Goal: Task Accomplishment & Management: Use online tool/utility

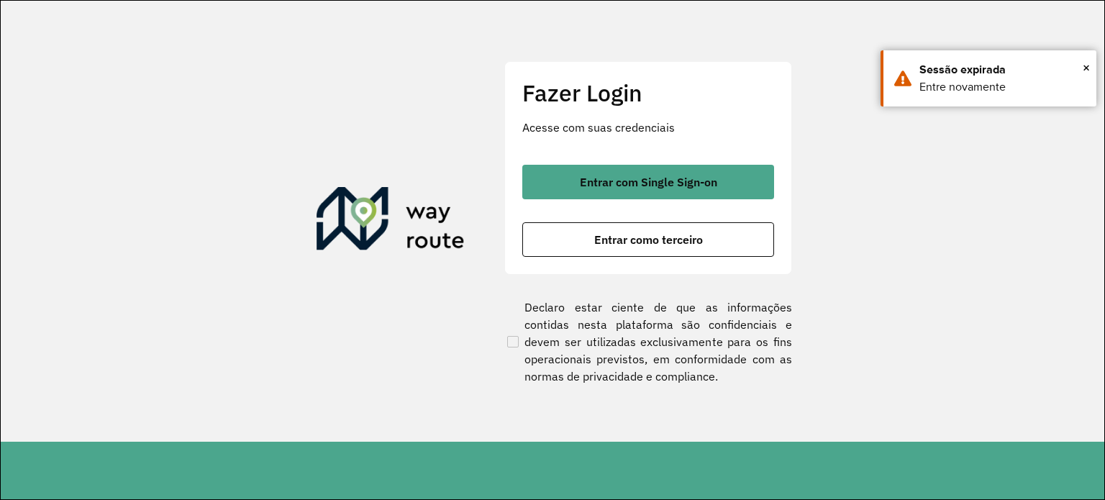
click at [653, 162] on div "Fazer Login Acesse com suas credenciais Entrar com Single Sign-on Entrar como t…" at bounding box center [648, 167] width 288 height 213
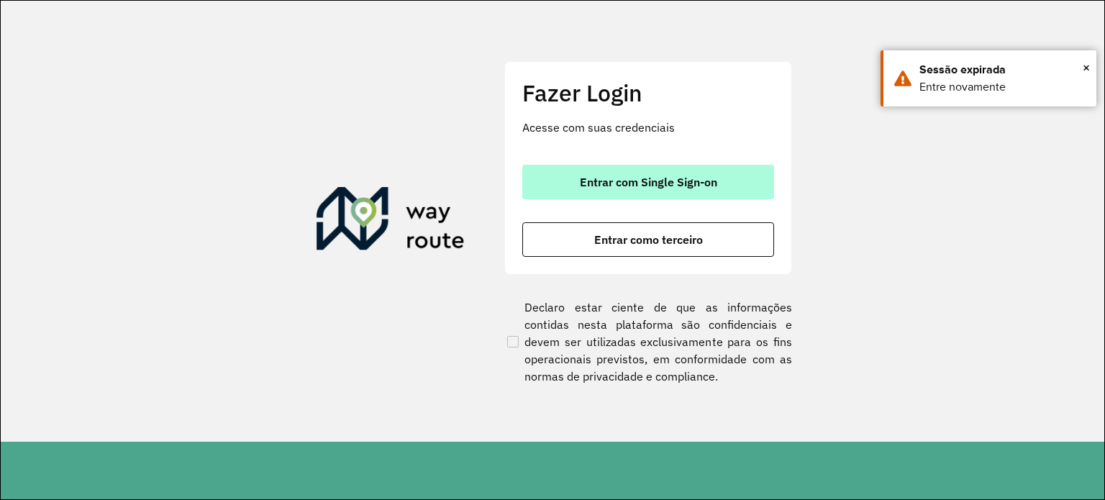
click at [658, 178] on span "Entrar com Single Sign-on" at bounding box center [648, 182] width 137 height 12
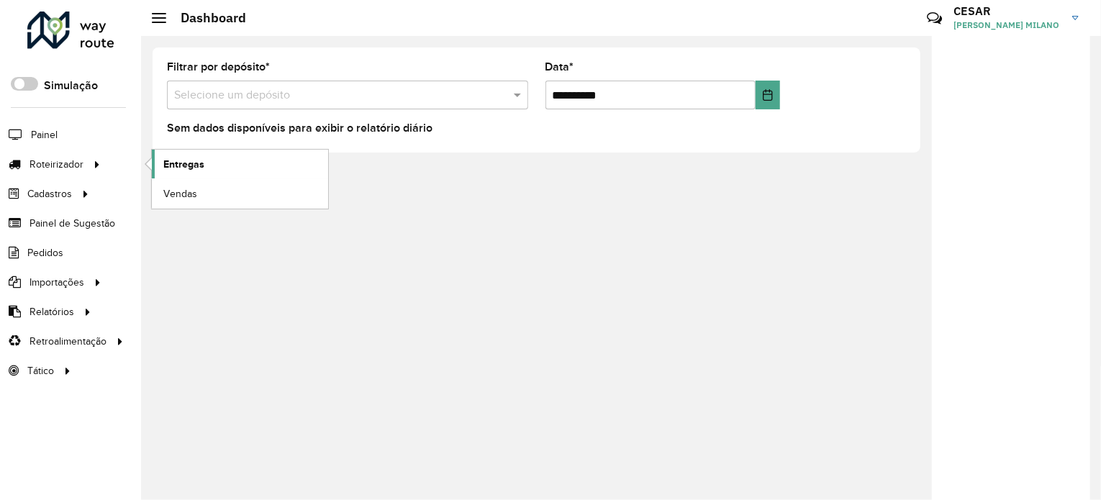
click at [218, 163] on link "Entregas" at bounding box center [240, 164] width 176 height 29
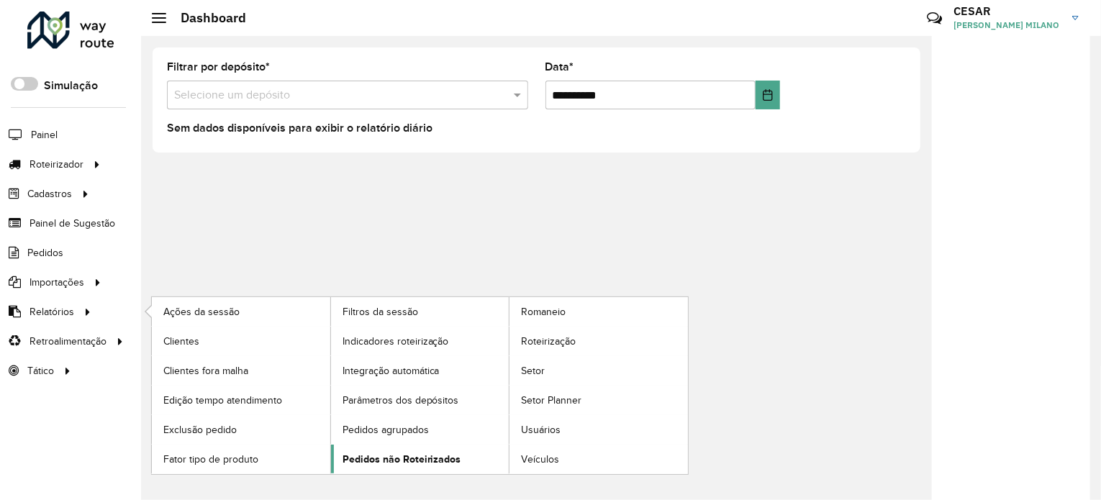
click at [416, 458] on span "Pedidos não Roteirizados" at bounding box center [401, 459] width 119 height 15
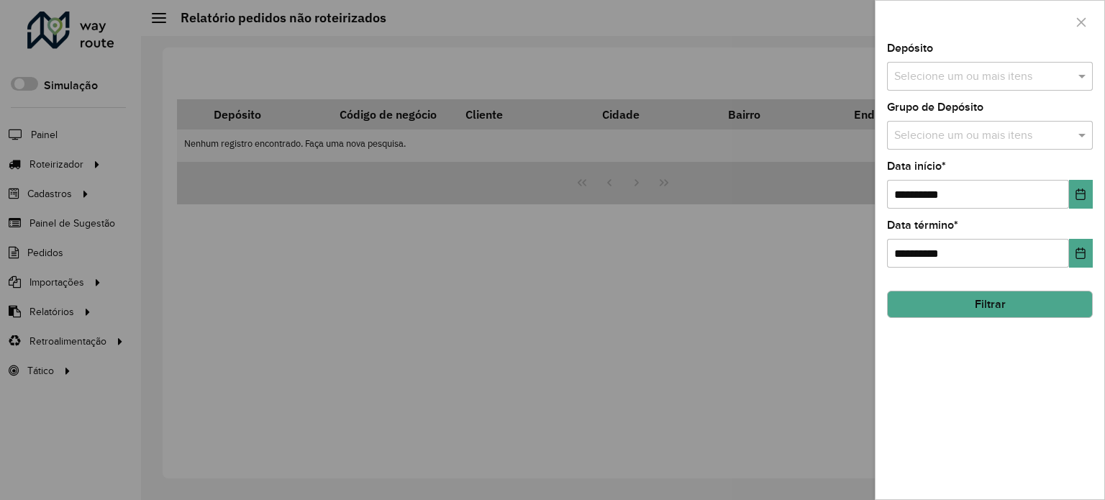
click at [953, 76] on input "text" at bounding box center [983, 76] width 184 height 17
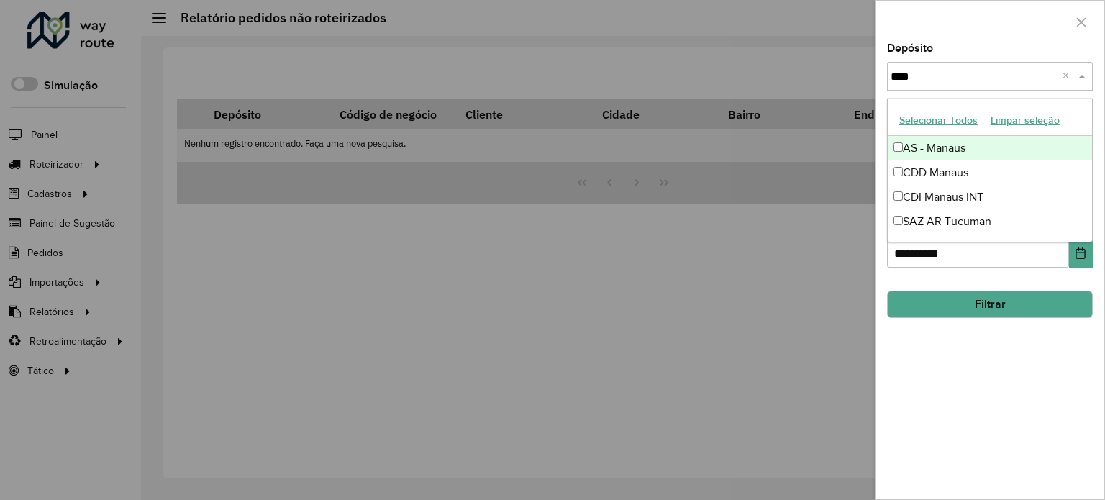
type input "*****"
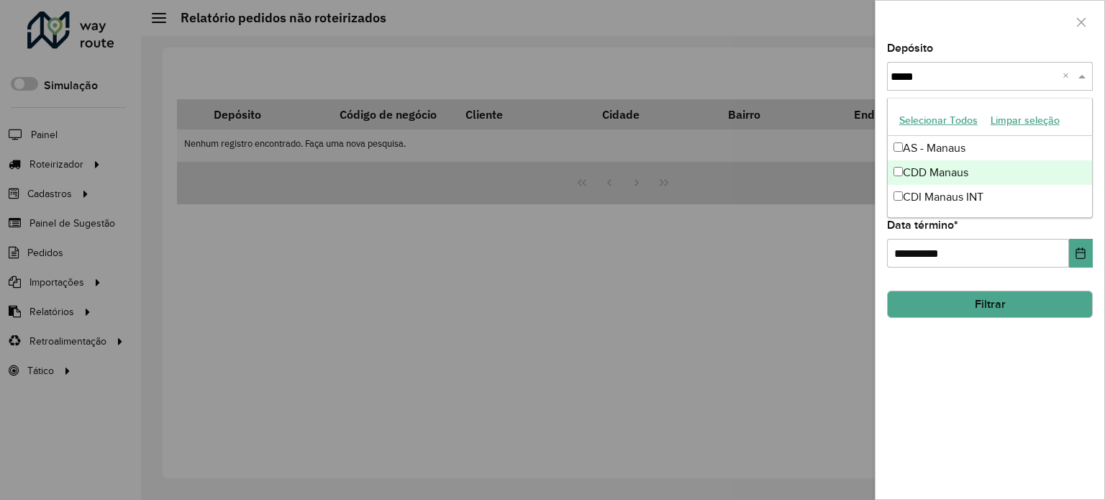
click at [930, 169] on div "CDD Manaus" at bounding box center [990, 172] width 204 height 24
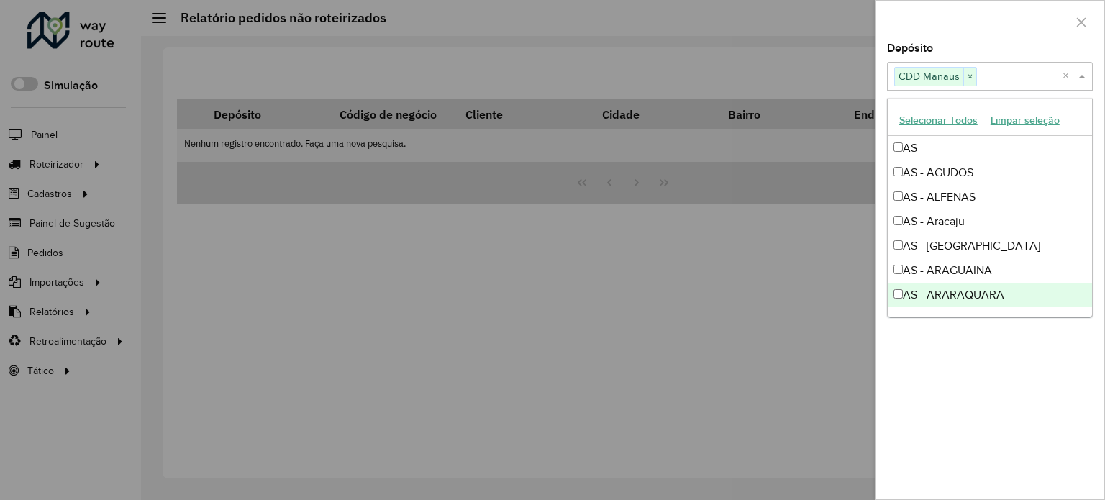
click at [999, 445] on div "**********" at bounding box center [990, 271] width 229 height 456
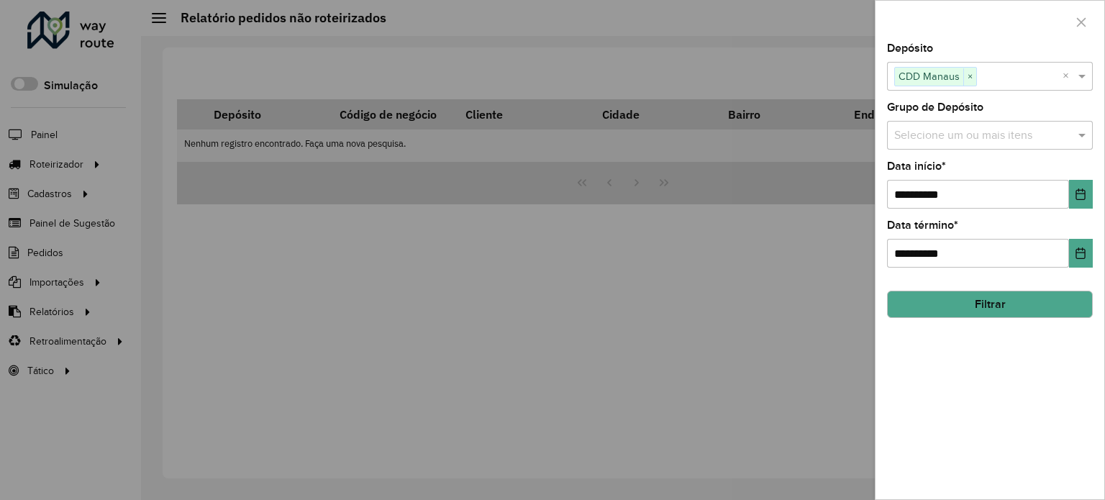
drag, startPoint x: 992, startPoint y: 307, endPoint x: 889, endPoint y: 312, distance: 103.0
click at [992, 306] on button "Filtrar" at bounding box center [990, 304] width 206 height 27
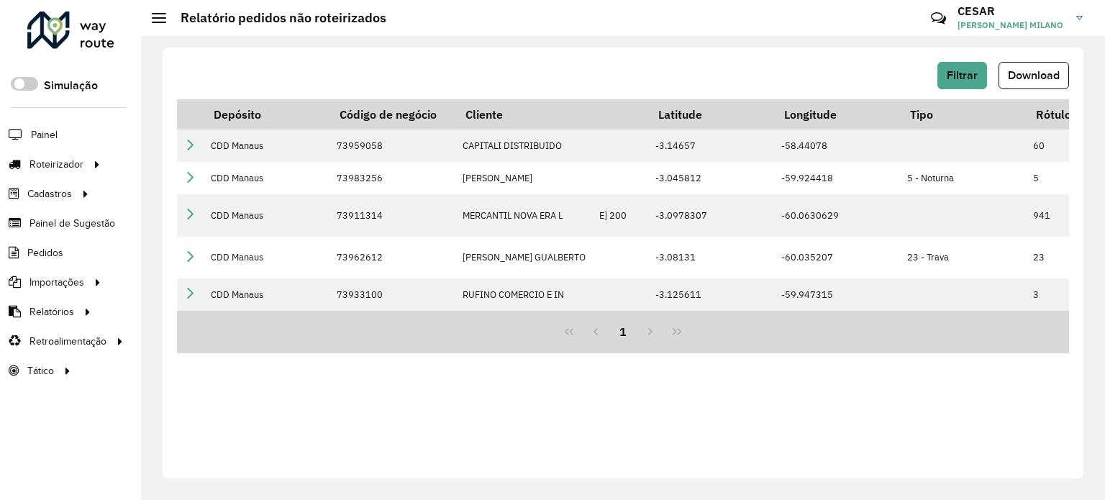
scroll to position [0, 530]
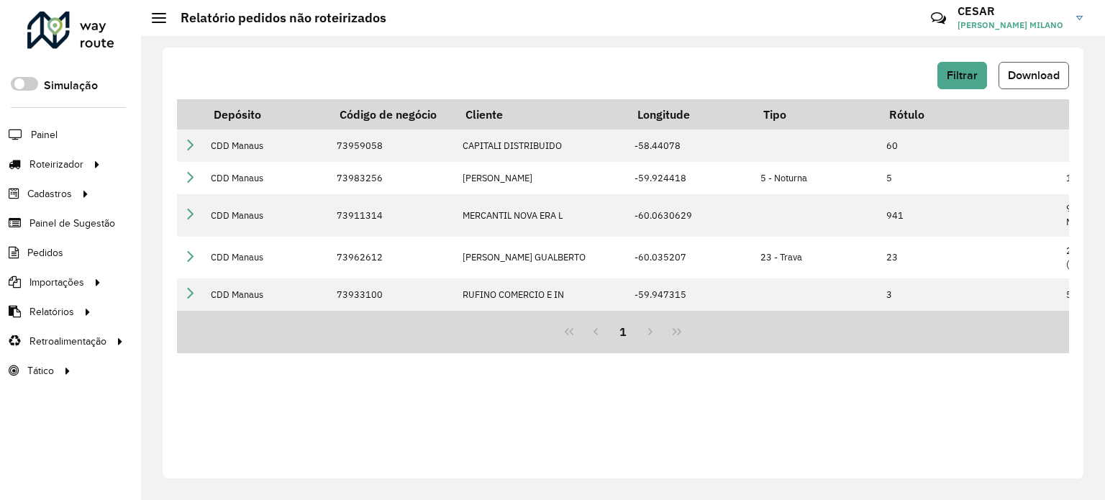
click at [1016, 84] on button "Download" at bounding box center [1034, 75] width 71 height 27
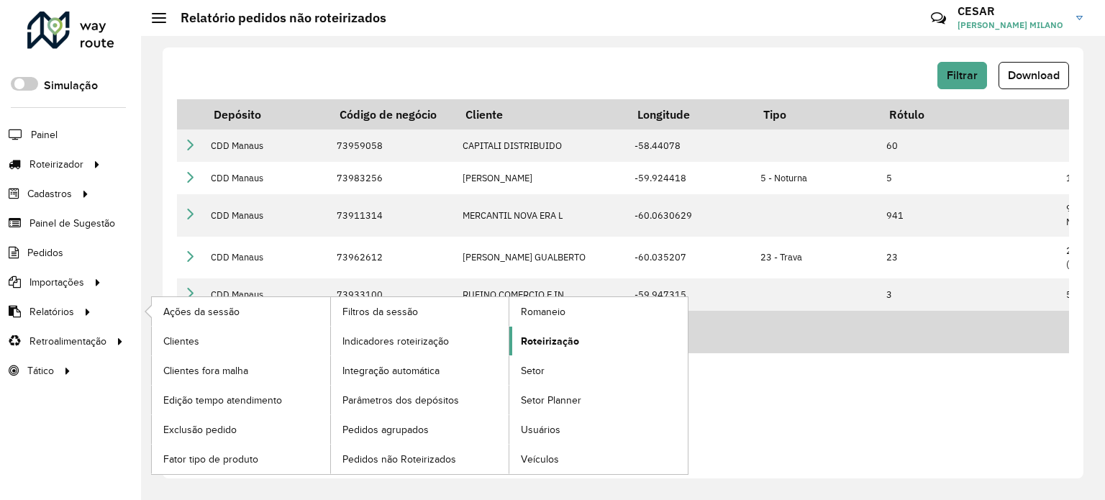
click at [569, 339] on span "Roteirização" at bounding box center [550, 341] width 58 height 15
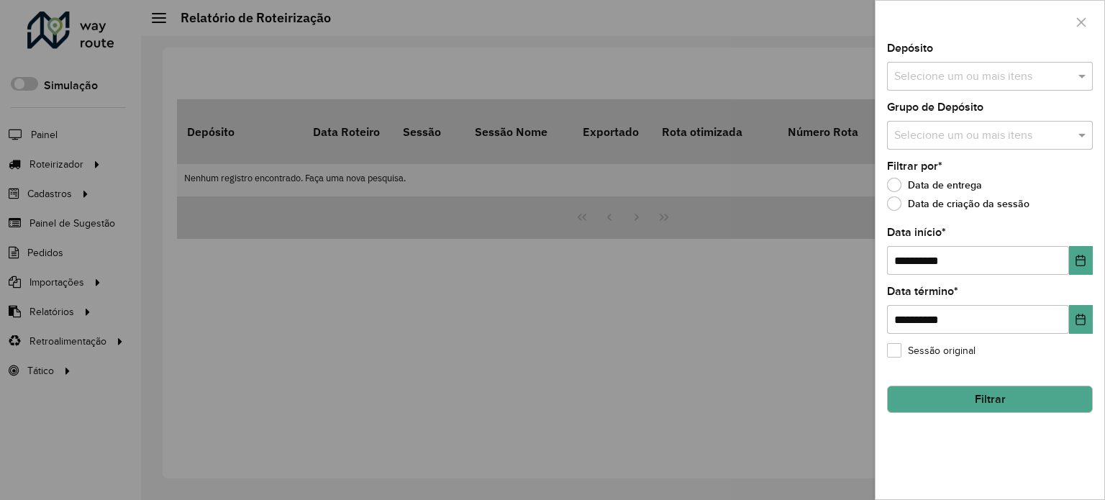
click at [944, 74] on input "text" at bounding box center [983, 76] width 184 height 17
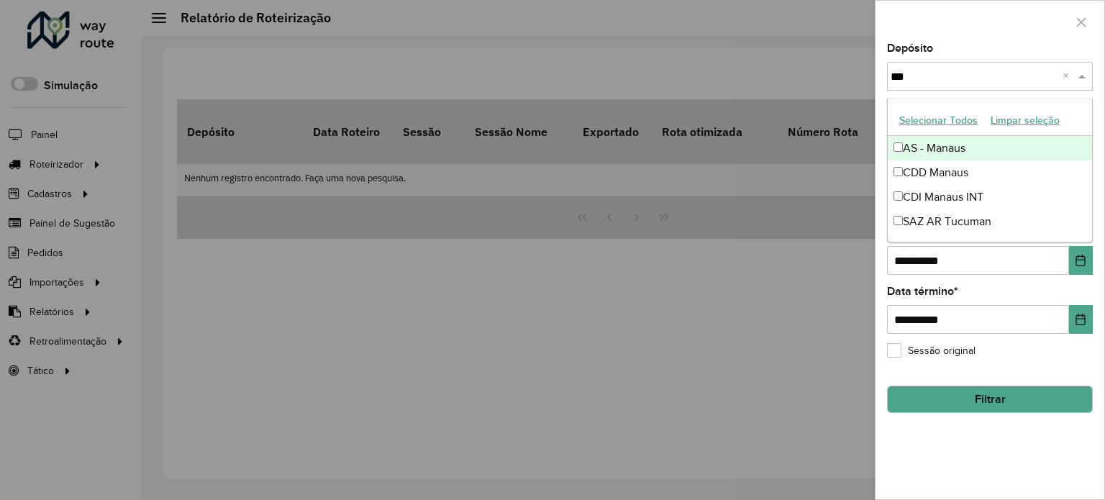
type input "****"
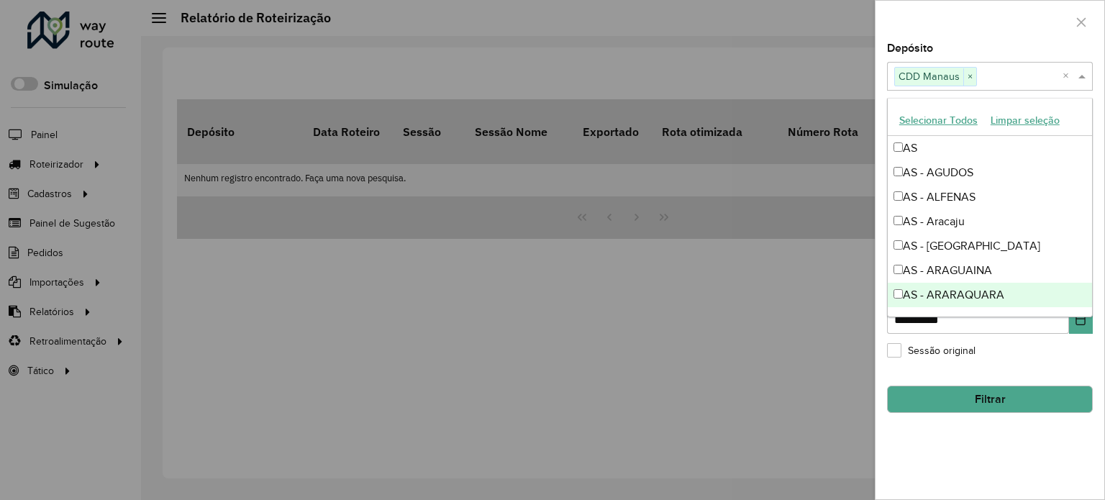
click at [1039, 396] on button "Filtrar" at bounding box center [990, 399] width 206 height 27
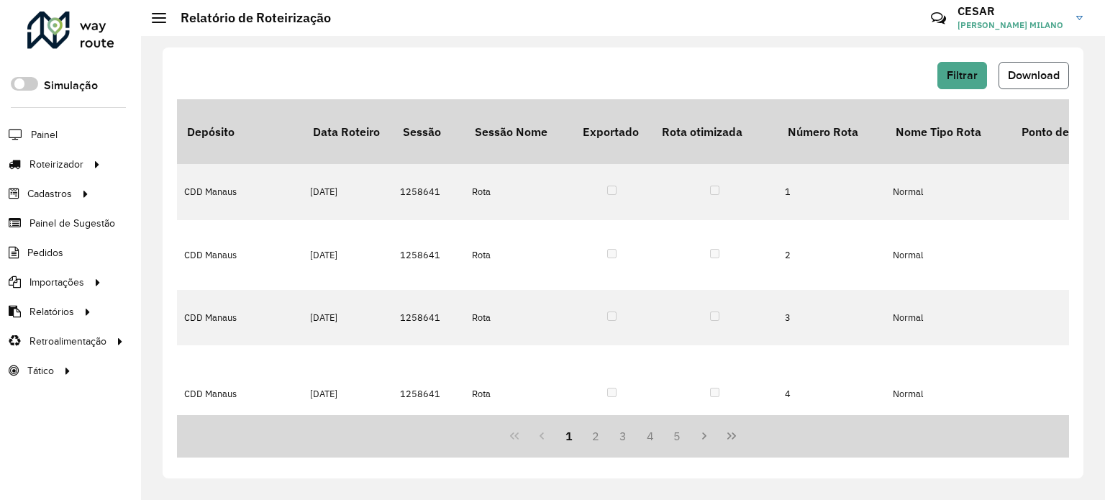
click at [1039, 76] on span "Download" at bounding box center [1034, 75] width 52 height 12
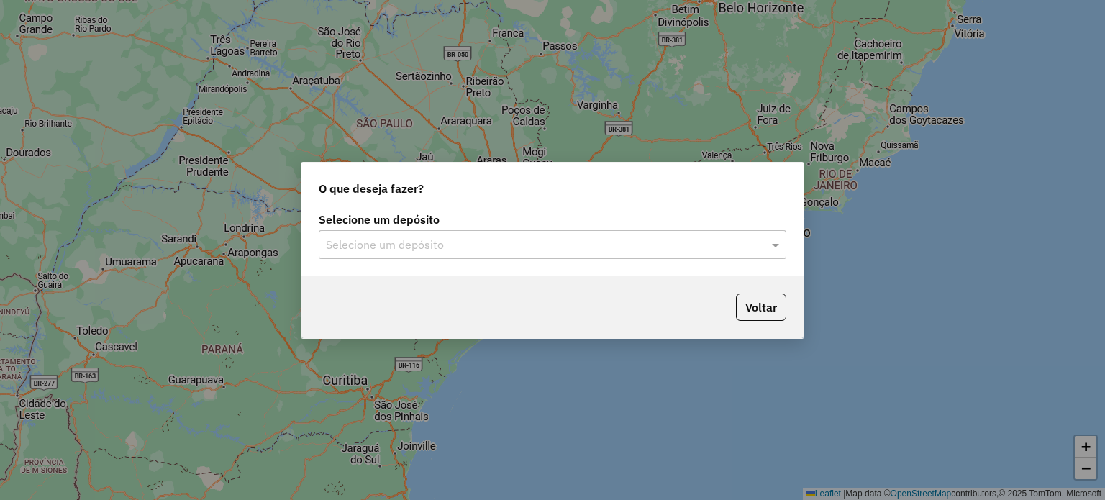
click at [560, 255] on div "Selecione um depósito" at bounding box center [553, 244] width 468 height 29
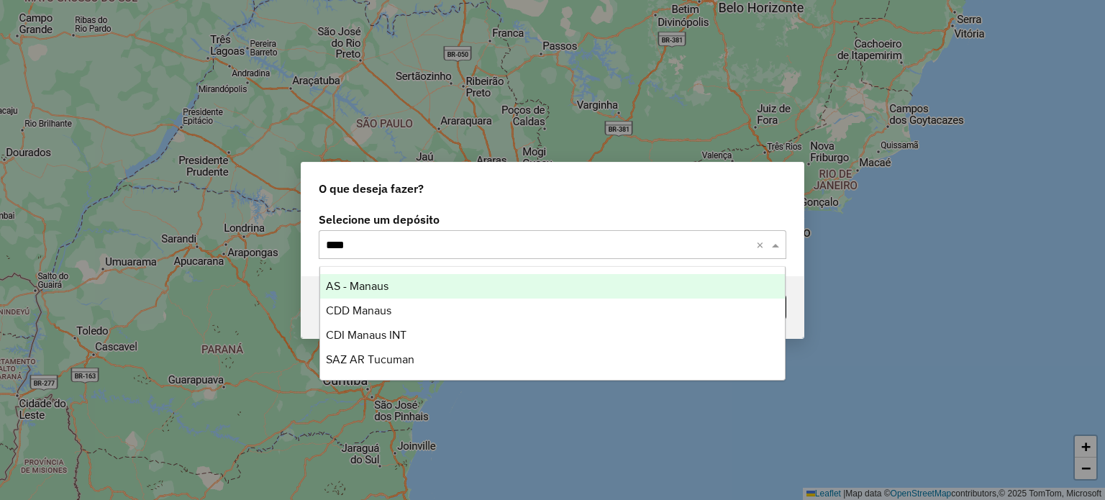
type input "*****"
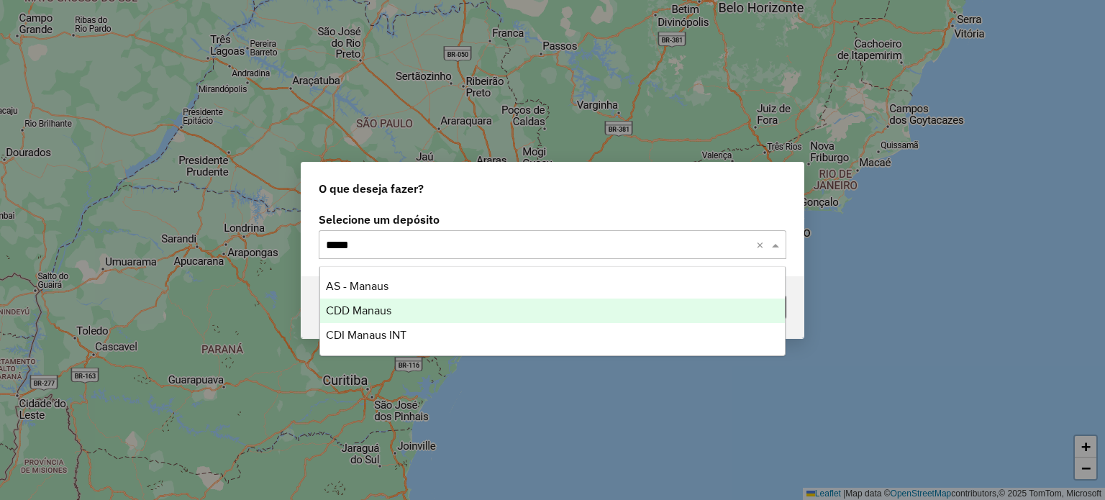
click at [436, 314] on div "CDD Manaus" at bounding box center [553, 311] width 466 height 24
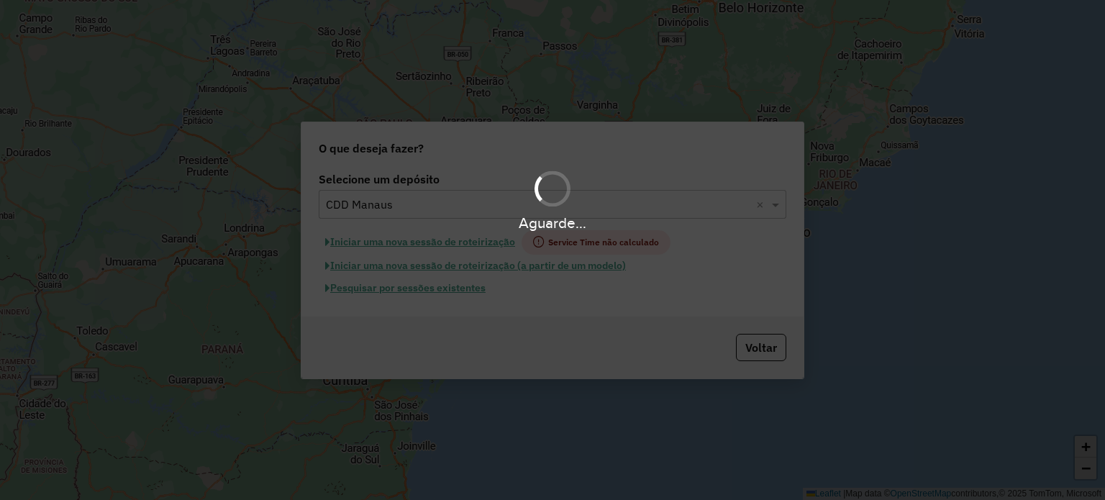
click at [437, 288] on div "Aguarde..." at bounding box center [552, 250] width 1105 height 500
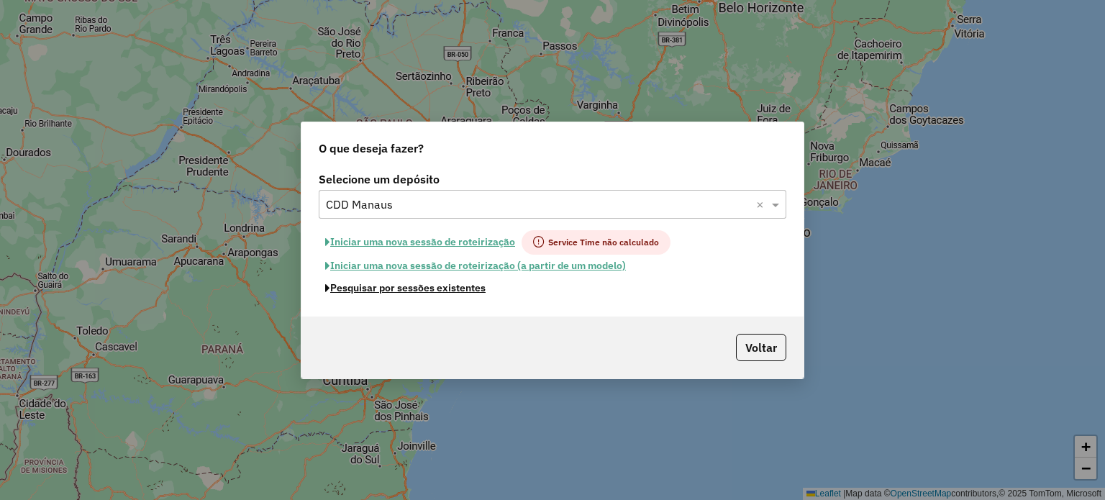
click at [437, 288] on button "Pesquisar por sessões existentes" at bounding box center [405, 288] width 173 height 22
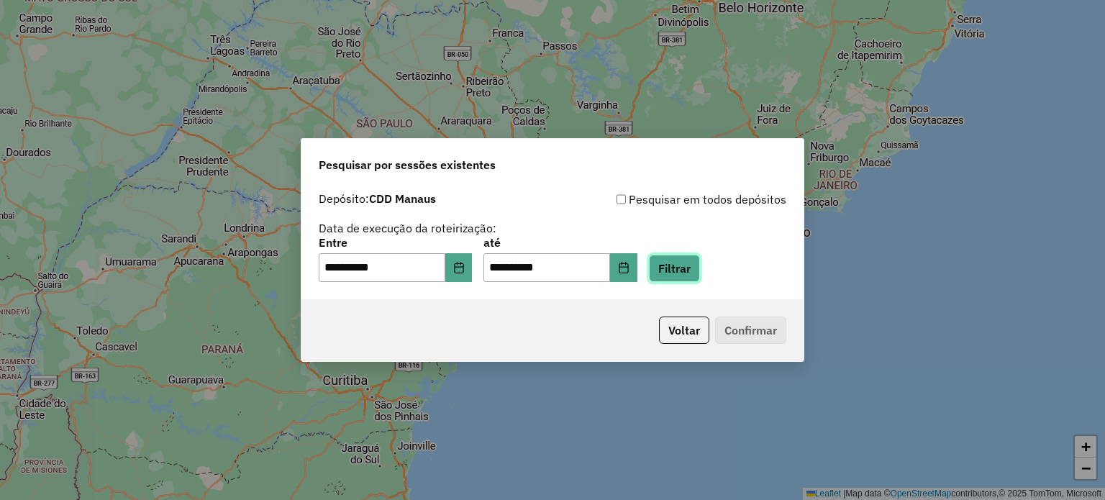
click at [692, 275] on button "Filtrar" at bounding box center [674, 268] width 51 height 27
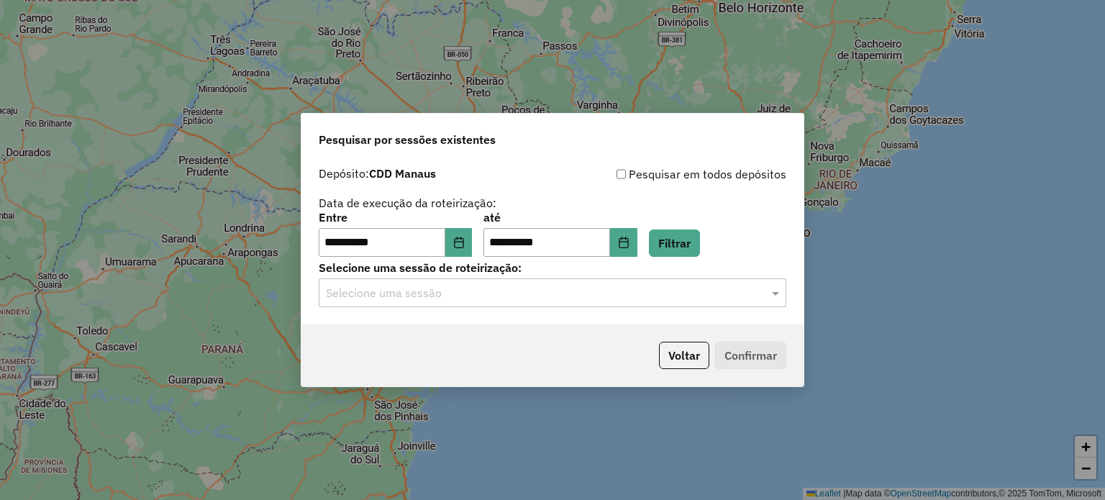
click at [468, 299] on input "text" at bounding box center [538, 293] width 424 height 17
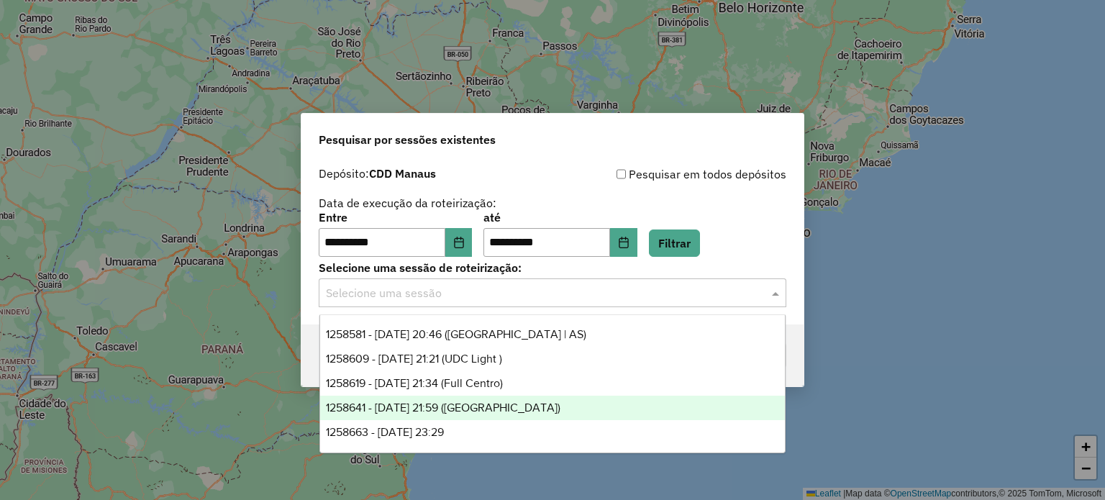
click at [510, 411] on div "1258641 - 03/09/2025 21:59 (Rota)" at bounding box center [553, 408] width 466 height 24
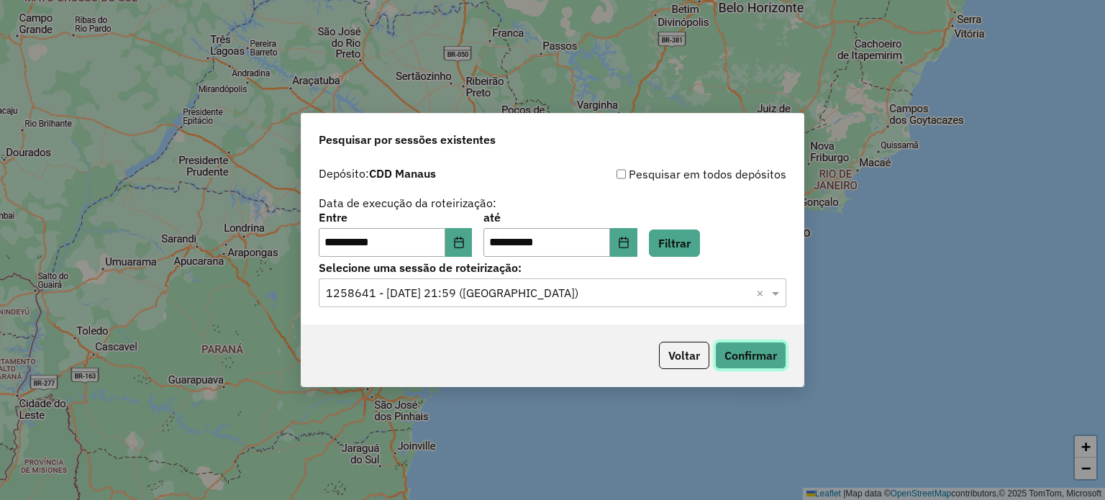
click at [738, 353] on button "Confirmar" at bounding box center [750, 355] width 71 height 27
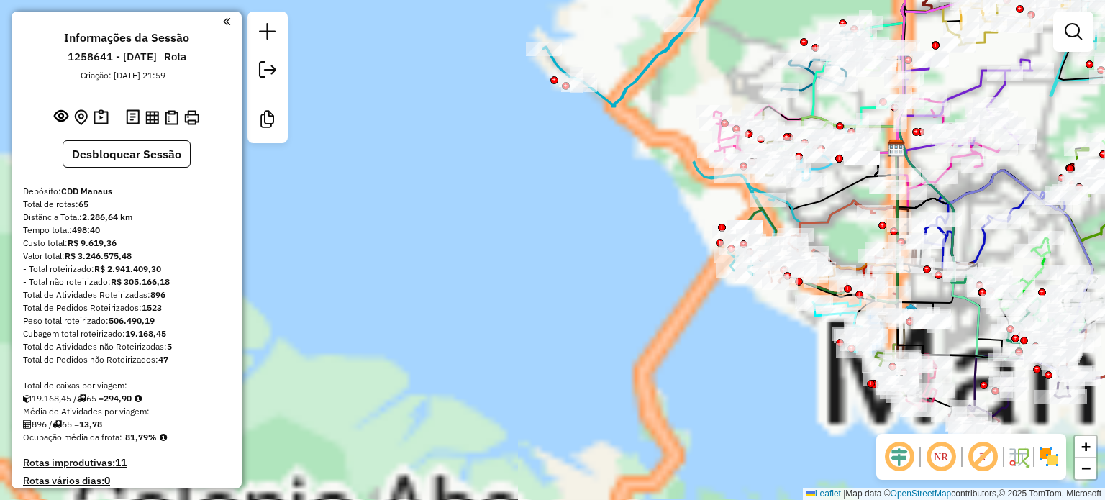
click at [481, 313] on div "Janela de atendimento Grade de atendimento Capacidade Transportadoras Veículos …" at bounding box center [552, 250] width 1105 height 500
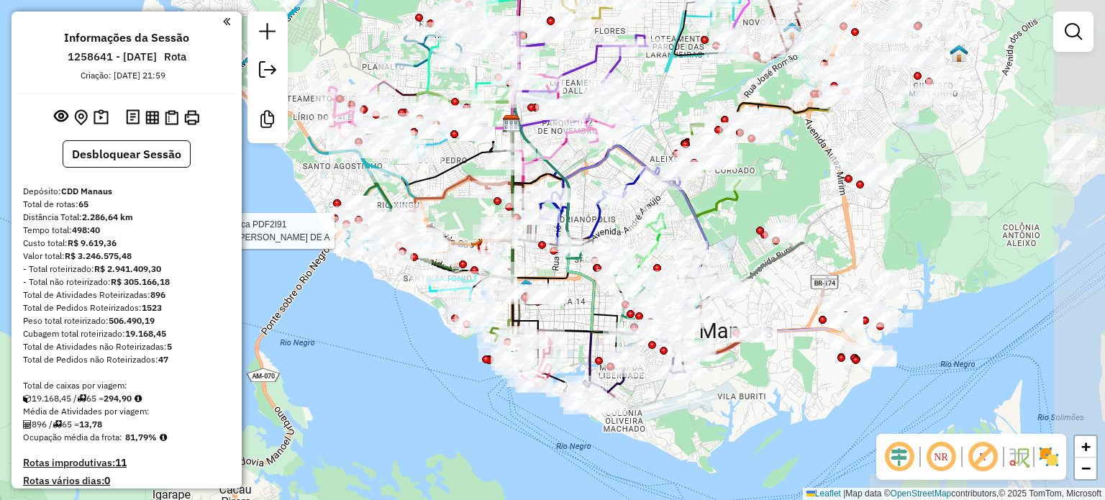
drag, startPoint x: 625, startPoint y: 268, endPoint x: 240, endPoint y: 244, distance: 385.7
click at [240, 244] on hb-router-mapa "Informações da Sessão 1258641 - 03/09/2025 Rota Criação: 02/09/2025 21:59 Desbl…" at bounding box center [552, 250] width 1105 height 500
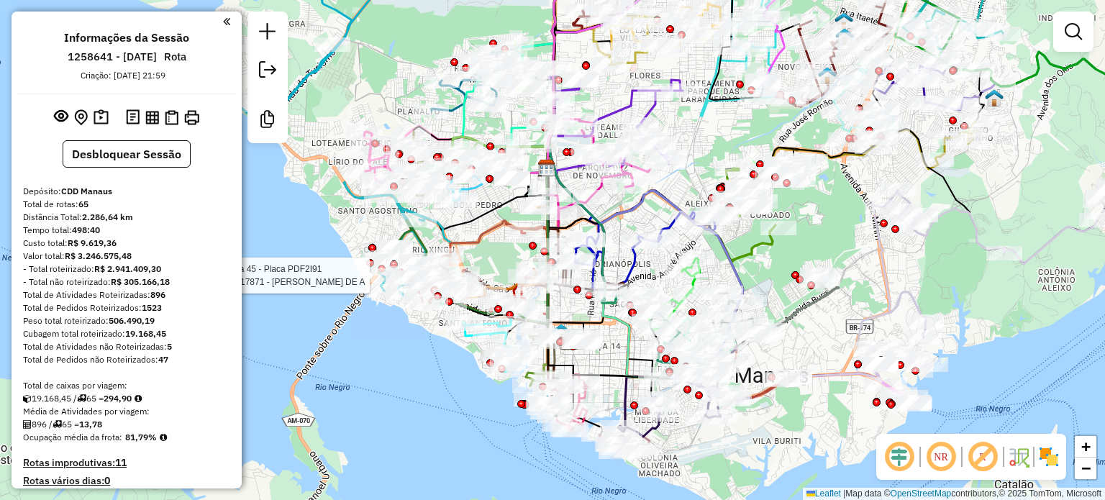
drag, startPoint x: 739, startPoint y: 204, endPoint x: 768, endPoint y: 242, distance: 48.4
click at [768, 242] on icon at bounding box center [742, 214] width 66 height 92
click at [104, 122] on img at bounding box center [101, 117] width 15 height 17
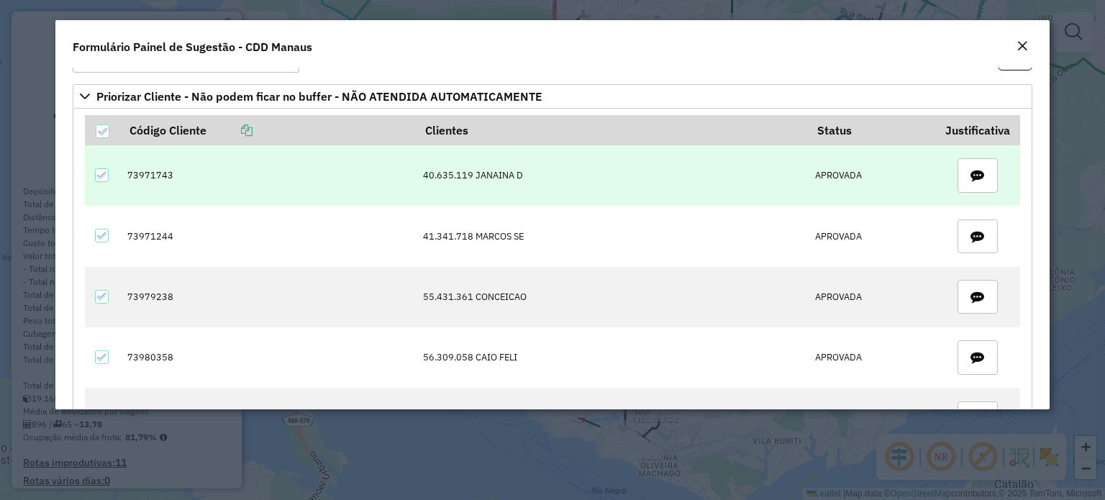
scroll to position [72, 0]
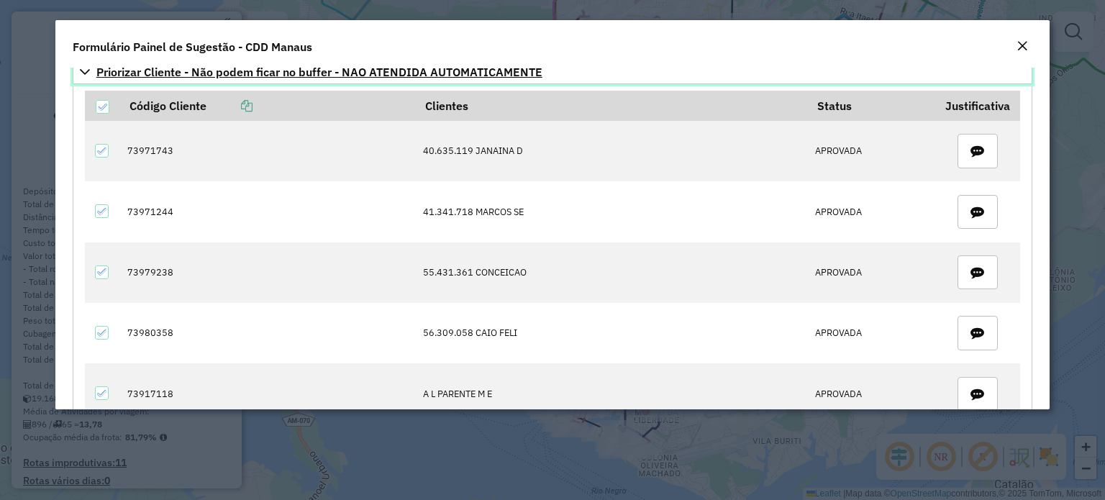
click at [86, 71] on icon at bounding box center [85, 72] width 12 height 12
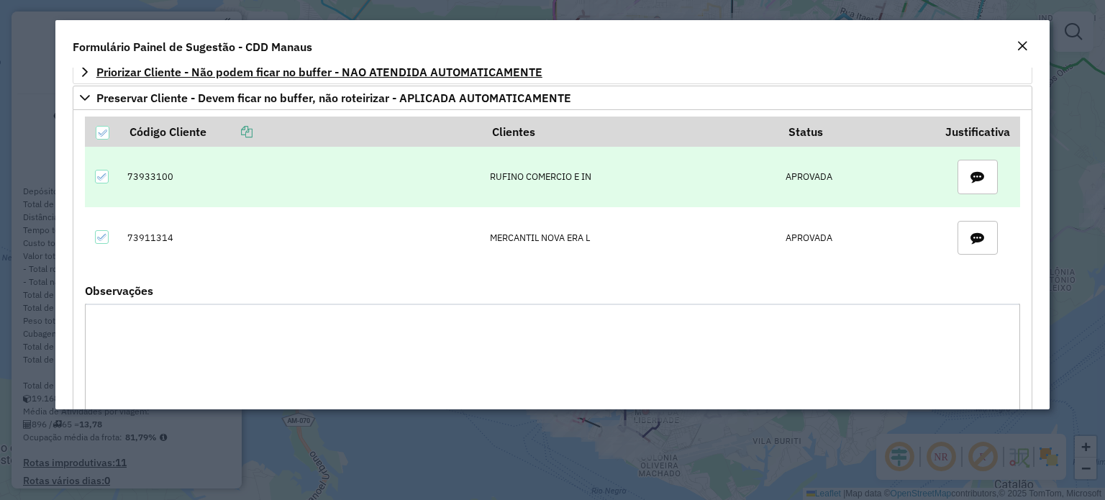
click at [146, 176] on td "73933100" at bounding box center [300, 177] width 363 height 60
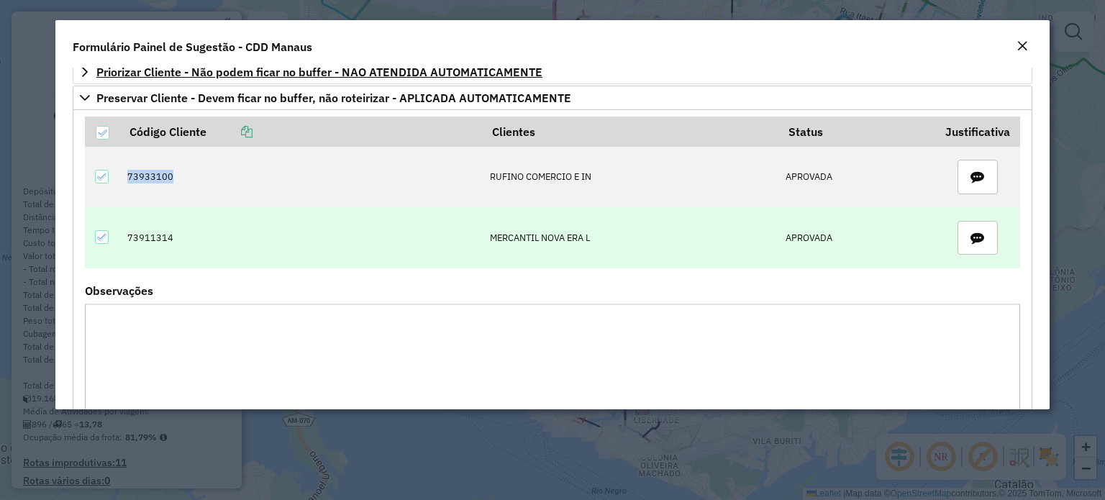
copy td "73933100"
click at [153, 236] on td "73911314" at bounding box center [300, 237] width 363 height 60
copy td "73911314"
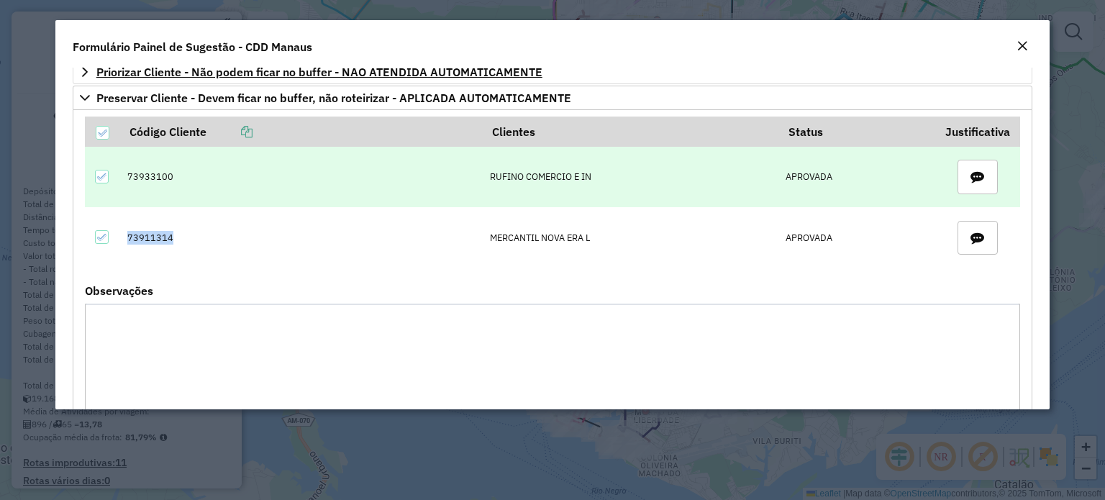
drag, startPoint x: 653, startPoint y: 209, endPoint x: 672, endPoint y: 199, distance: 21.9
click at [653, 209] on td "MERCANTIL NOVA ERA L" at bounding box center [630, 237] width 296 height 60
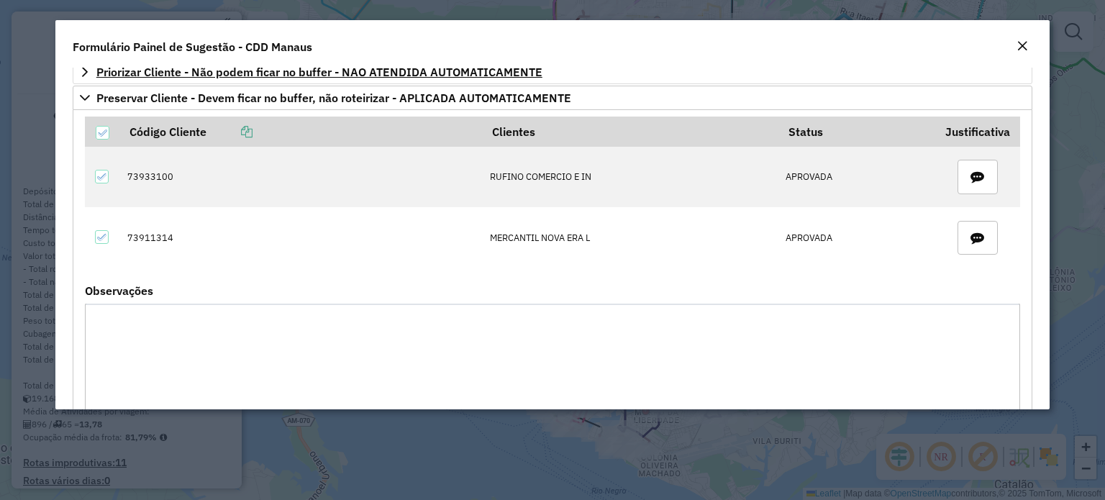
click at [1022, 43] on em "Close" at bounding box center [1023, 46] width 12 height 12
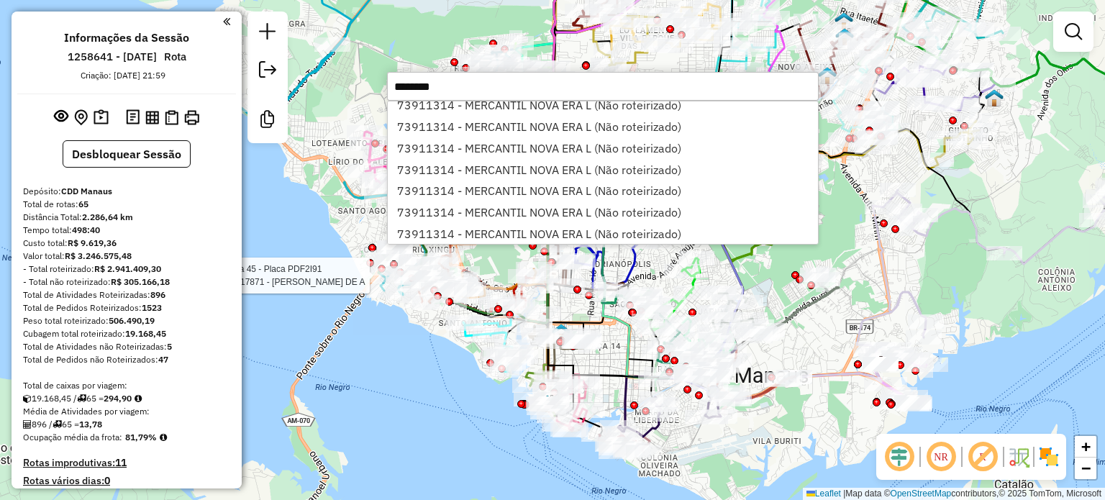
scroll to position [0, 0]
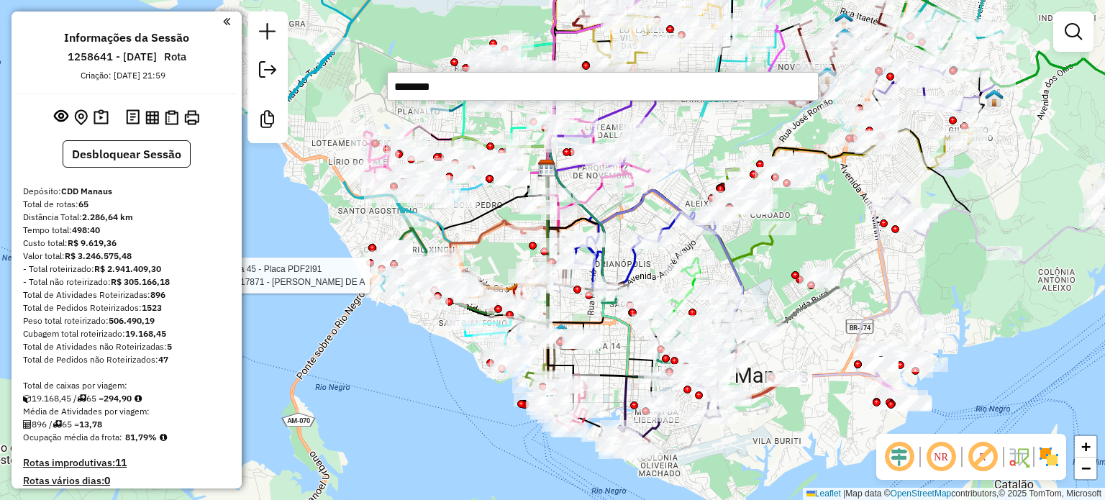
click at [465, 87] on input "********" at bounding box center [603, 86] width 432 height 29
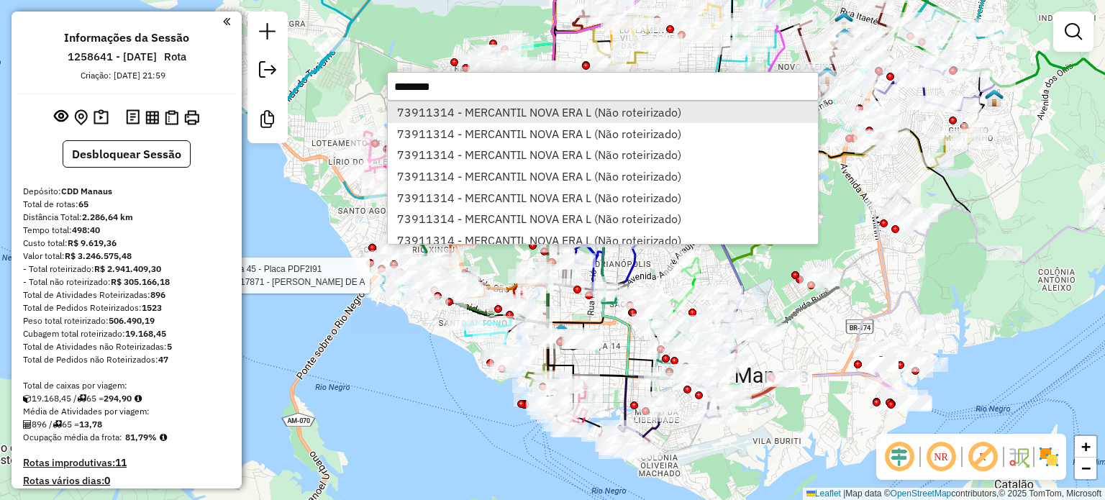
type input "********"
click at [521, 107] on li "73911314 - MERCANTIL NOVA ERA L (Não roteirizado)" at bounding box center [603, 112] width 430 height 22
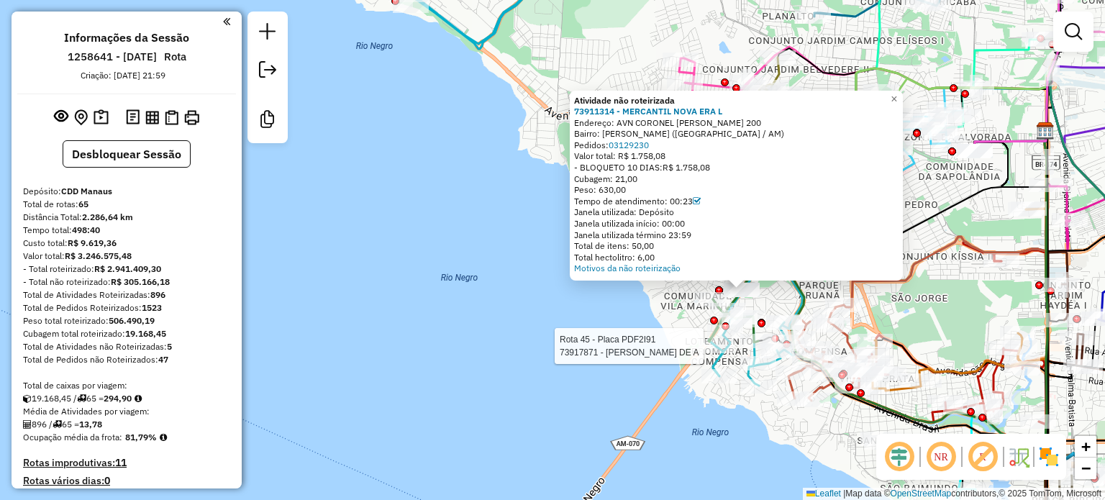
drag, startPoint x: 435, startPoint y: 196, endPoint x: 320, endPoint y: 135, distance: 129.7
click at [320, 135] on div "Rota 45 - Placa PDF2I91 73917871 - ANTONIO XIMENES DE A Atividade não roteiriza…" at bounding box center [552, 250] width 1105 height 500
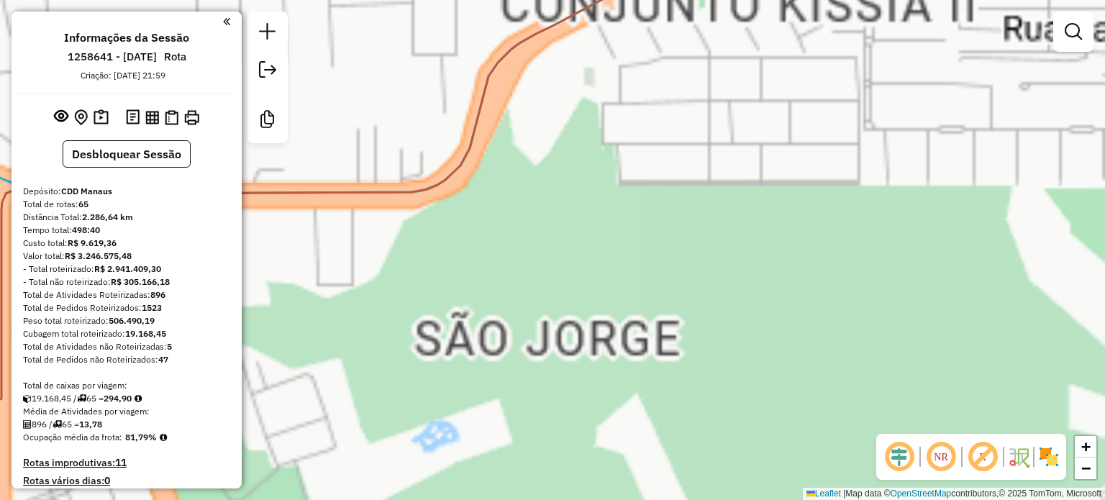
drag, startPoint x: 521, startPoint y: 245, endPoint x: 1004, endPoint y: 200, distance: 485.5
click at [1004, 201] on div "Rota 45 - Placa PDF2I91 73917871 - ANTONIO XIMENES DE A Atividade não roteiriza…" at bounding box center [552, 250] width 1105 height 500
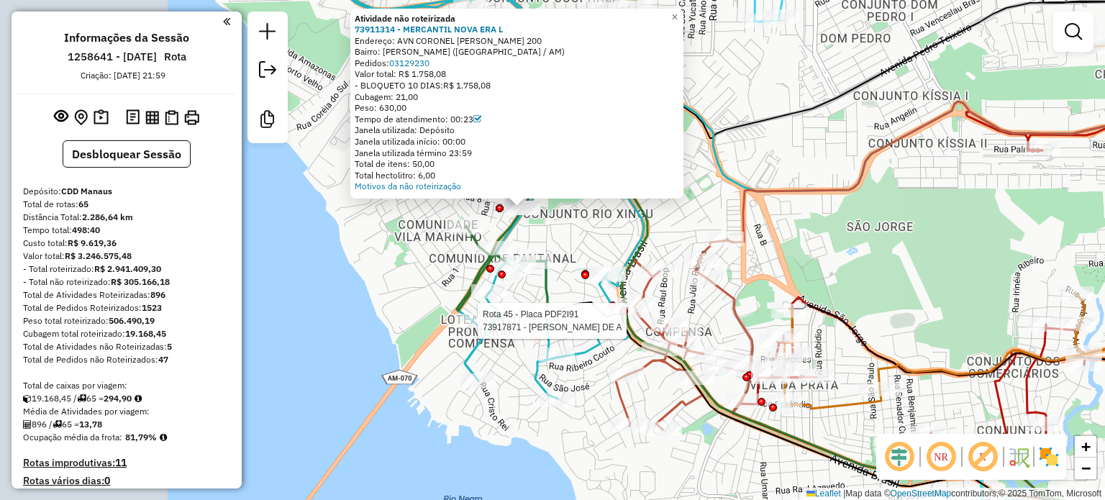
drag, startPoint x: 537, startPoint y: 241, endPoint x: 626, endPoint y: 227, distance: 90.3
click at [626, 227] on div "Rota 45 - Placa PDF2I91 73917871 - ANTONIO XIMENES DE A Atividade não roteiriza…" at bounding box center [552, 250] width 1105 height 500
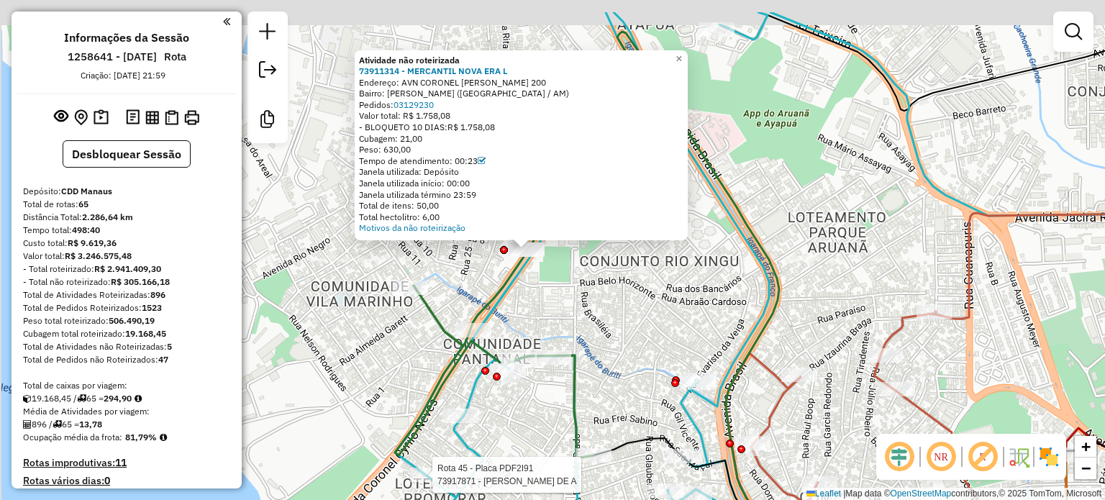
click at [586, 292] on div "Rota 45 - Placa PDF2I91 73917871 - ANTONIO XIMENES DE A Atividade não roteiriza…" at bounding box center [552, 250] width 1105 height 500
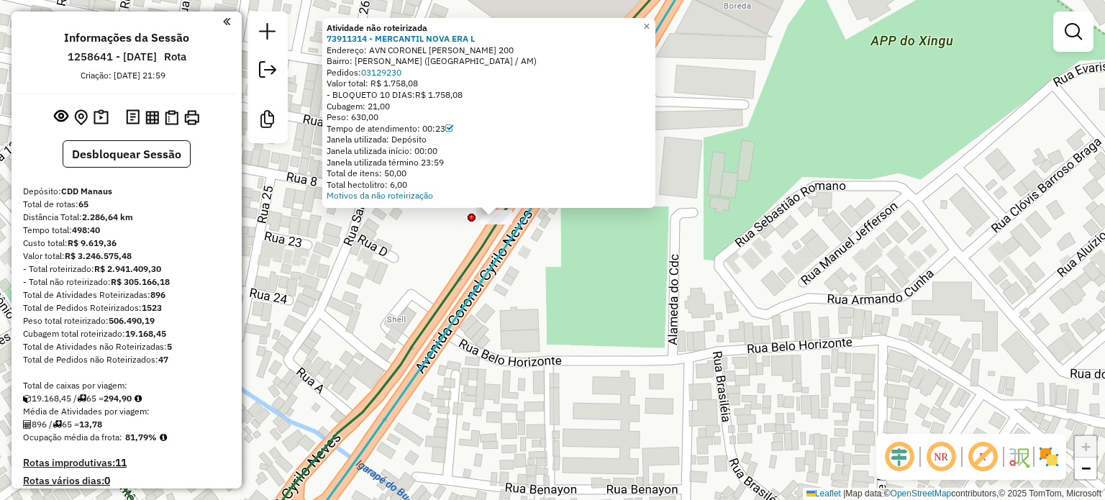
click at [390, 119] on div "Peso: 630,00" at bounding box center [489, 118] width 324 height 12
drag, startPoint x: 373, startPoint y: 104, endPoint x: 408, endPoint y: 104, distance: 34.5
click at [408, 104] on div "Cubagem: 21,00" at bounding box center [489, 107] width 324 height 12
click at [411, 194] on link "Motivos da não roteirização" at bounding box center [380, 195] width 106 height 11
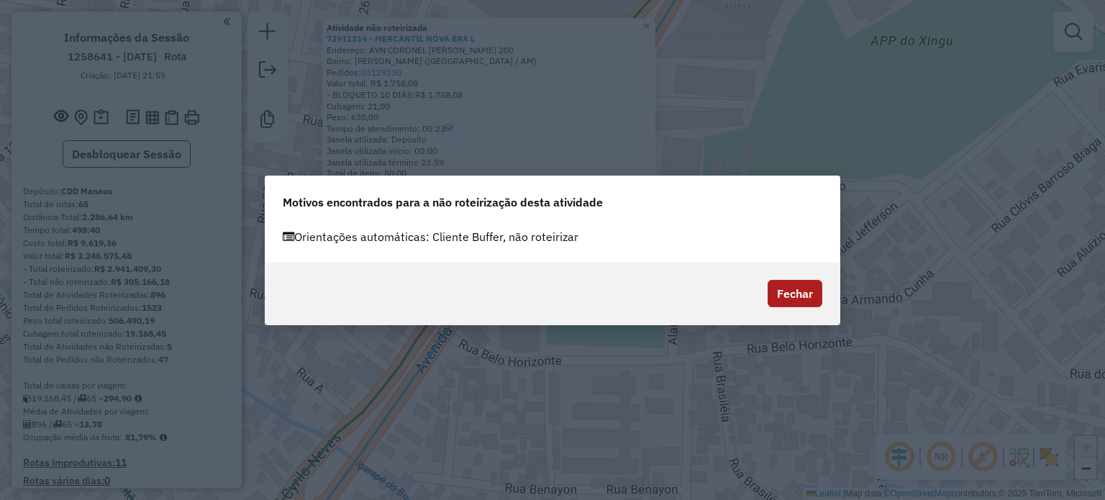
click at [791, 287] on button "Fechar" at bounding box center [795, 293] width 55 height 27
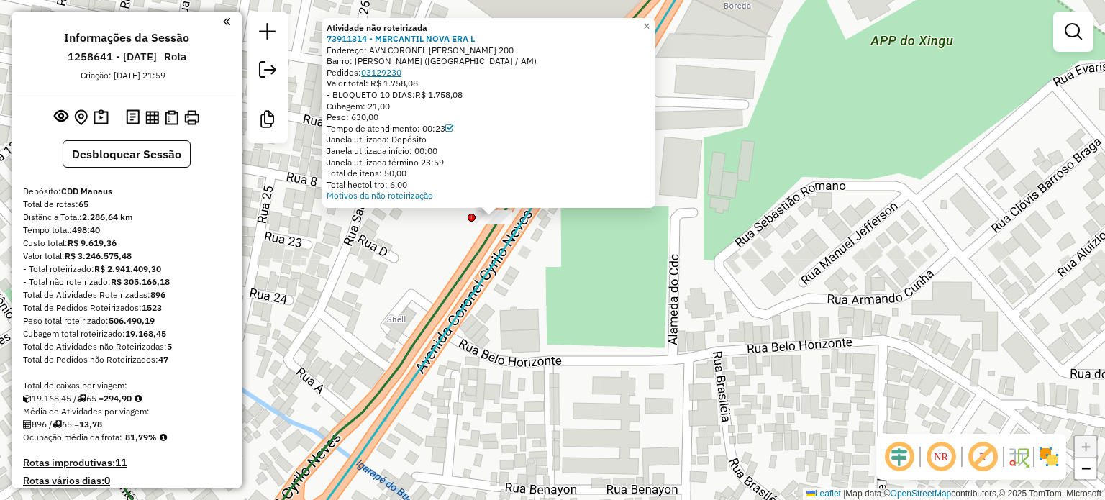
click at [389, 71] on link "03129230" at bounding box center [381, 72] width 40 height 11
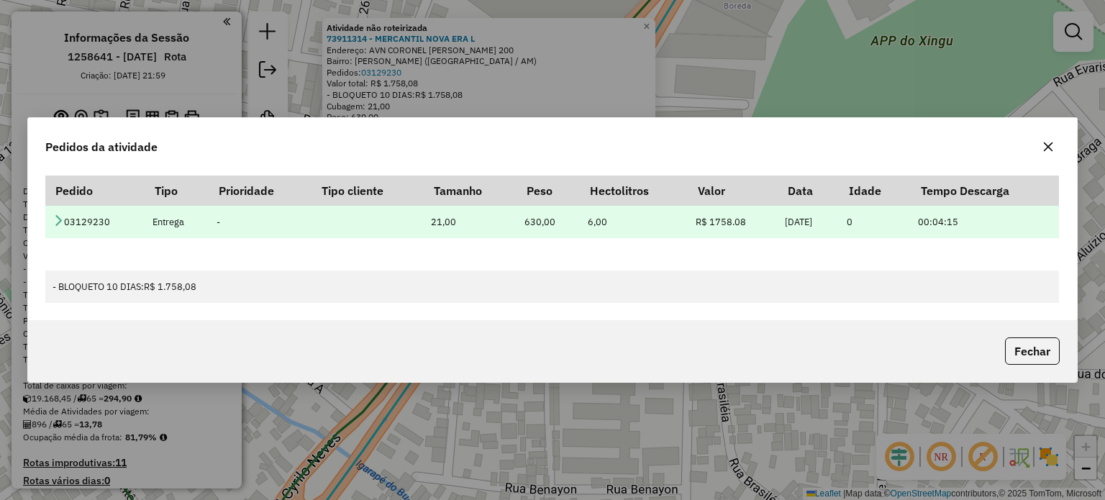
click at [56, 221] on icon at bounding box center [59, 220] width 12 height 12
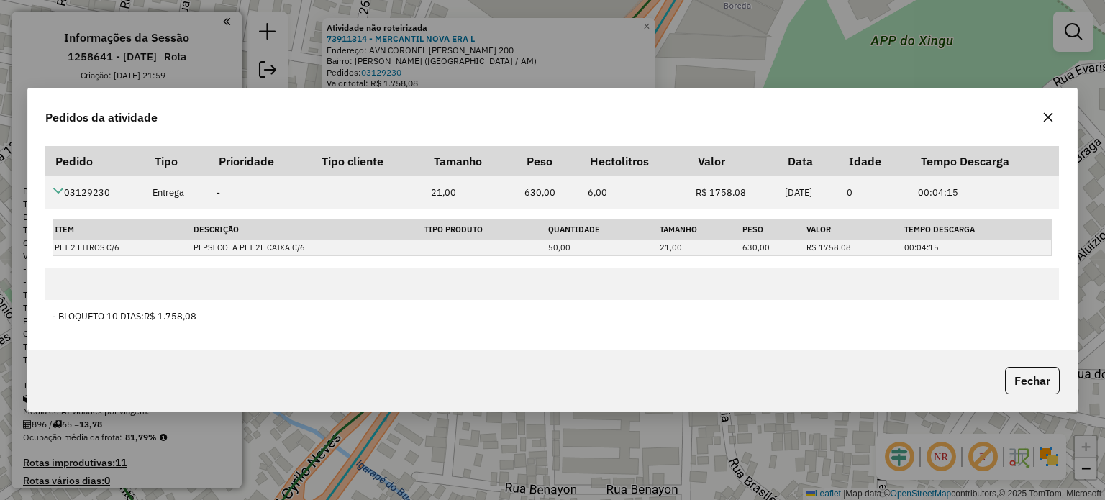
click at [1052, 114] on icon "button" at bounding box center [1049, 118] width 12 height 12
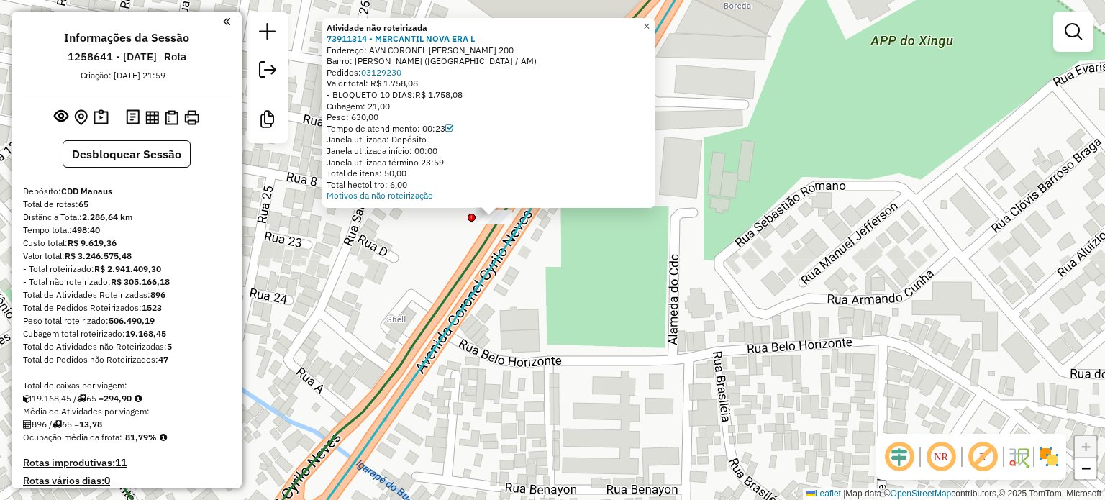
click at [650, 27] on span "×" at bounding box center [646, 26] width 6 height 12
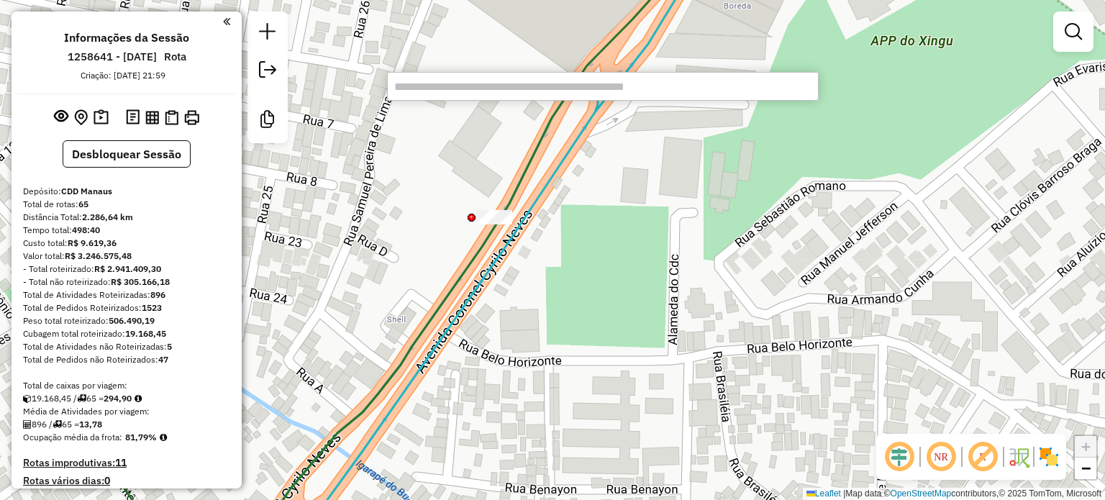
paste input "********"
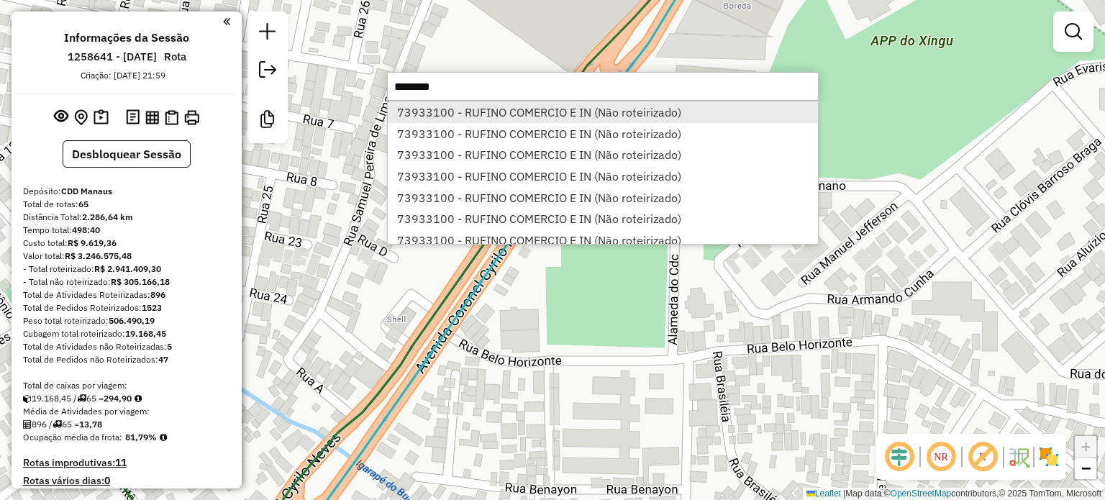
type input "********"
click at [609, 109] on li "73933100 - RUFINO COMERCIO E IN (Não roteirizado)" at bounding box center [603, 112] width 430 height 22
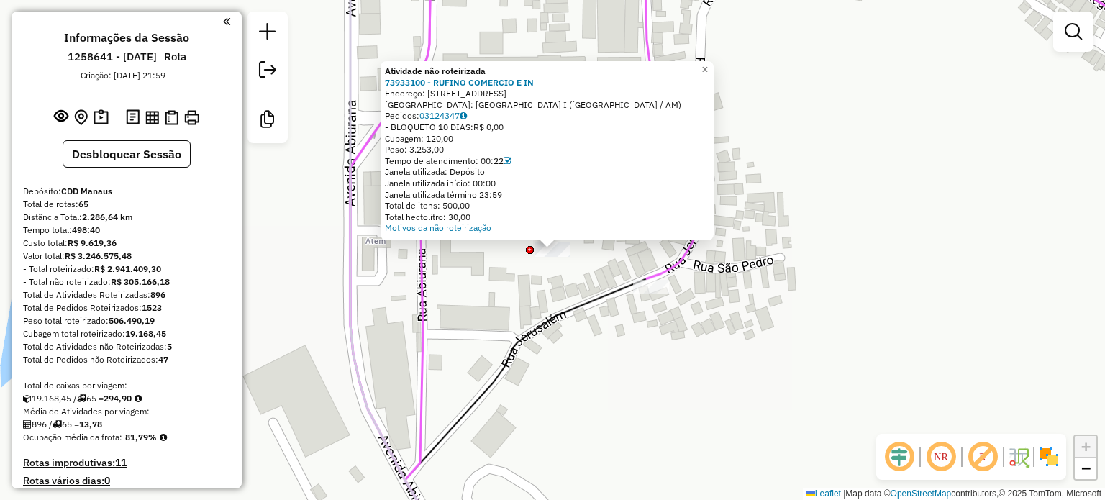
click at [529, 251] on div at bounding box center [530, 250] width 8 height 8
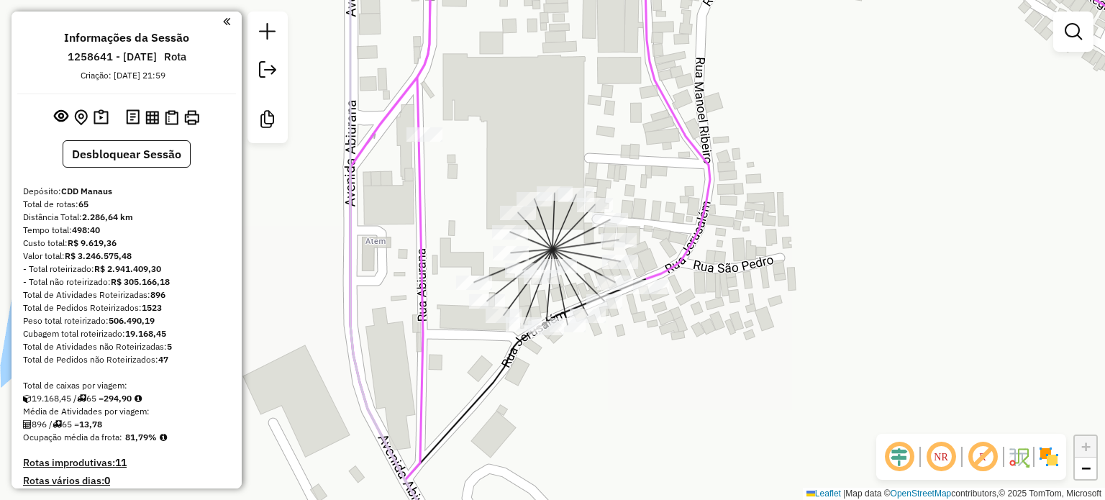
click at [555, 249] on icon at bounding box center [586, 244] width 66 height 9
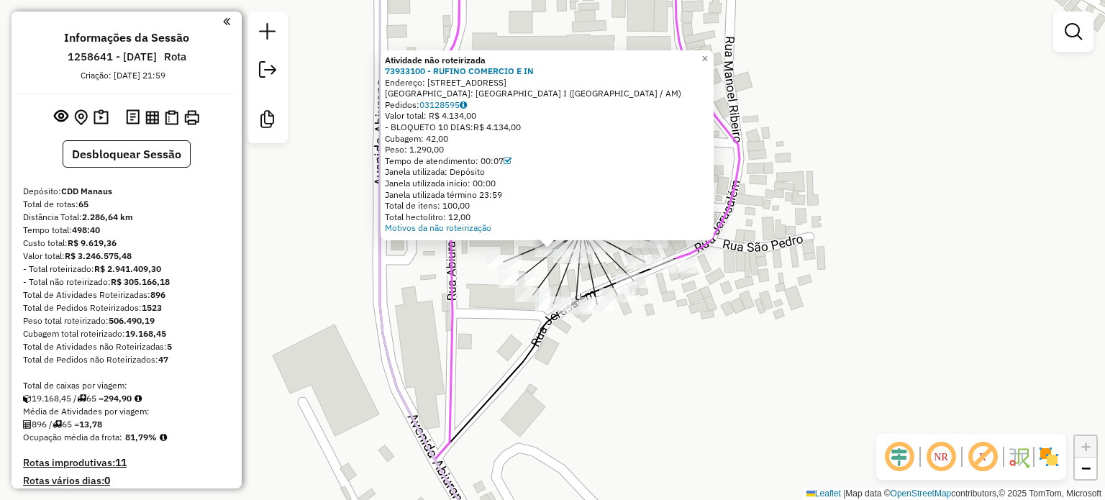
click at [547, 337] on div "Atividade não roteirizada 73933100 - RUFINO COMERCIO E IN Endereço: RUA LETRA C…" at bounding box center [552, 250] width 1105 height 500
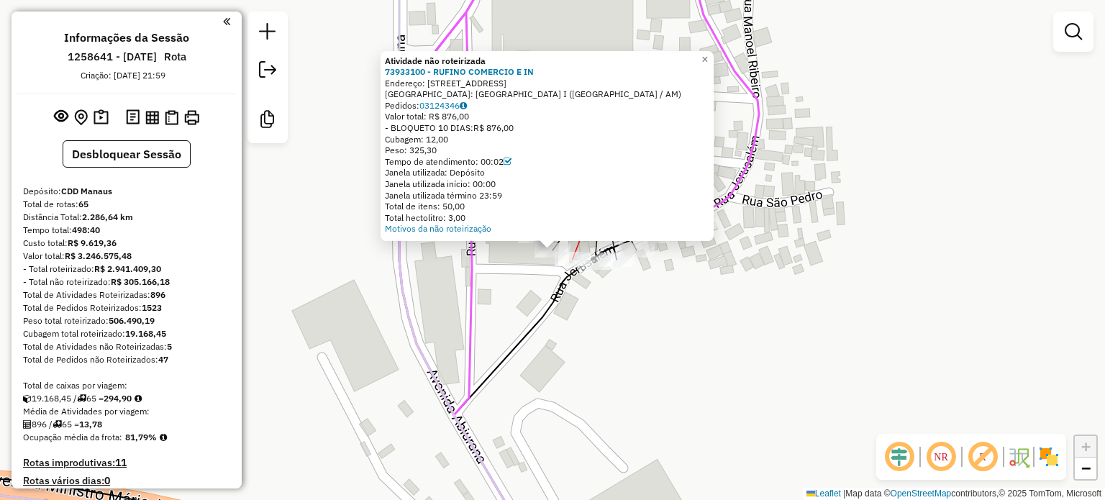
click at [560, 266] on div at bounding box center [573, 259] width 36 height 14
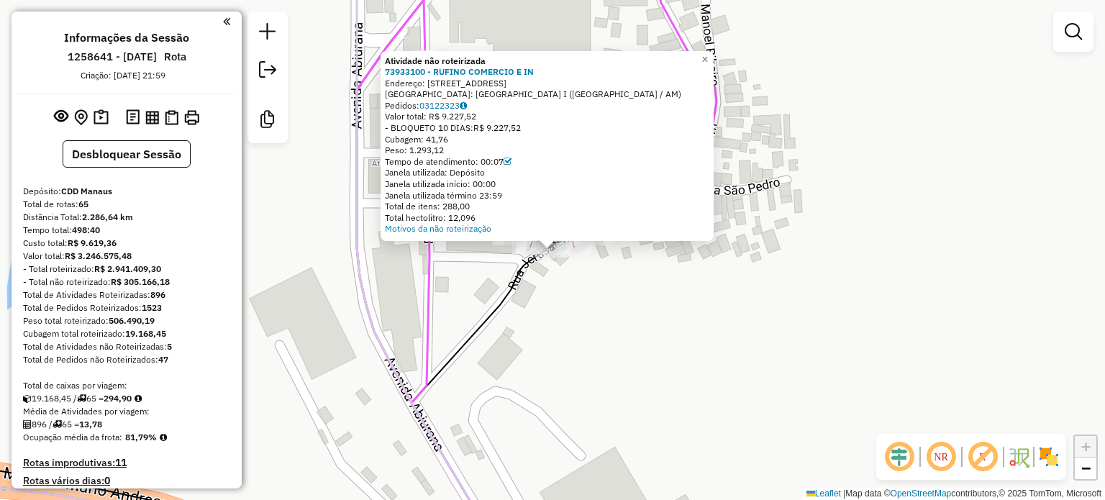
click at [589, 255] on div at bounding box center [574, 247] width 36 height 14
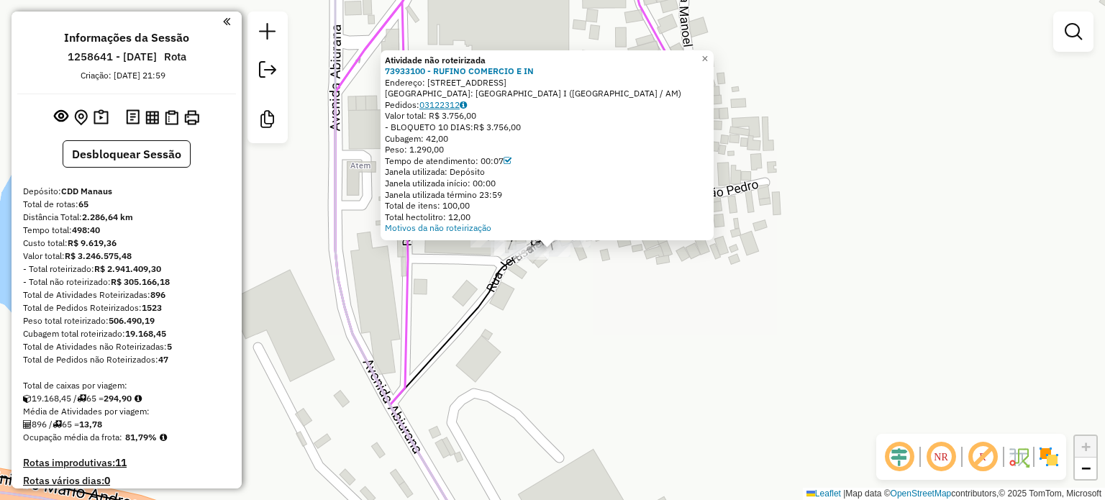
click at [442, 101] on link "03122312" at bounding box center [442, 104] width 47 height 11
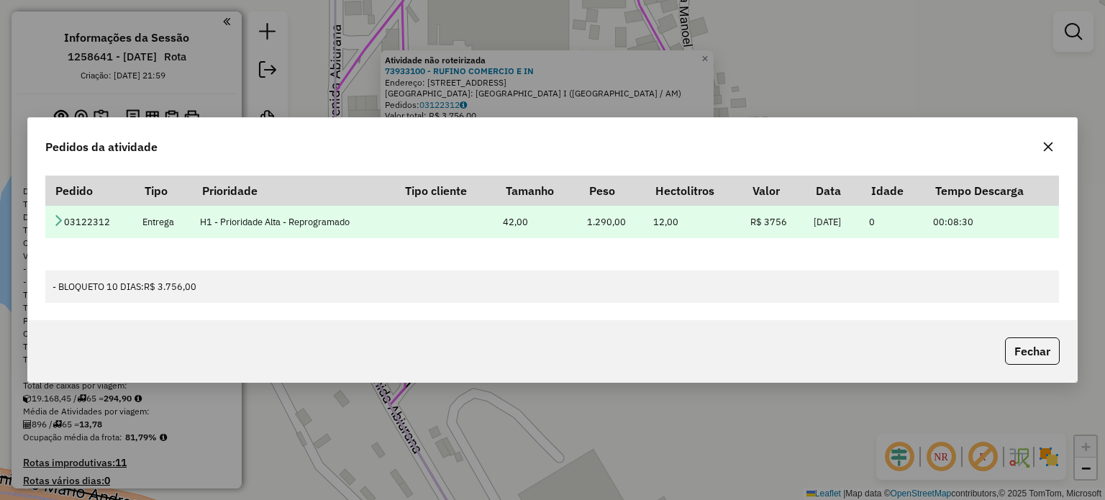
click at [56, 219] on icon at bounding box center [59, 220] width 12 height 12
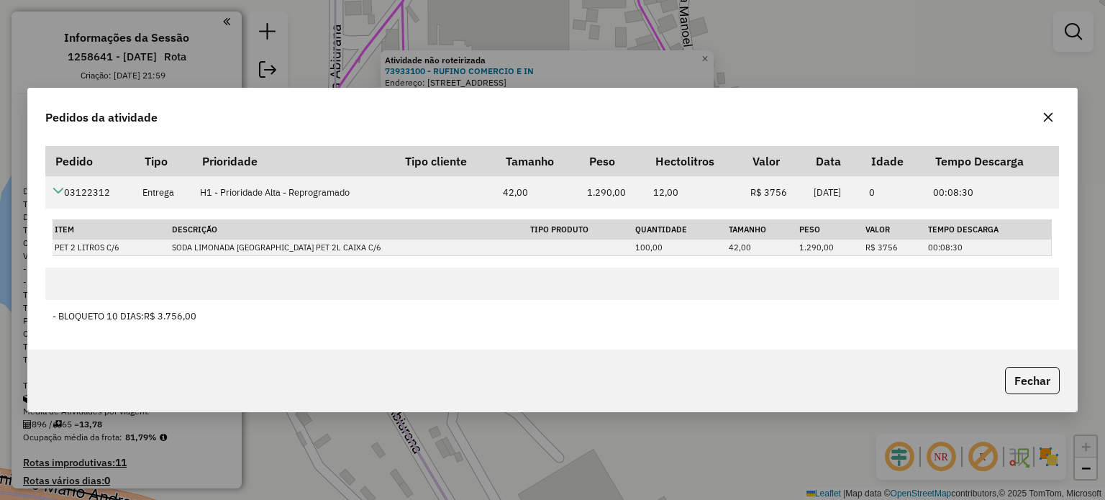
click at [1033, 120] on div "Pedidos da atividade" at bounding box center [552, 114] width 1048 height 52
click at [1043, 121] on icon "button" at bounding box center [1047, 116] width 9 height 9
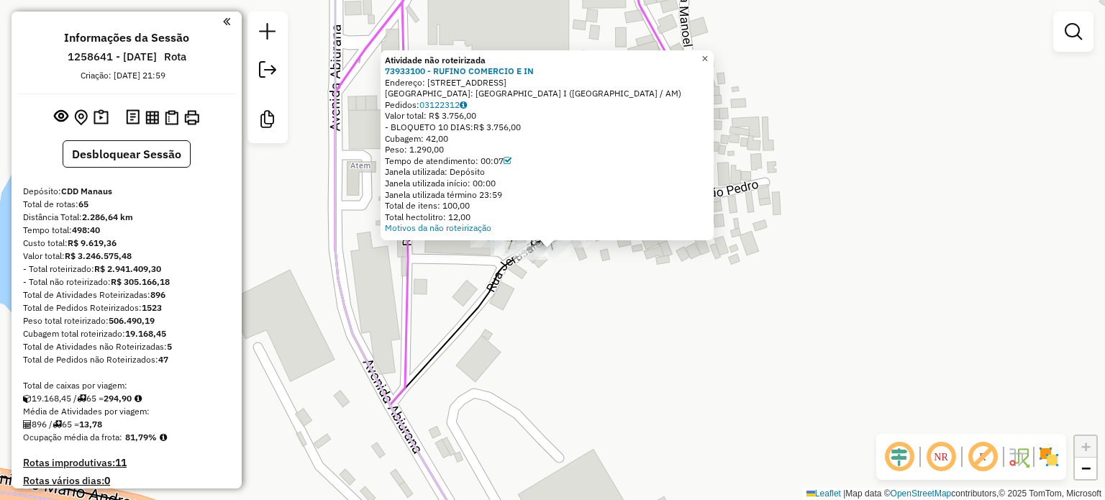
click at [708, 55] on span "×" at bounding box center [705, 59] width 6 height 12
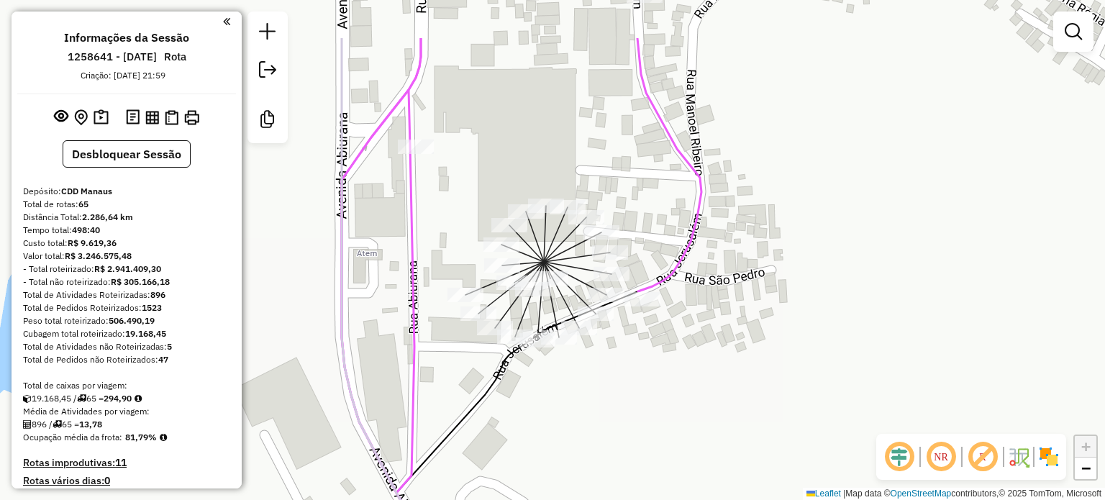
drag, startPoint x: 424, startPoint y: 201, endPoint x: 424, endPoint y: 212, distance: 10.8
click at [424, 212] on div "Janela de atendimento Grade de atendimento Capacidade Transportadoras Veículos …" at bounding box center [552, 250] width 1105 height 500
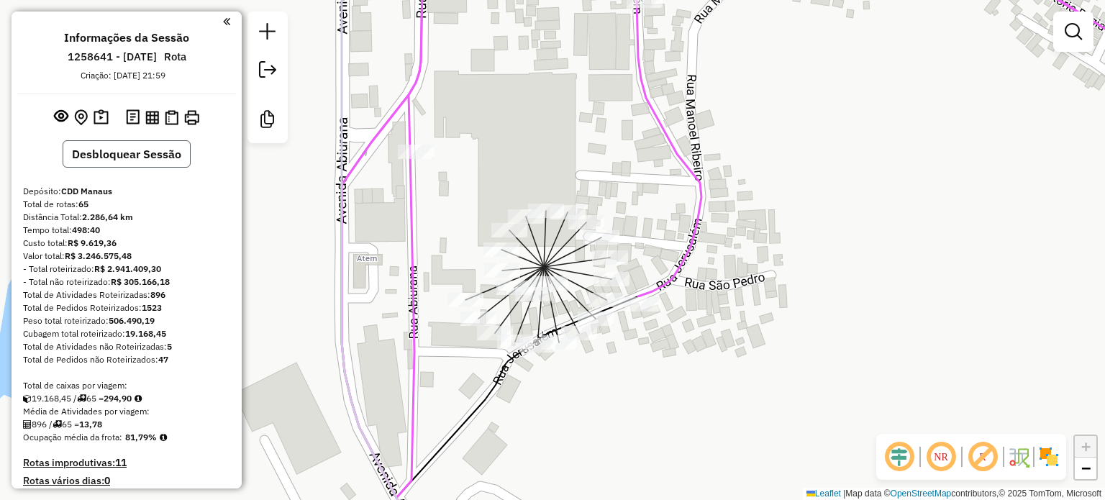
click at [99, 152] on button "Desbloquear Sessão" at bounding box center [127, 153] width 128 height 27
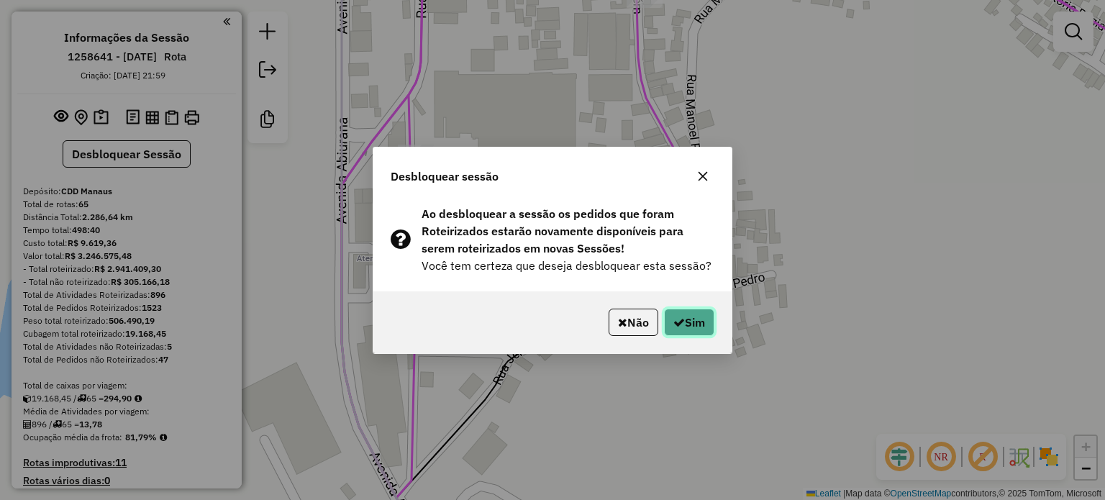
click at [689, 325] on button "Sim" at bounding box center [689, 322] width 50 height 27
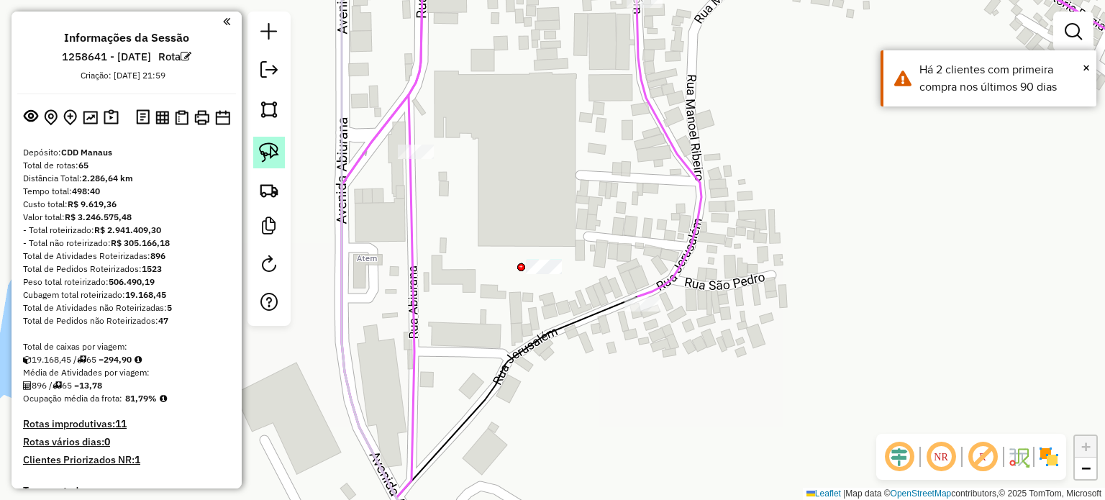
click at [259, 160] on img at bounding box center [269, 152] width 20 height 20
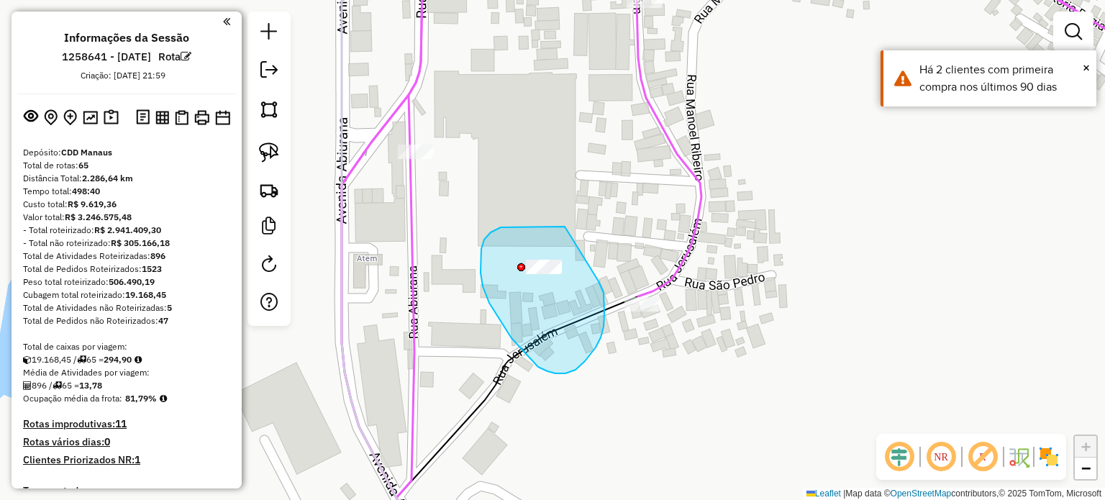
drag, startPoint x: 565, startPoint y: 227, endPoint x: 572, endPoint y: 238, distance: 13.6
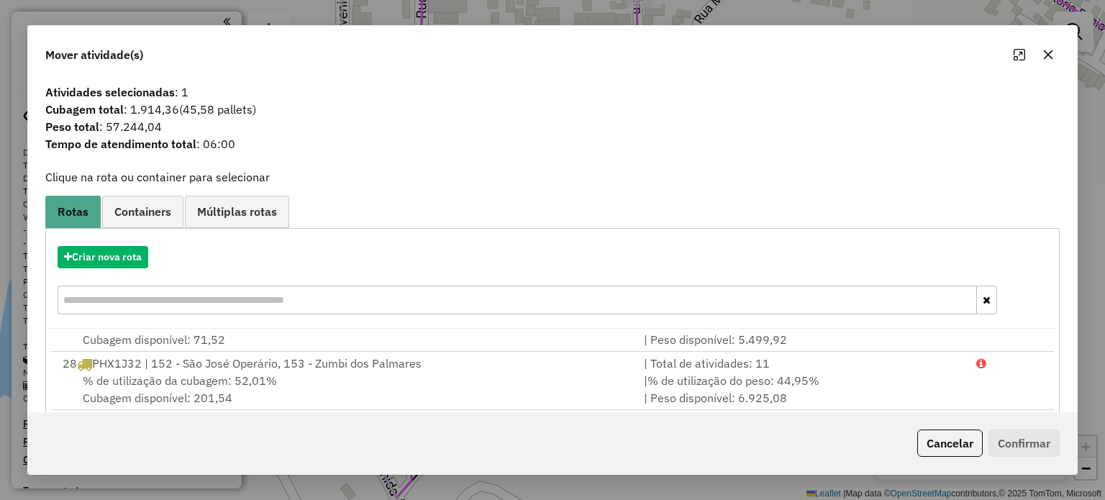
scroll to position [1456, 0]
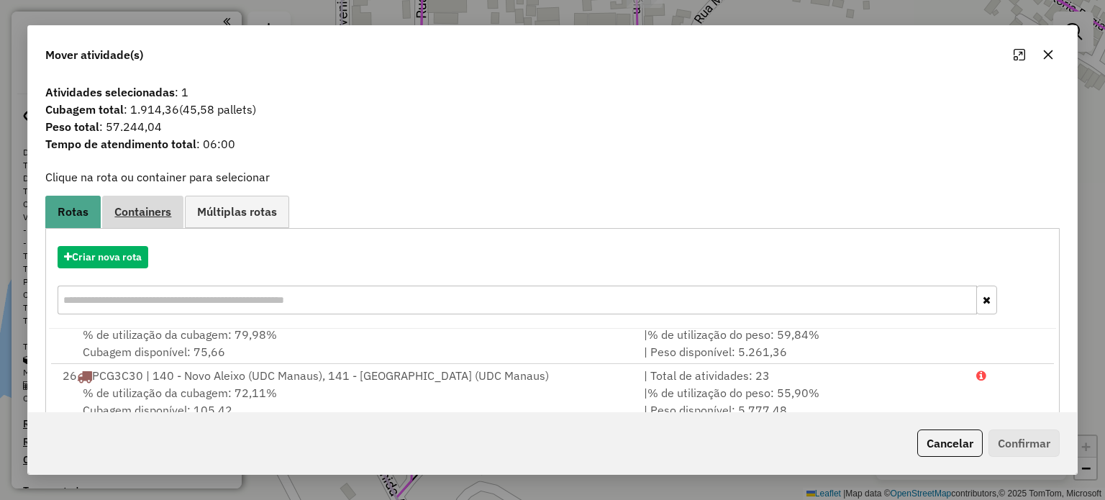
click at [144, 214] on span "Containers" at bounding box center [142, 212] width 57 height 12
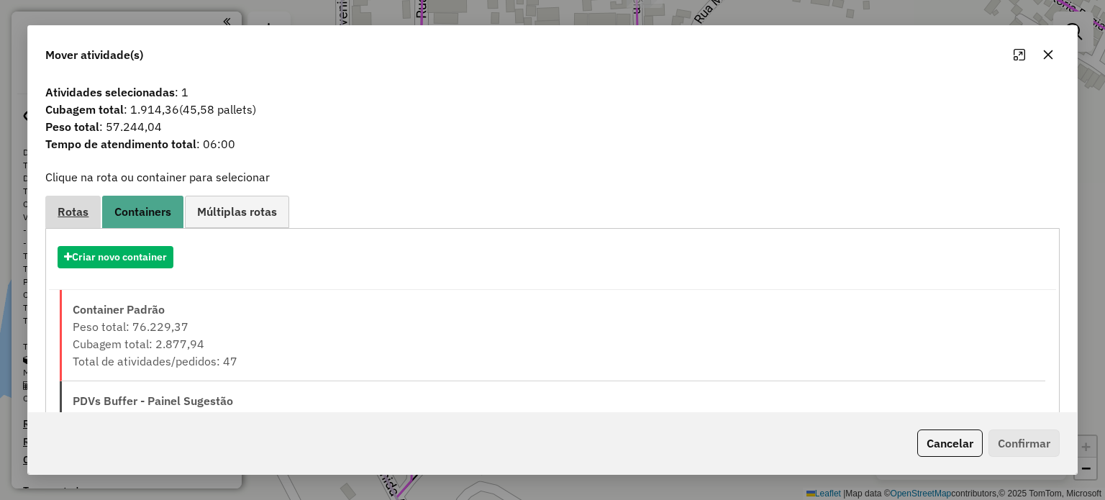
click at [64, 206] on span "Rotas" at bounding box center [73, 212] width 31 height 12
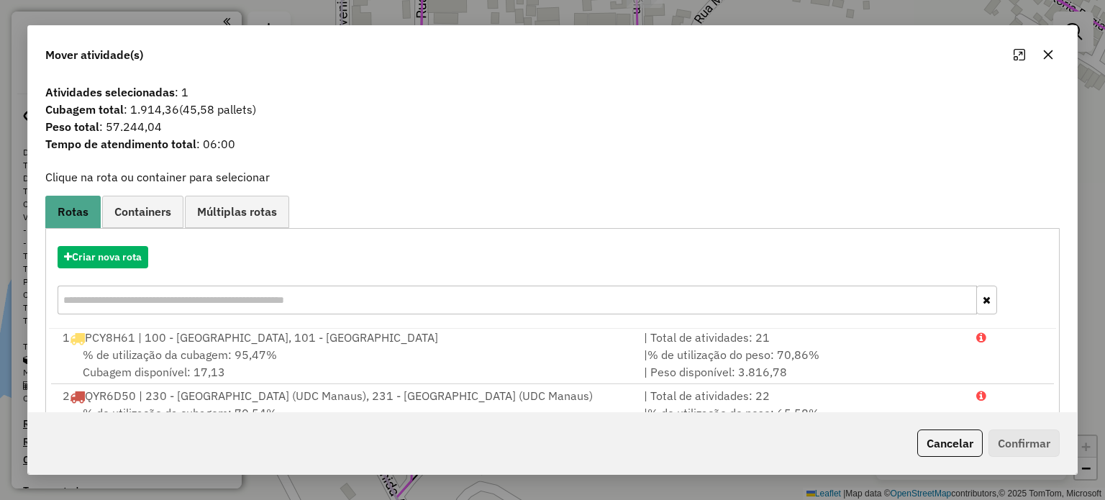
scroll to position [0, 0]
drag, startPoint x: 131, startPoint y: 107, endPoint x: 182, endPoint y: 111, distance: 51.2
click at [182, 111] on span "Cubagem total : 1.914,36 (45,58 pallets)" at bounding box center [552, 109] width 1031 height 17
drag, startPoint x: 189, startPoint y: 105, endPoint x: 253, endPoint y: 109, distance: 64.2
click at [253, 109] on span "(45,58 pallets)" at bounding box center [217, 109] width 77 height 14
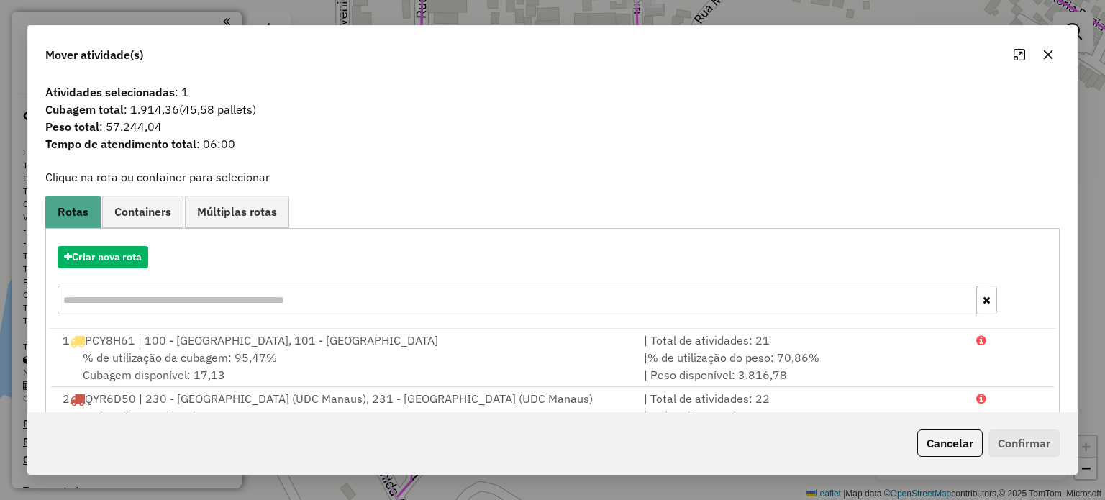
drag, startPoint x: 139, startPoint y: 112, endPoint x: 181, endPoint y: 113, distance: 42.5
click at [181, 113] on span "Cubagem total : 1.914,36 (45,58 pallets)" at bounding box center [552, 109] width 1031 height 17
click at [1050, 57] on icon "button" at bounding box center [1049, 55] width 12 height 12
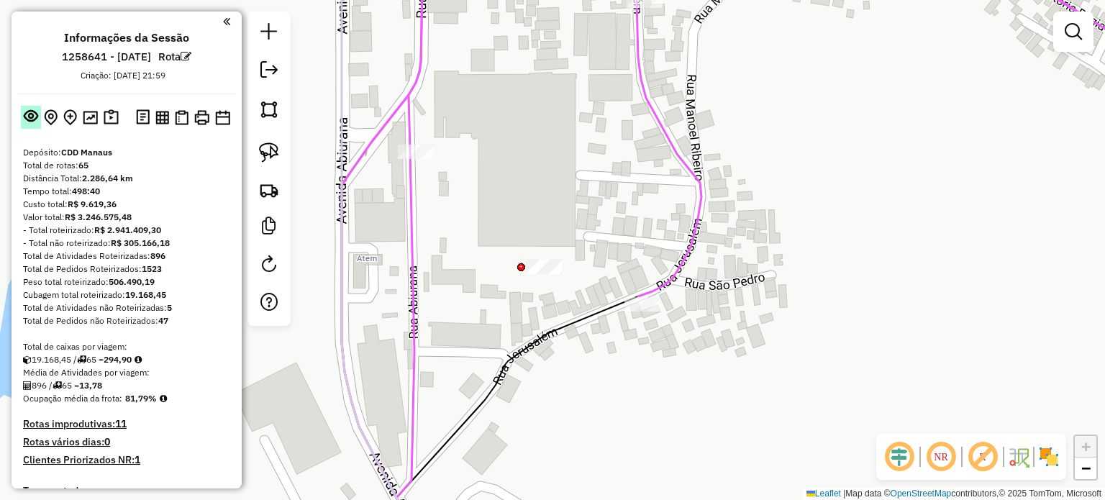
click at [33, 117] on em at bounding box center [31, 116] width 14 height 14
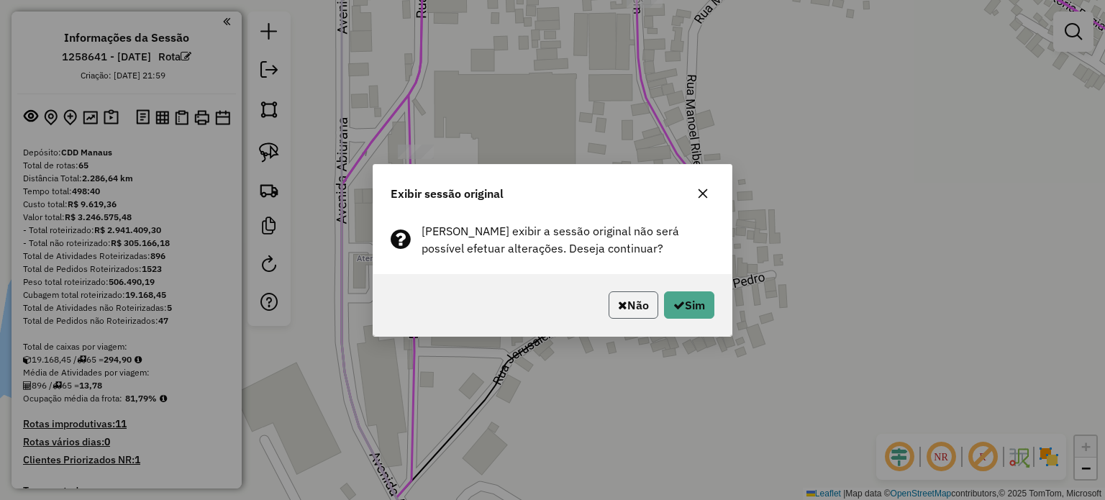
click at [642, 306] on button "Não" at bounding box center [634, 304] width 50 height 27
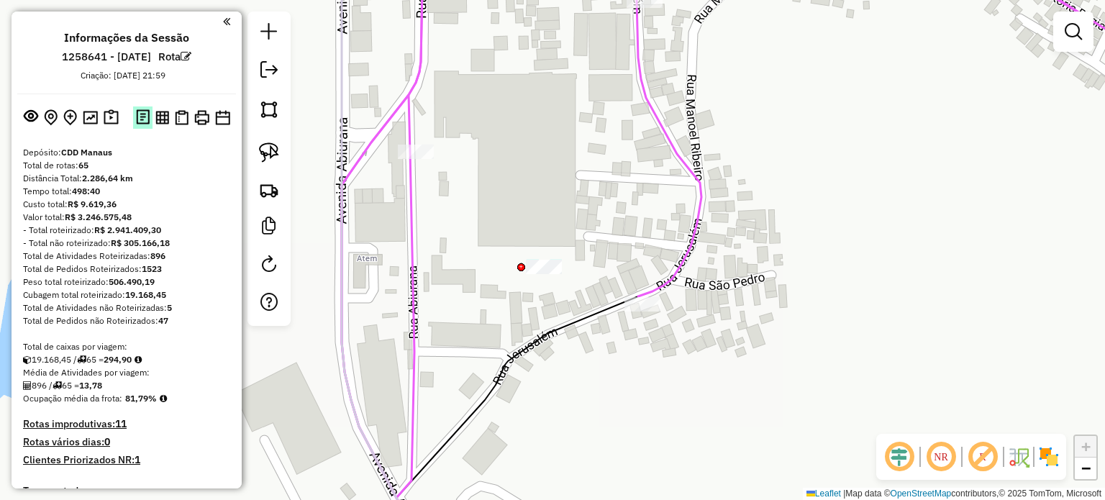
click at [138, 116] on img at bounding box center [143, 117] width 14 height 17
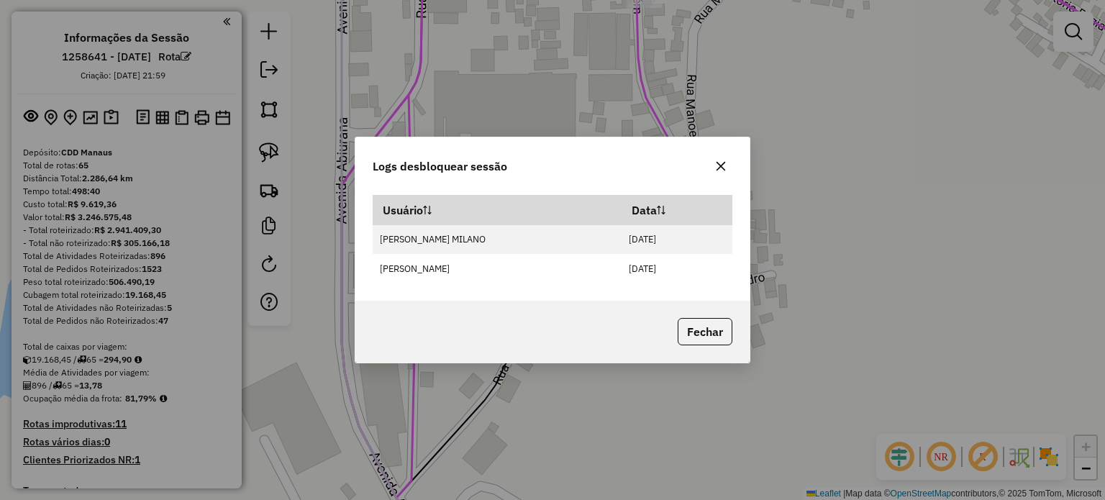
click at [726, 165] on button "button" at bounding box center [720, 166] width 23 height 23
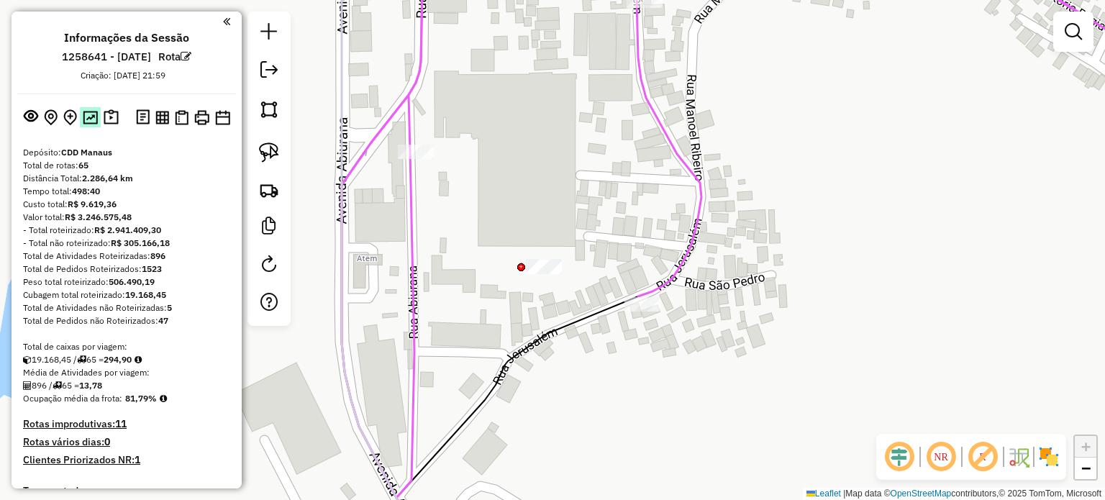
click at [91, 114] on img at bounding box center [90, 118] width 15 height 14
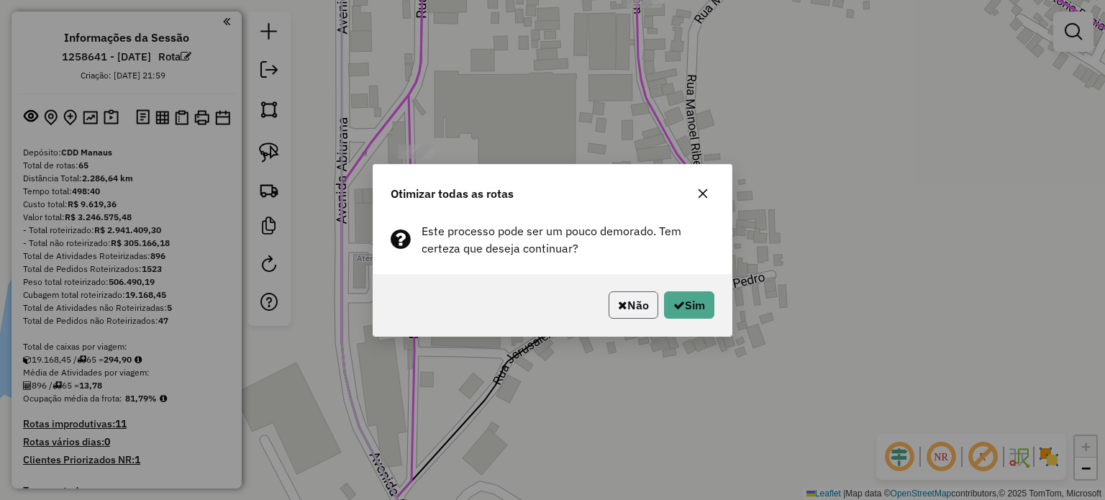
click at [635, 301] on button "Não" at bounding box center [634, 304] width 50 height 27
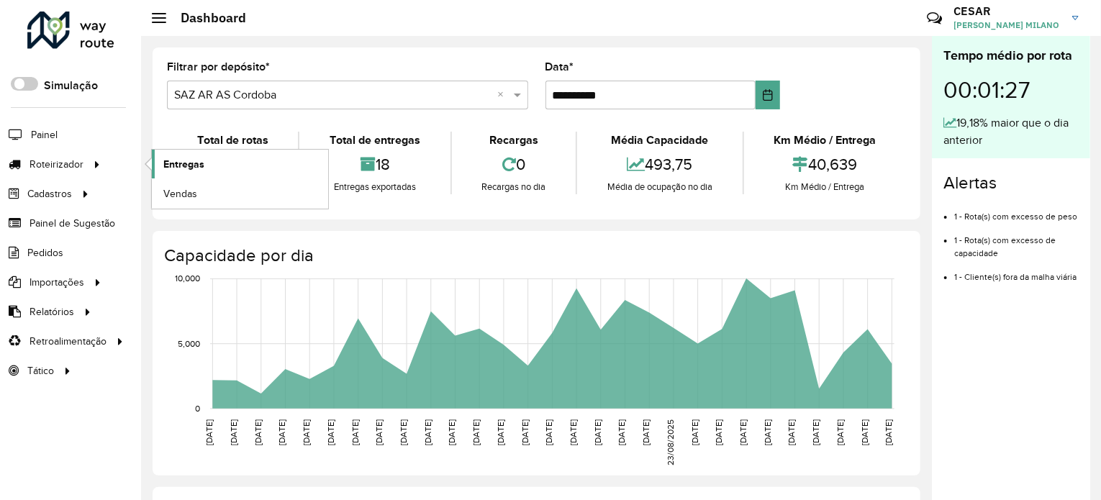
click at [168, 170] on span "Entregas" at bounding box center [183, 164] width 41 height 15
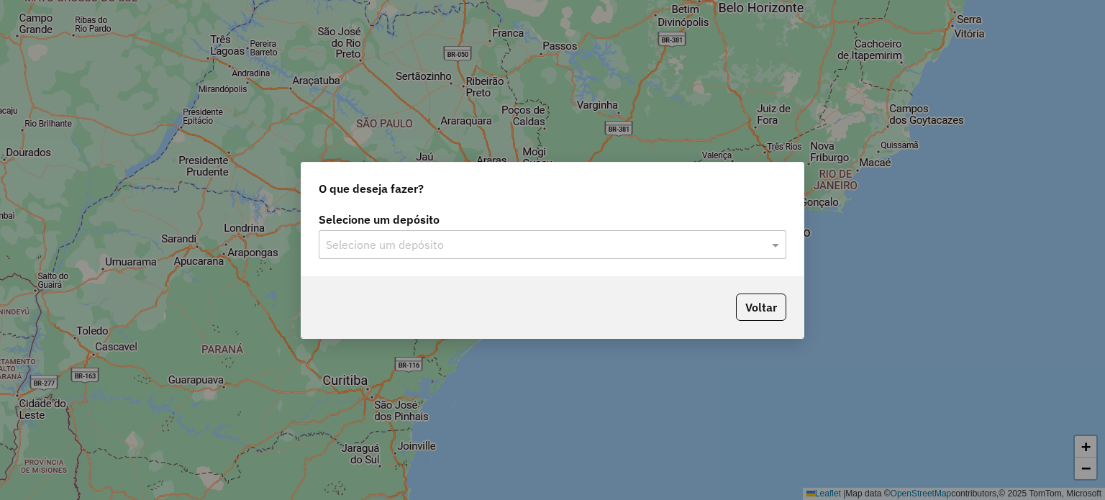
click at [503, 248] on input "text" at bounding box center [538, 245] width 424 height 17
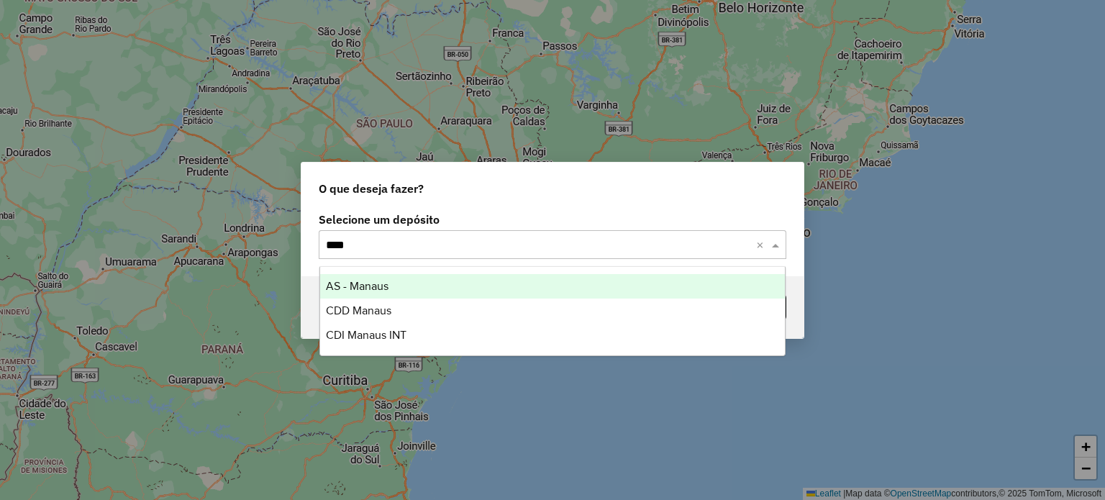
type input "*****"
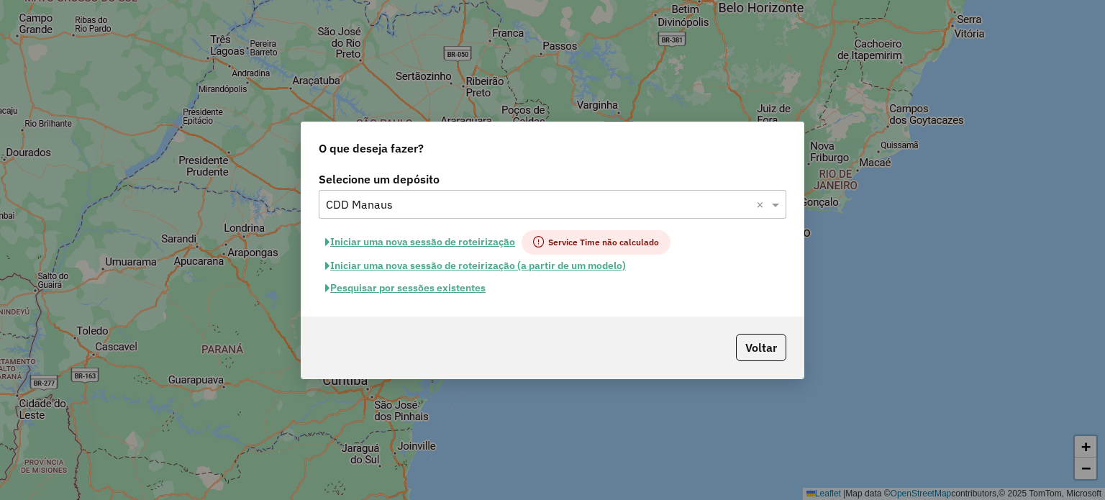
click at [409, 281] on button "Pesquisar por sessões existentes" at bounding box center [405, 288] width 173 height 22
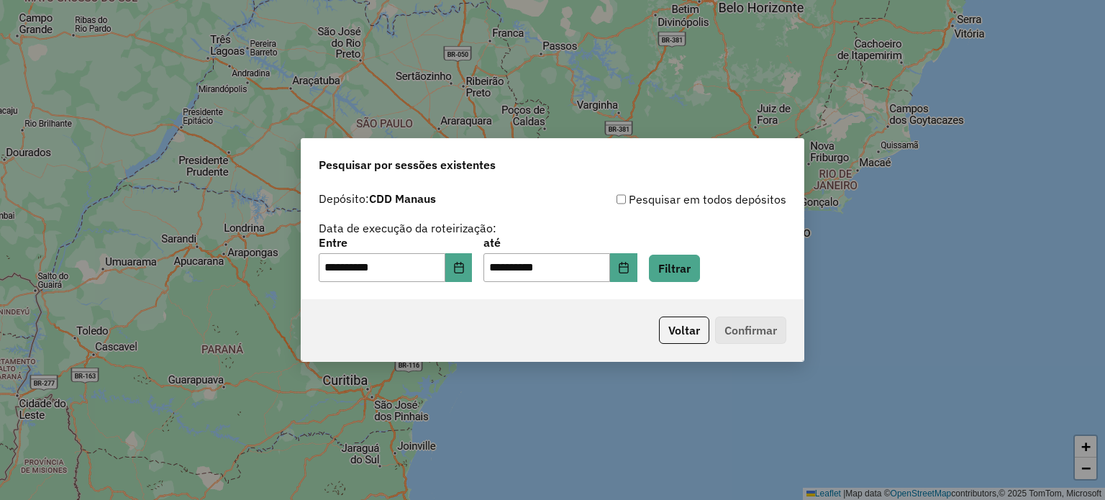
click at [414, 284] on div "**********" at bounding box center [552, 242] width 502 height 114
click at [696, 273] on button "Filtrar" at bounding box center [674, 268] width 51 height 27
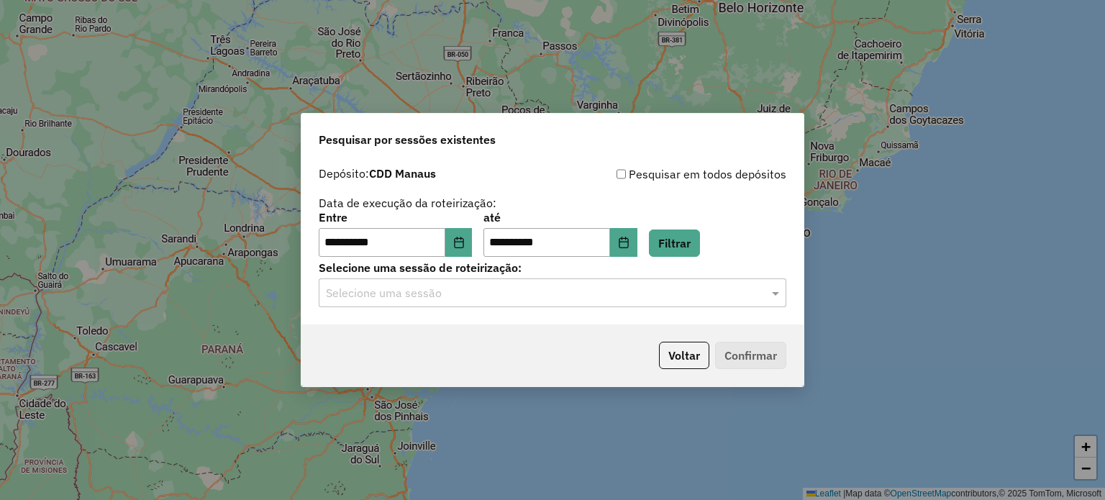
click at [507, 306] on div "Selecione uma sessão" at bounding box center [553, 292] width 468 height 29
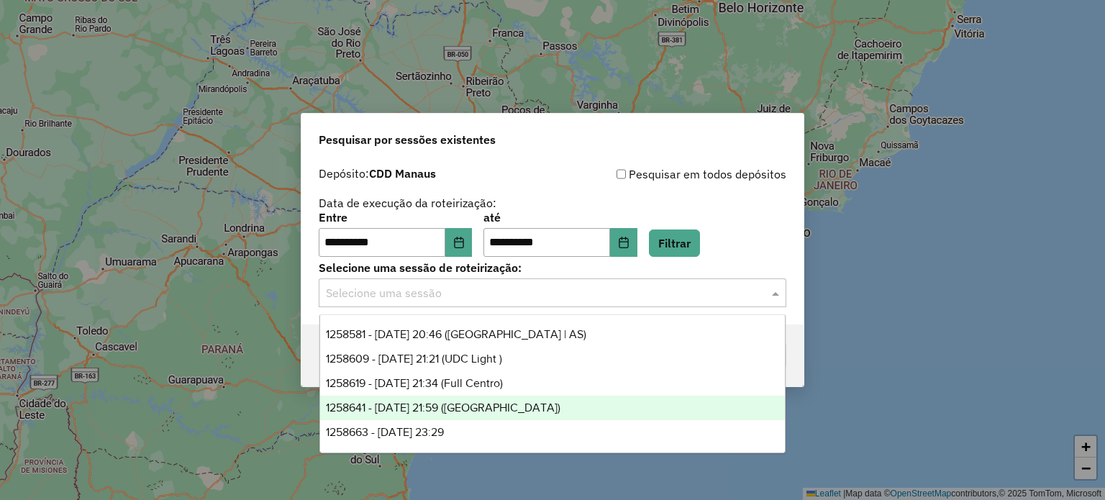
click at [471, 407] on span "1258641 - [DATE] 21:59 ([GEOGRAPHIC_DATA])" at bounding box center [443, 407] width 235 height 12
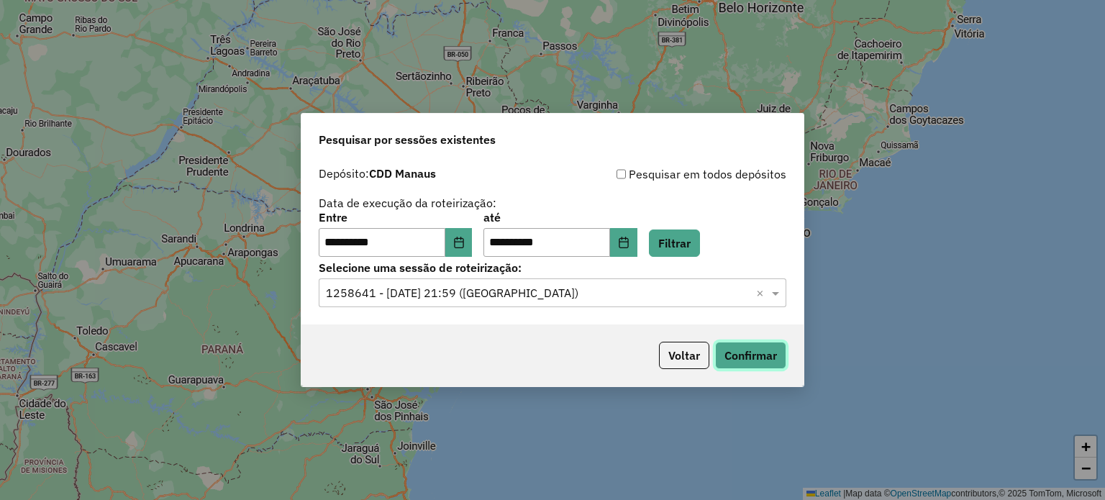
click at [740, 355] on button "Confirmar" at bounding box center [750, 355] width 71 height 27
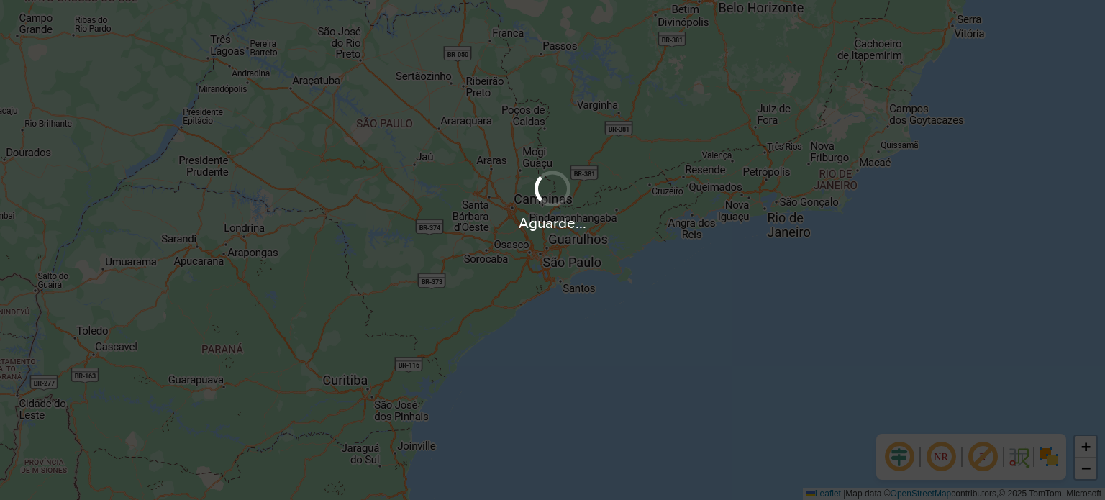
click at [673, 189] on div "Aguarde..." at bounding box center [552, 199] width 1105 height 68
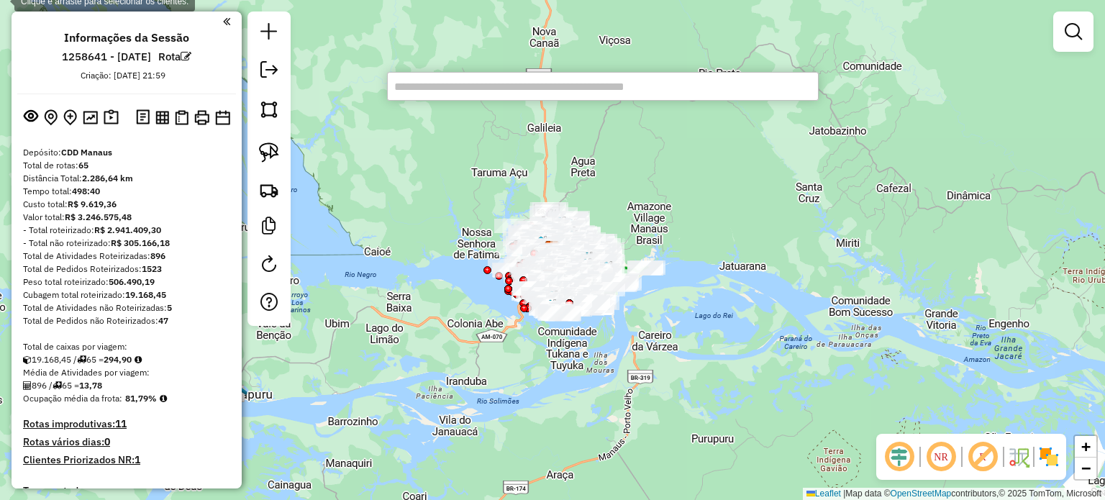
paste input "********"
type input "********"
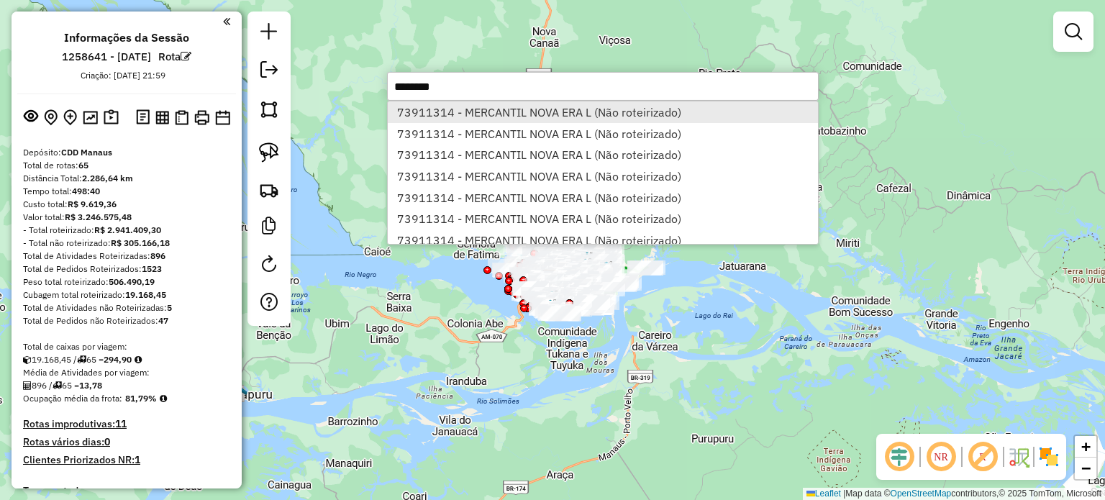
click at [619, 119] on li "73911314 - MERCANTIL NOVA ERA L (Não roteirizado)" at bounding box center [603, 112] width 430 height 22
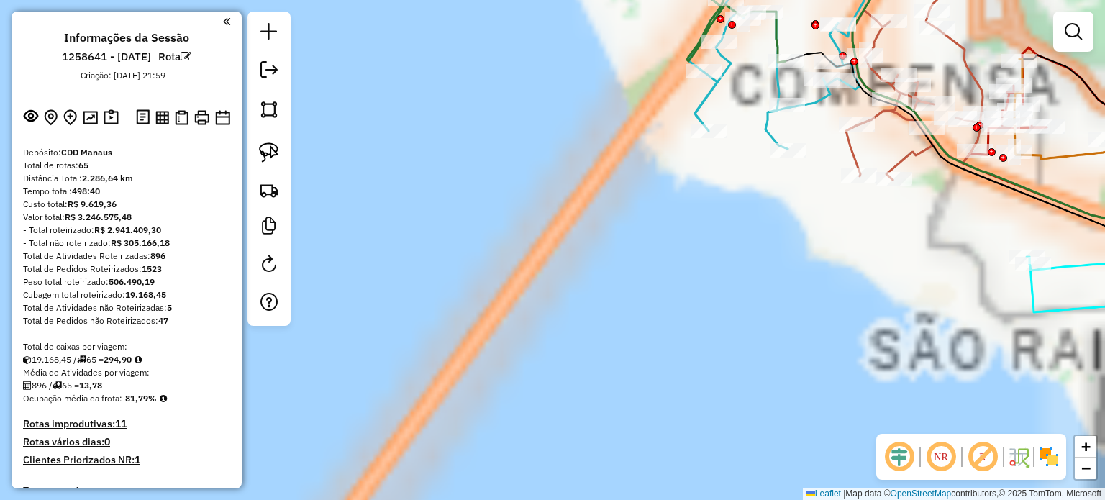
drag, startPoint x: 596, startPoint y: 216, endPoint x: 596, endPoint y: 311, distance: 95.0
click at [596, 311] on div "Atividade não roteirizada 73911314 - MERCANTIL NOVA ERA L Endereço: AVN CORONEL…" at bounding box center [552, 250] width 1105 height 500
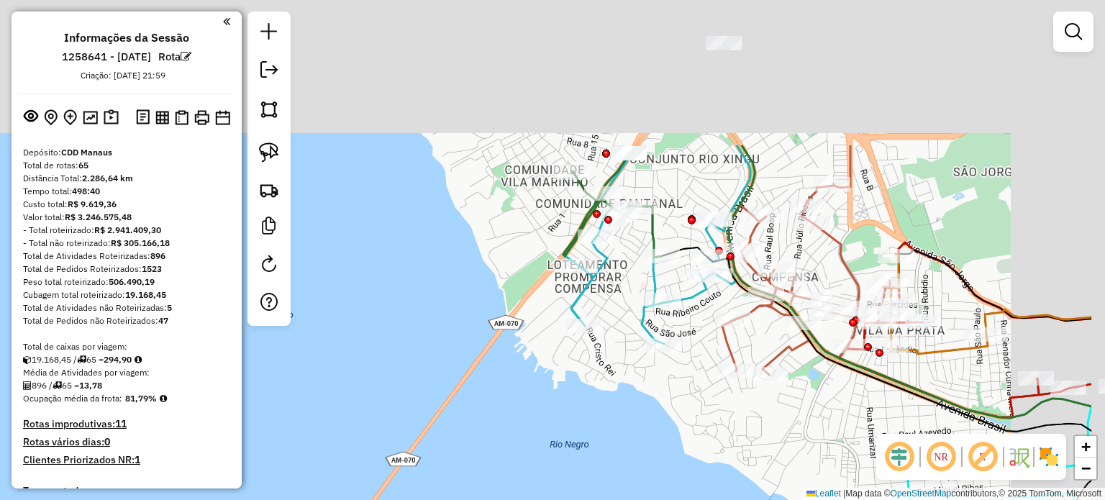
drag, startPoint x: 639, startPoint y: 216, endPoint x: 495, endPoint y: 434, distance: 261.2
click at [496, 435] on div "Janela de atendimento Grade de atendimento Capacidade Transportadoras Veículos …" at bounding box center [552, 250] width 1105 height 500
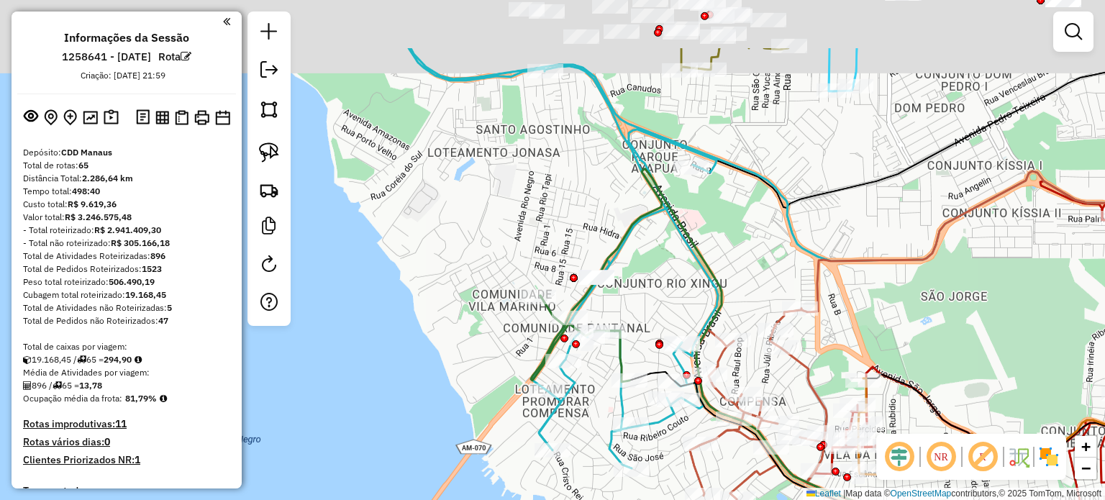
drag, startPoint x: 692, startPoint y: 263, endPoint x: 653, endPoint y: 403, distance: 144.9
click at [653, 405] on div "Janela de atendimento Grade de atendimento Capacidade Transportadoras Veículos …" at bounding box center [552, 250] width 1105 height 500
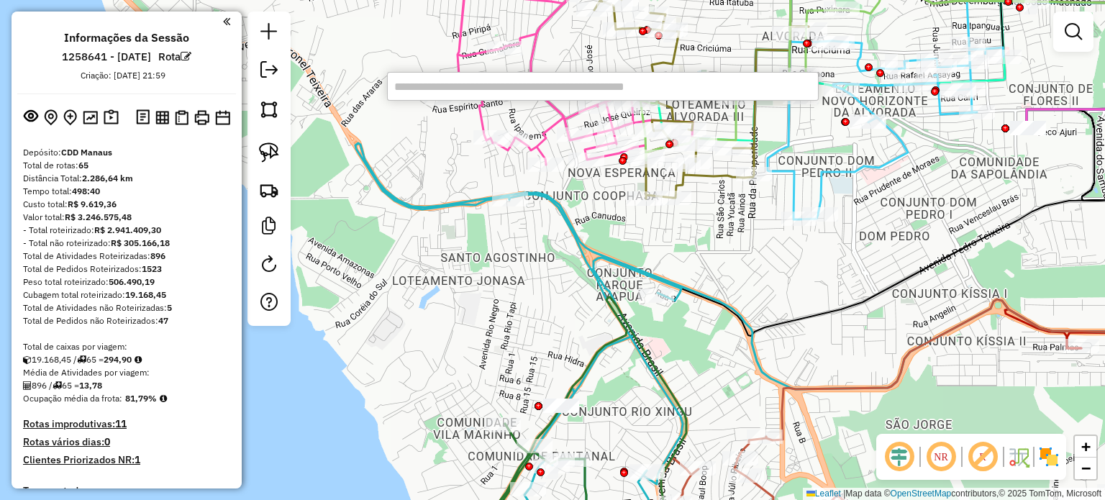
click at [622, 91] on input "text" at bounding box center [603, 86] width 432 height 29
click at [650, 100] on input "text" at bounding box center [603, 86] width 432 height 29
click at [587, 83] on input "text" at bounding box center [603, 86] width 432 height 29
click at [578, 84] on input "text" at bounding box center [603, 86] width 432 height 29
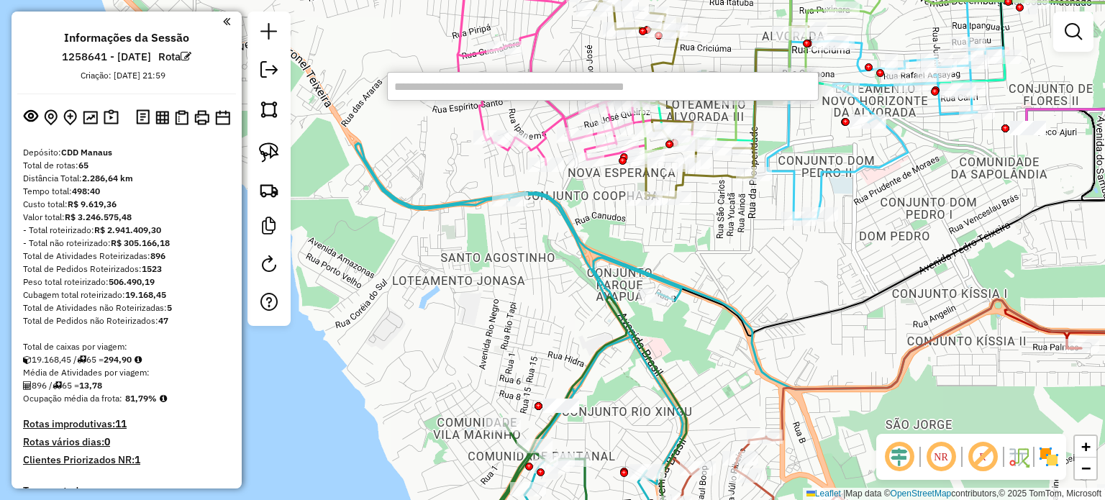
click at [578, 83] on input "text" at bounding box center [603, 86] width 432 height 29
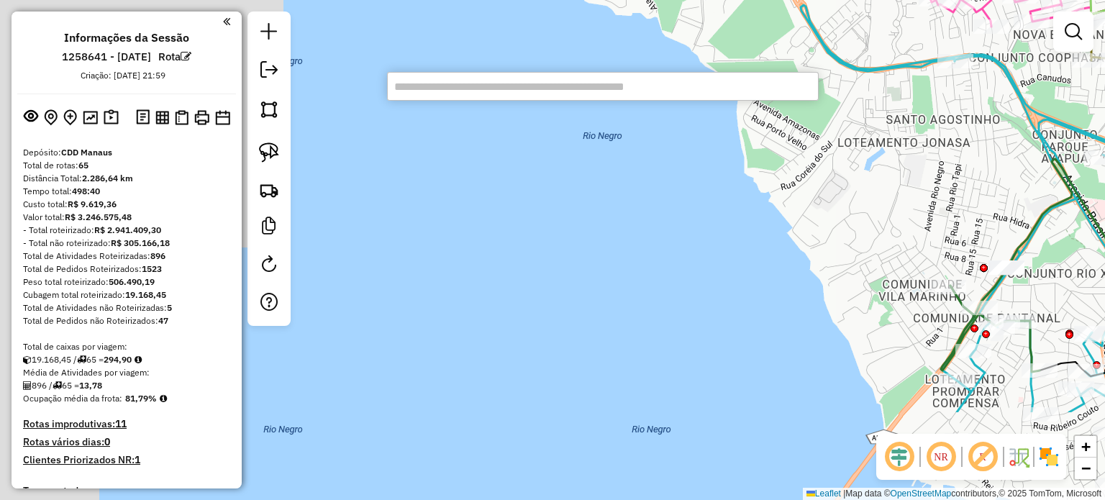
drag, startPoint x: 439, startPoint y: 381, endPoint x: 843, endPoint y: 168, distance: 456.0
click at [842, 172] on div "Janela de atendimento Grade de atendimento Capacidade Transportadoras Veículos …" at bounding box center [552, 250] width 1105 height 500
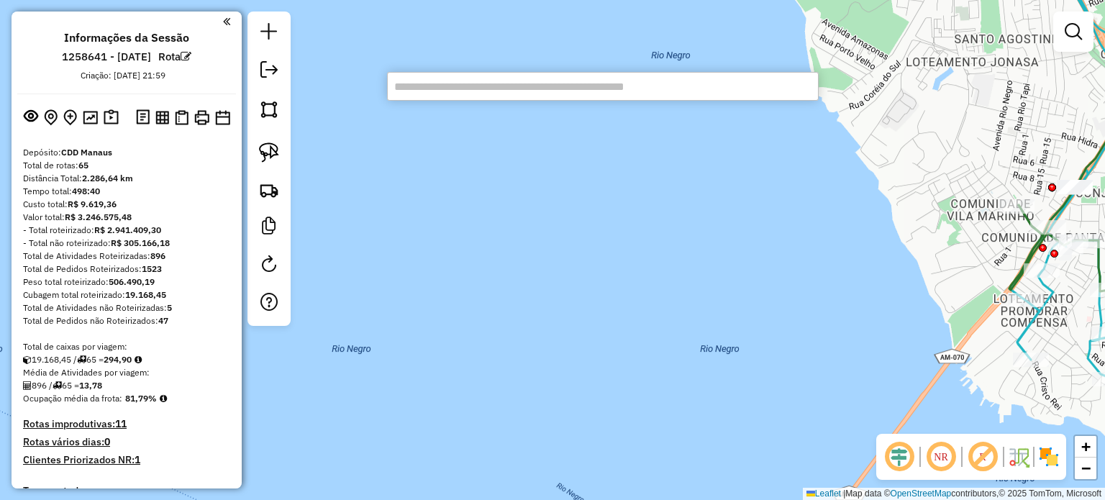
drag, startPoint x: 619, startPoint y: 91, endPoint x: 751, endPoint y: 84, distance: 131.9
click at [751, 84] on input "text" at bounding box center [603, 86] width 432 height 29
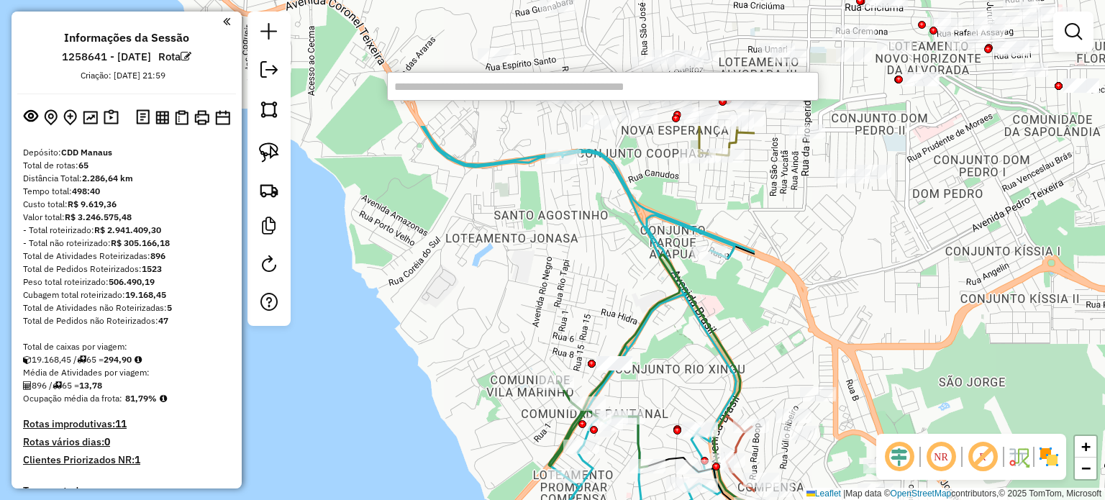
drag, startPoint x: 703, startPoint y: 178, endPoint x: 233, endPoint y: 356, distance: 502.3
click at [235, 362] on hb-router-mapa "Informações da Sessão 1258641 - 03/09/2025 Rota Criação: 02/09/2025 21:59 Depós…" at bounding box center [552, 250] width 1105 height 500
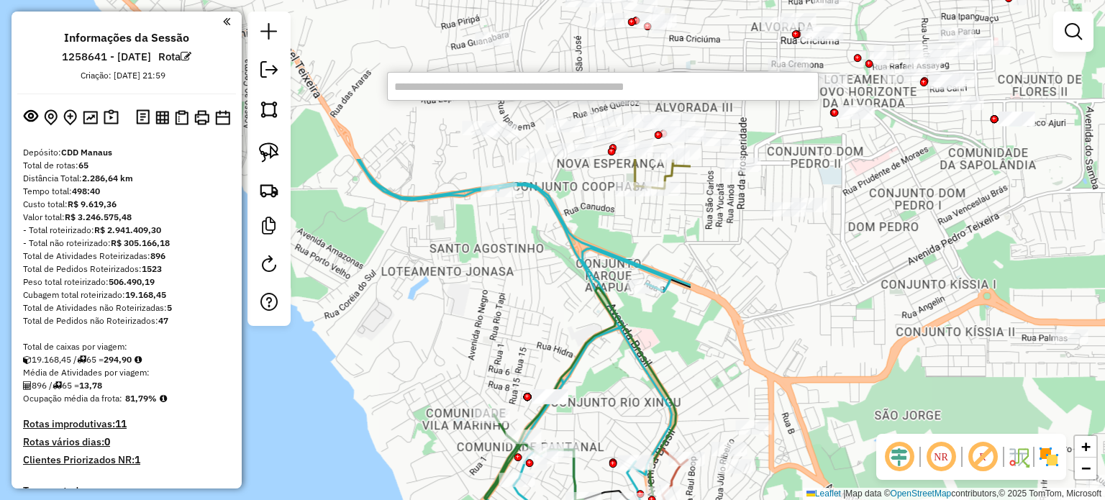
click at [699, 215] on div "Rota 50 - Placa OHU9093 73921588 - MARIA DE LOURDES BEZ Janela de atendimento G…" at bounding box center [552, 250] width 1105 height 500
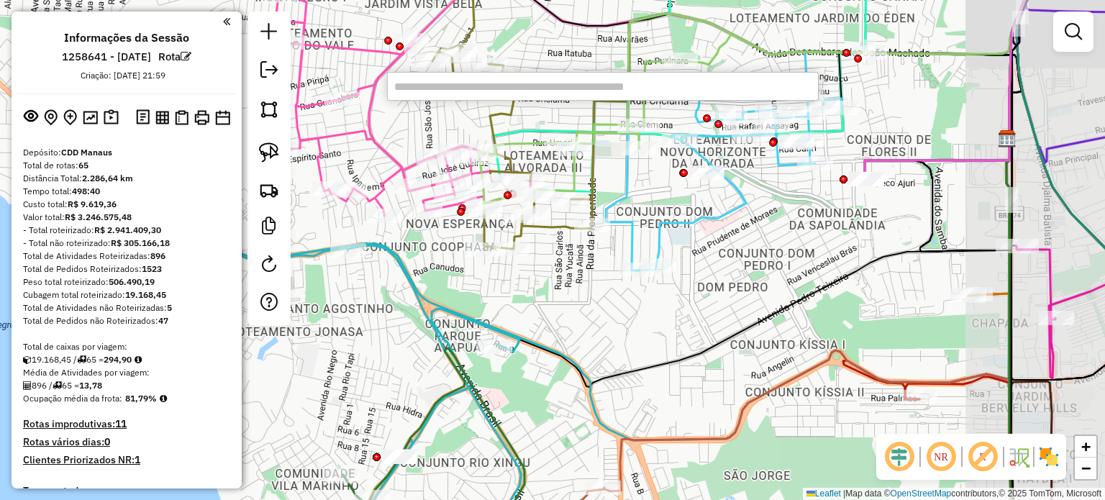
drag, startPoint x: 925, startPoint y: 121, endPoint x: 866, endPoint y: 178, distance: 81.4
click at [871, 180] on div "Janela de atendimento Grade de atendimento Capacidade Transportadoras Veículos …" at bounding box center [552, 250] width 1105 height 500
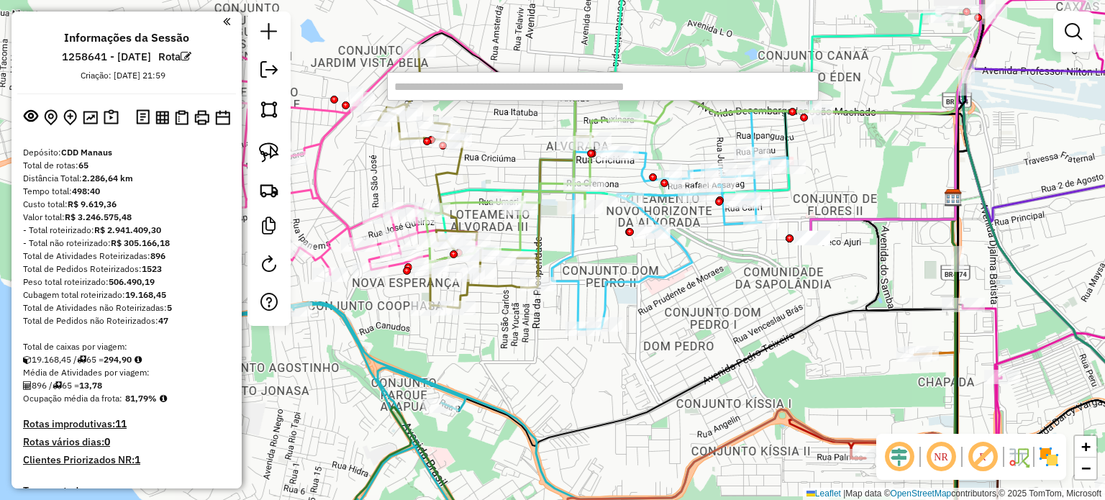
click at [544, 91] on input "text" at bounding box center [603, 86] width 432 height 29
click at [575, 96] on input "text" at bounding box center [603, 86] width 432 height 29
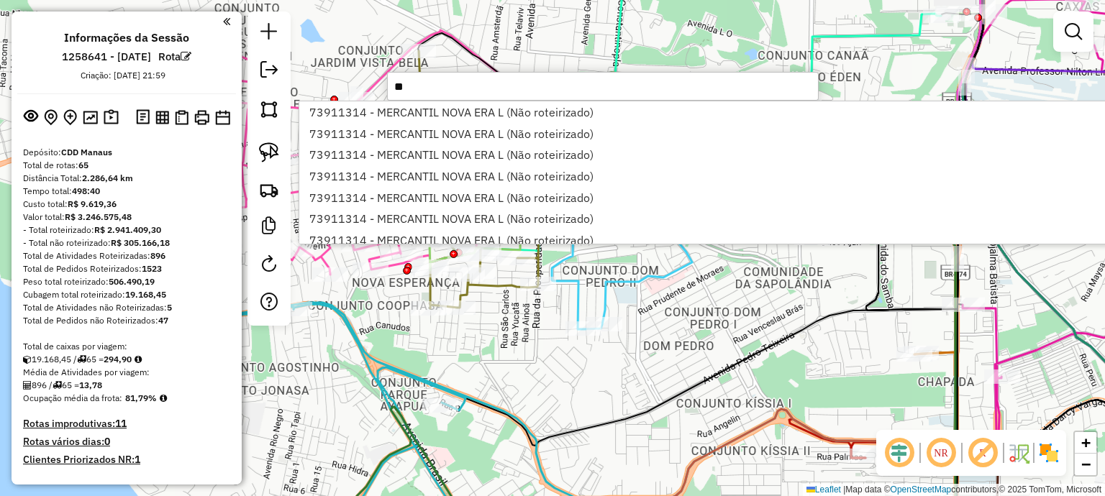
type input "**"
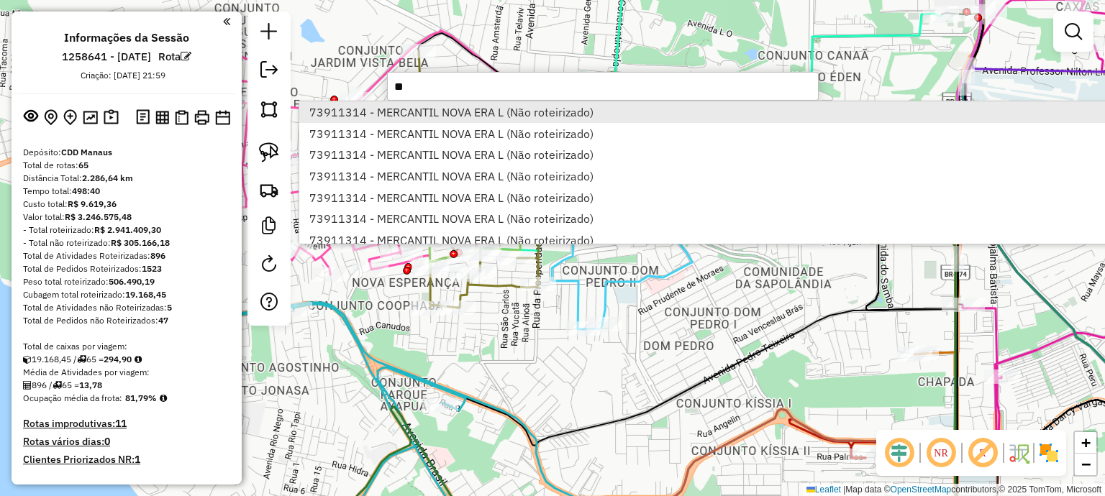
click at [563, 120] on li "73911314 - MERCANTIL NOVA ERA L (Não roteirizado)" at bounding box center [710, 112] width 822 height 22
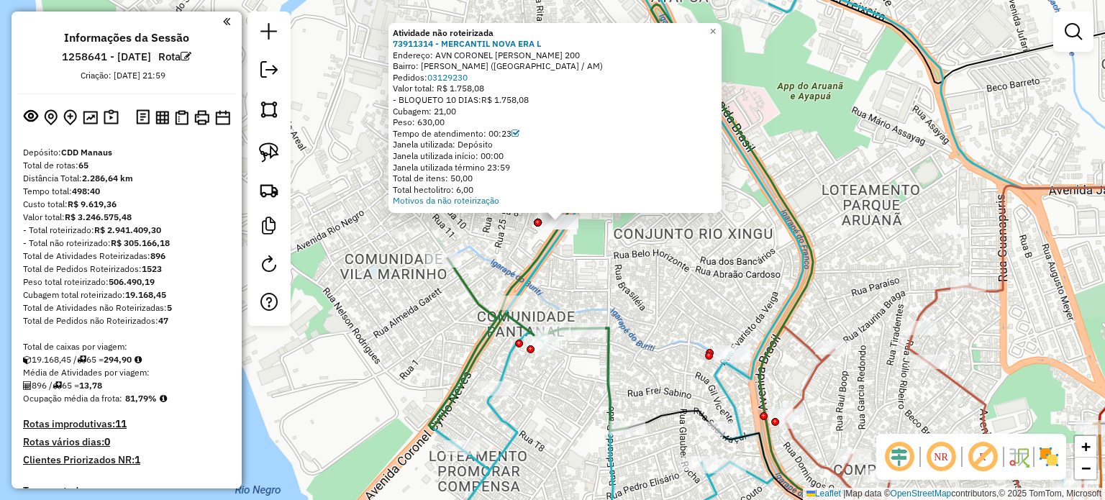
click at [538, 221] on div at bounding box center [538, 223] width 8 height 8
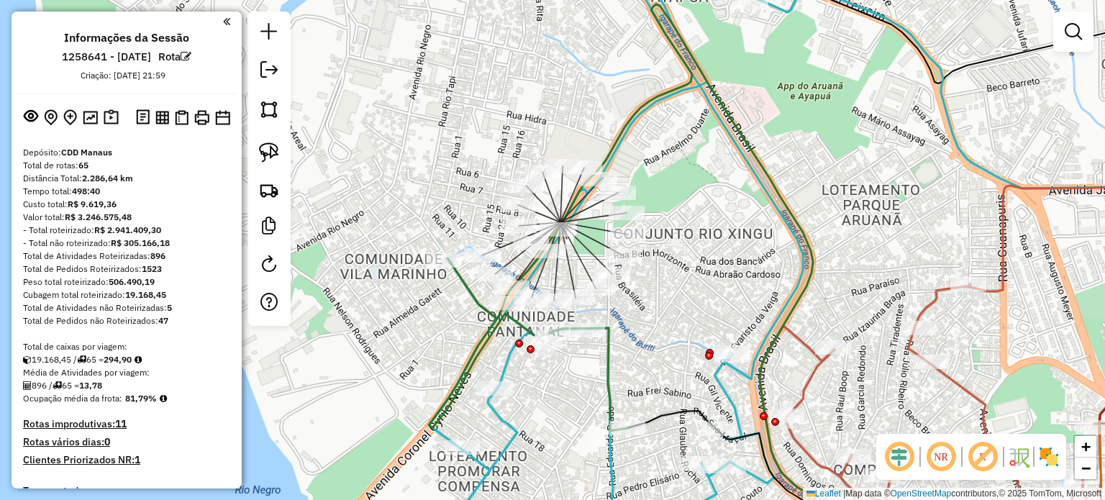
click at [538, 221] on div "Atividade não roteirizada 73911314 - MERCANTIL NOVA ERA L Endereço: AVN CORONEL…" at bounding box center [552, 250] width 1105 height 500
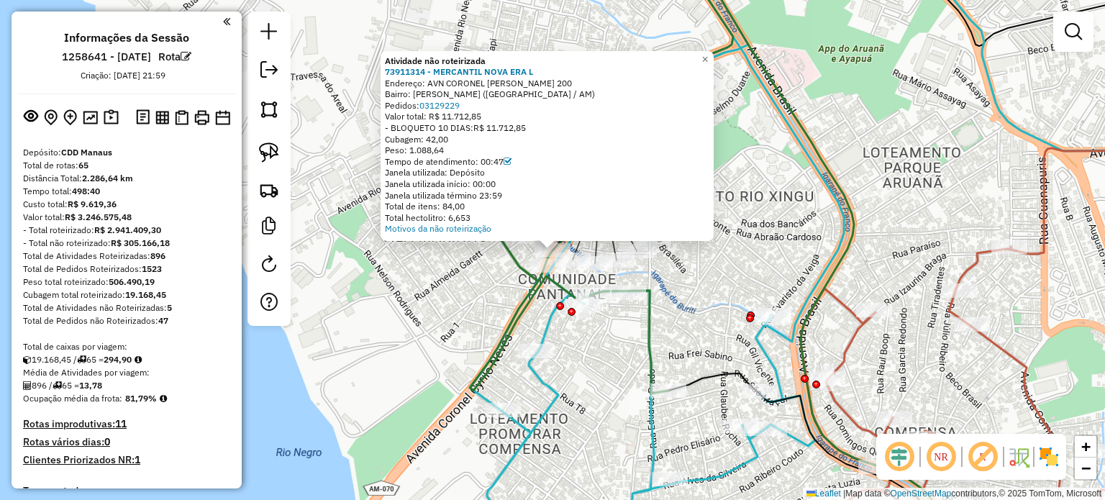
click at [595, 253] on div "Atividade não roteirizada 73911314 - MERCANTIL NOVA ERA L Endereço: AVN CORONEL…" at bounding box center [552, 250] width 1105 height 500
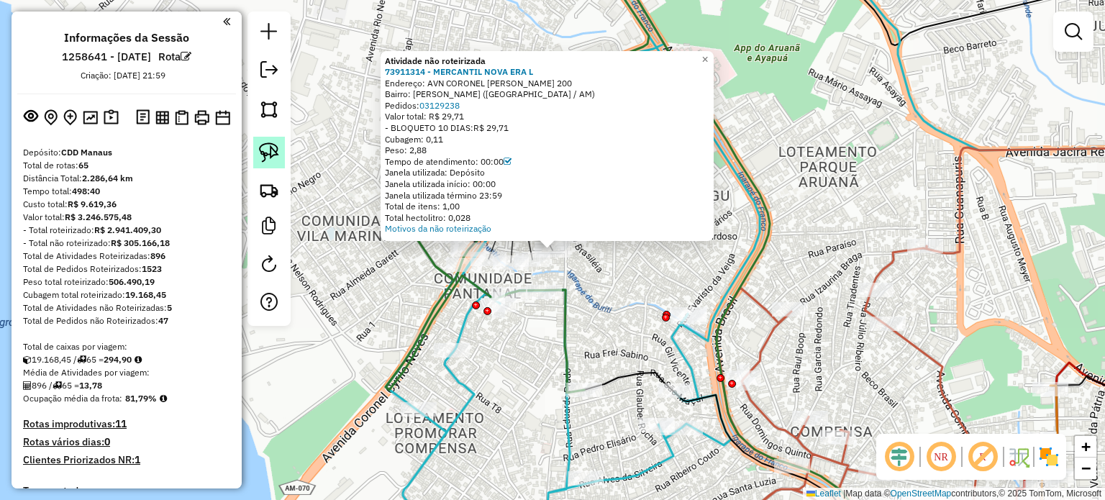
click at [273, 153] on img at bounding box center [269, 152] width 20 height 20
click at [708, 56] on span "×" at bounding box center [705, 59] width 6 height 12
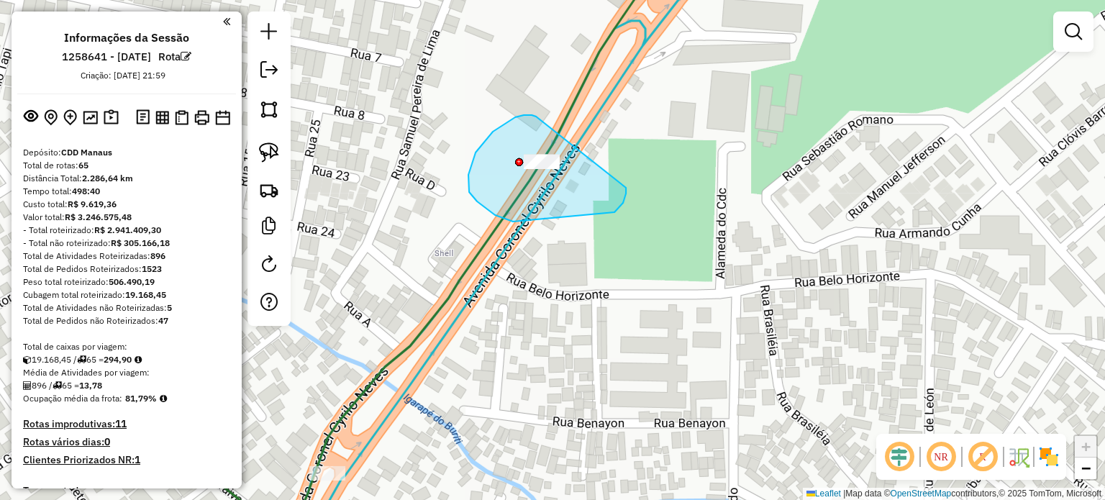
drag, startPoint x: 506, startPoint y: 123, endPoint x: 607, endPoint y: 135, distance: 102.2
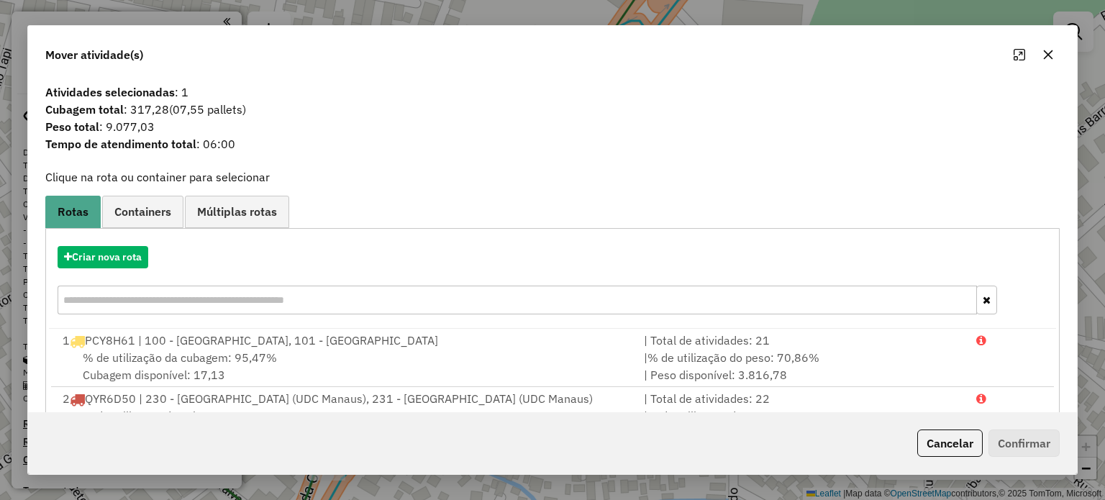
click at [1052, 52] on icon "button" at bounding box center [1049, 55] width 12 height 12
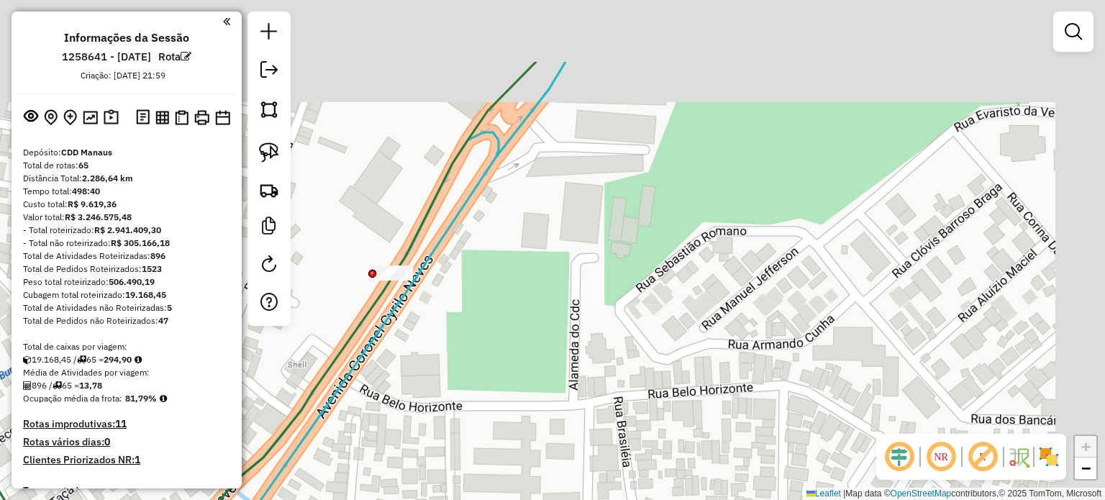
drag, startPoint x: 519, startPoint y: 253, endPoint x: 490, endPoint y: 276, distance: 37.9
click at [490, 276] on div "Janela de atendimento Grade de atendimento Capacidade Transportadoras Veículos …" at bounding box center [552, 250] width 1105 height 500
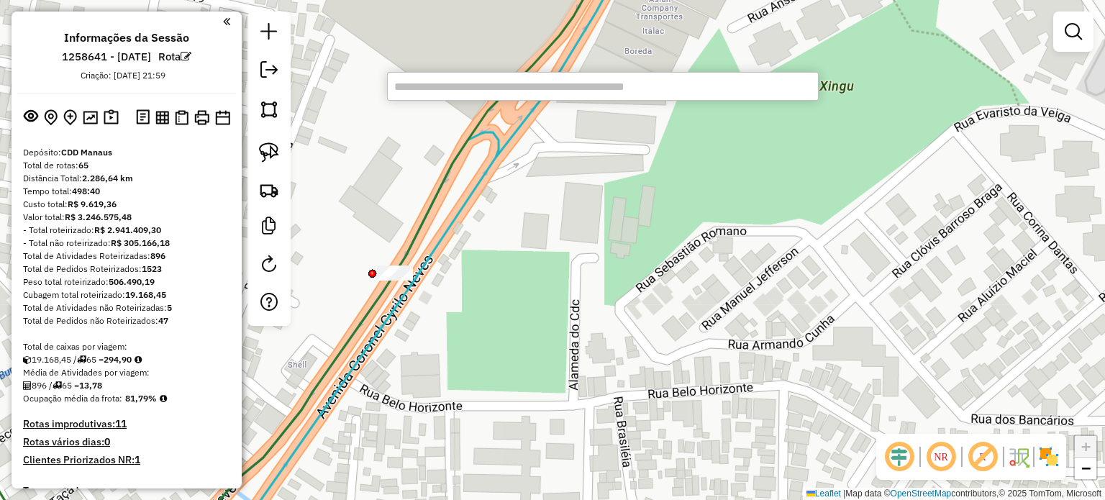
click at [582, 92] on input "text" at bounding box center [603, 86] width 432 height 29
click at [576, 88] on input "text" at bounding box center [603, 86] width 432 height 29
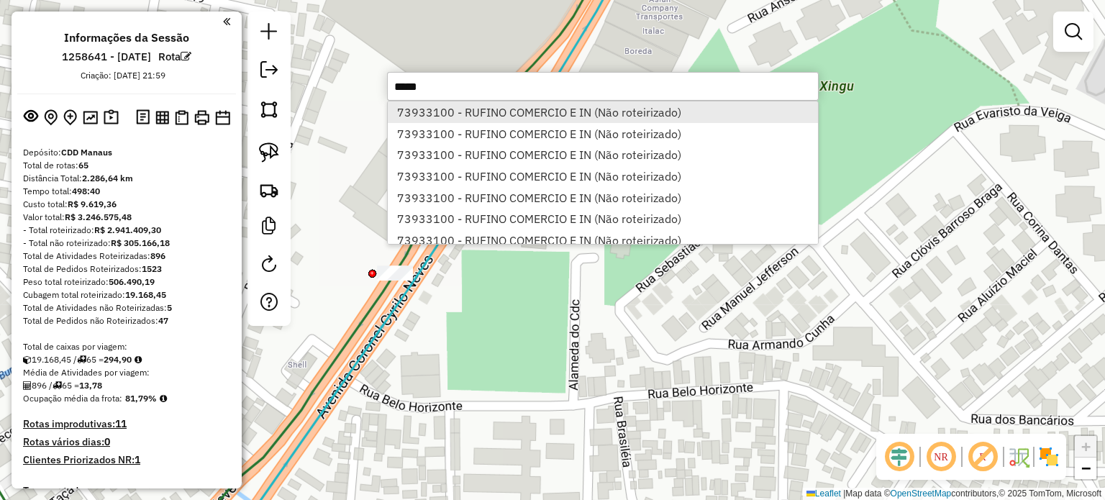
type input "*****"
click at [573, 103] on li "73933100 - RUFINO COMERCIO E IN (Não roteirizado)" at bounding box center [603, 112] width 430 height 22
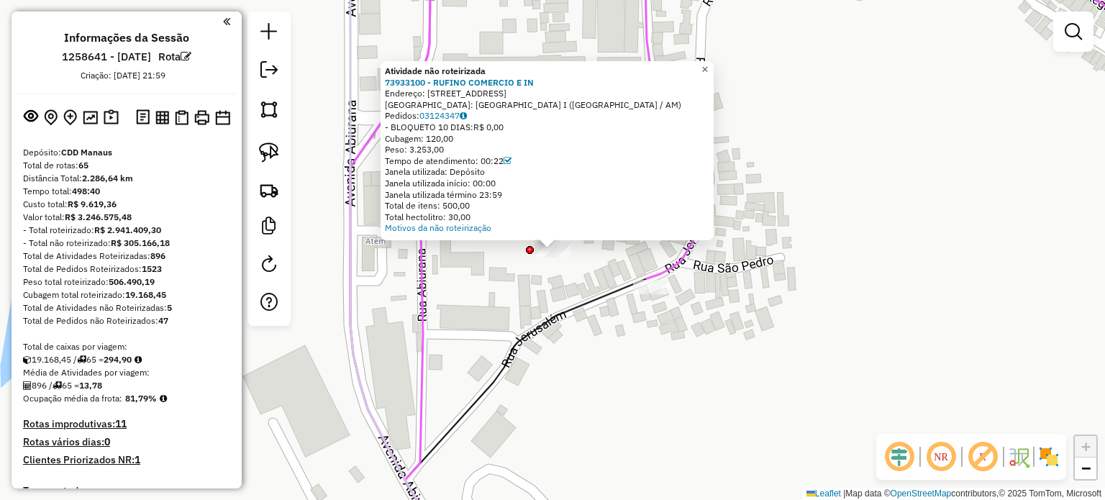
click at [708, 65] on span "×" at bounding box center [705, 69] width 6 height 12
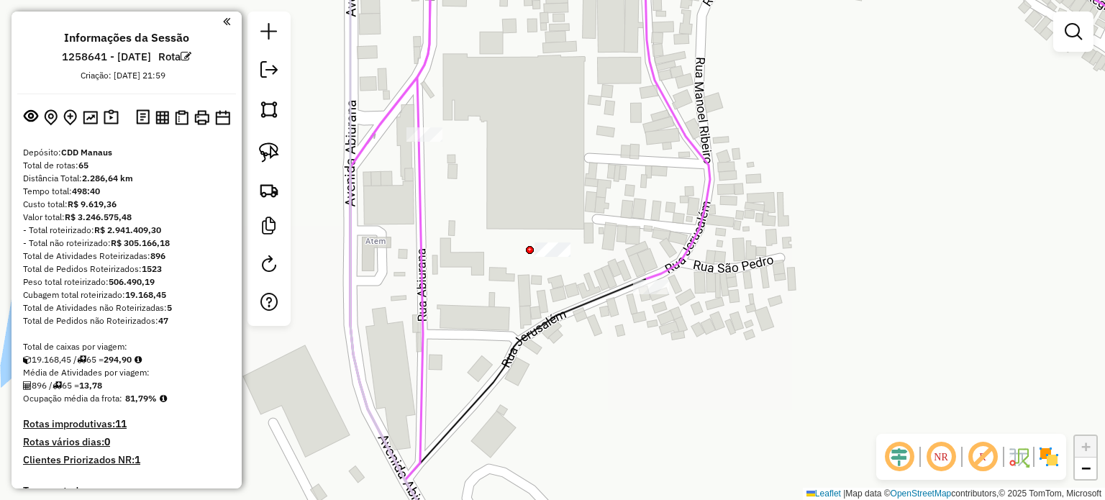
click at [548, 257] on div at bounding box center [553, 249] width 36 height 14
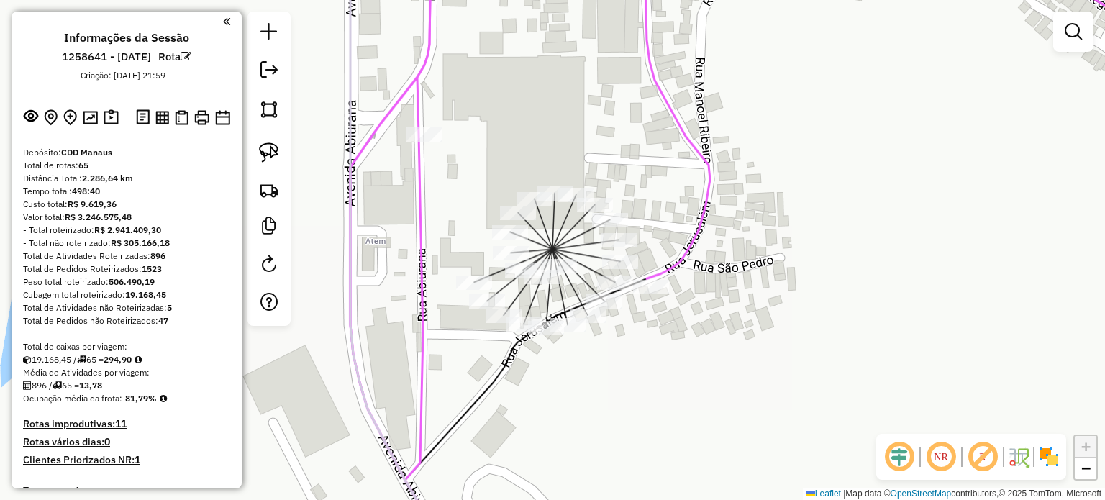
click at [276, 154] on img at bounding box center [269, 152] width 20 height 20
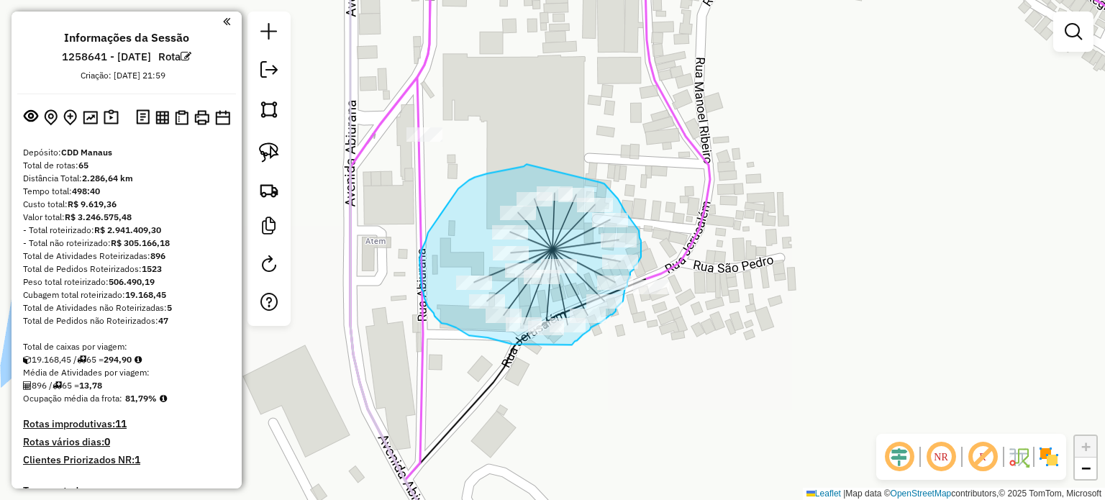
drag, startPoint x: 527, startPoint y: 165, endPoint x: 542, endPoint y: 168, distance: 15.5
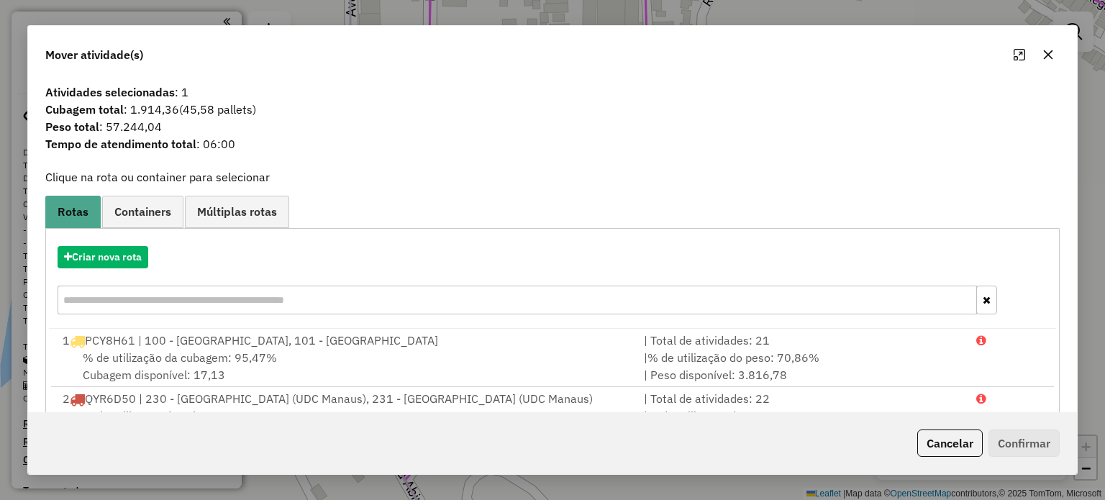
drag, startPoint x: 132, startPoint y: 112, endPoint x: 181, endPoint y: 112, distance: 49.6
click at [181, 112] on span "Cubagem total : 1.914,36 (45,58 pallets)" at bounding box center [552, 109] width 1031 height 17
copy span "1.914,36"
click at [1049, 54] on icon "button" at bounding box center [1049, 55] width 12 height 12
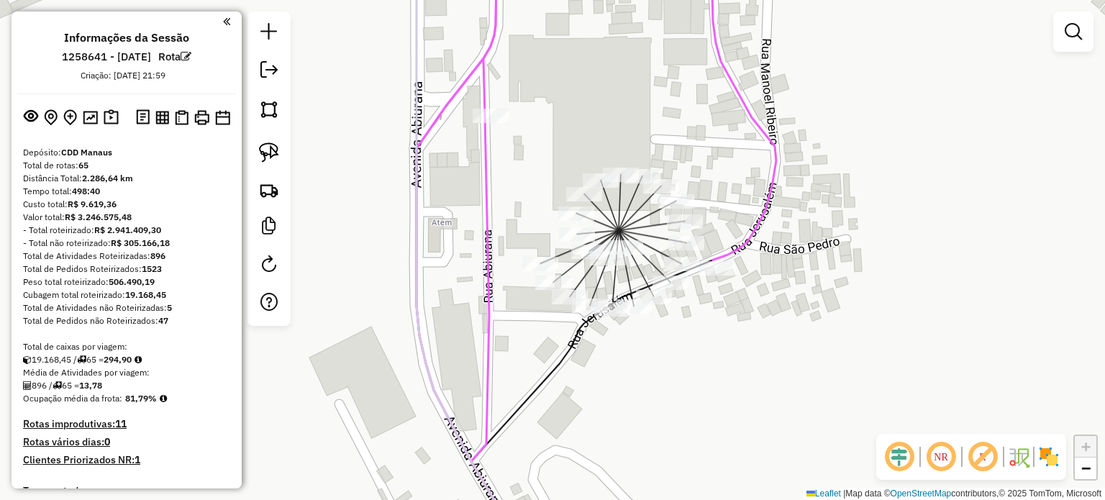
drag, startPoint x: 433, startPoint y: 287, endPoint x: 481, endPoint y: 275, distance: 49.0
click at [481, 275] on div "Janela de atendimento Grade de atendimento Capacidade Transportadoras Veículos …" at bounding box center [552, 250] width 1105 height 500
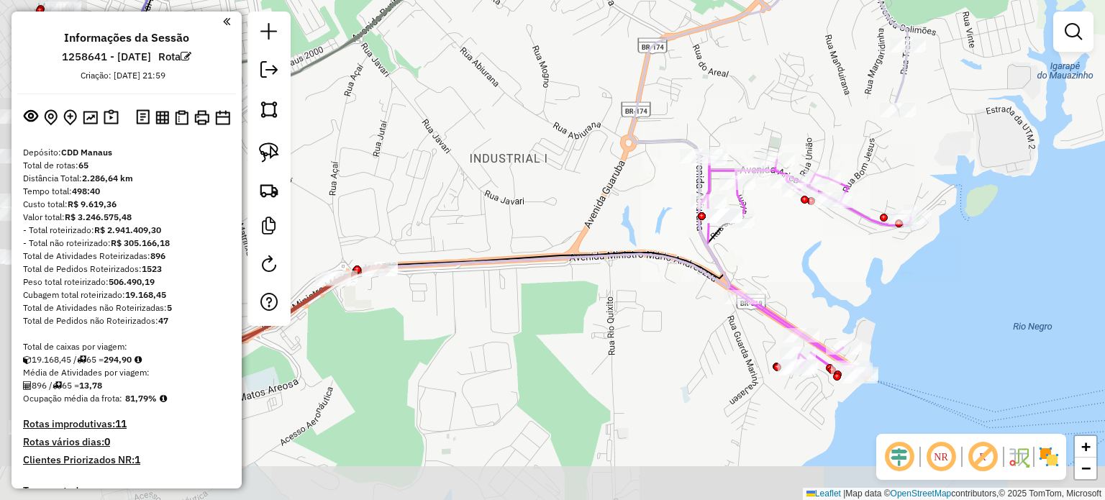
drag, startPoint x: 471, startPoint y: 293, endPoint x: 635, endPoint y: 250, distance: 169.4
click at [632, 255] on icon at bounding box center [425, 258] width 609 height 202
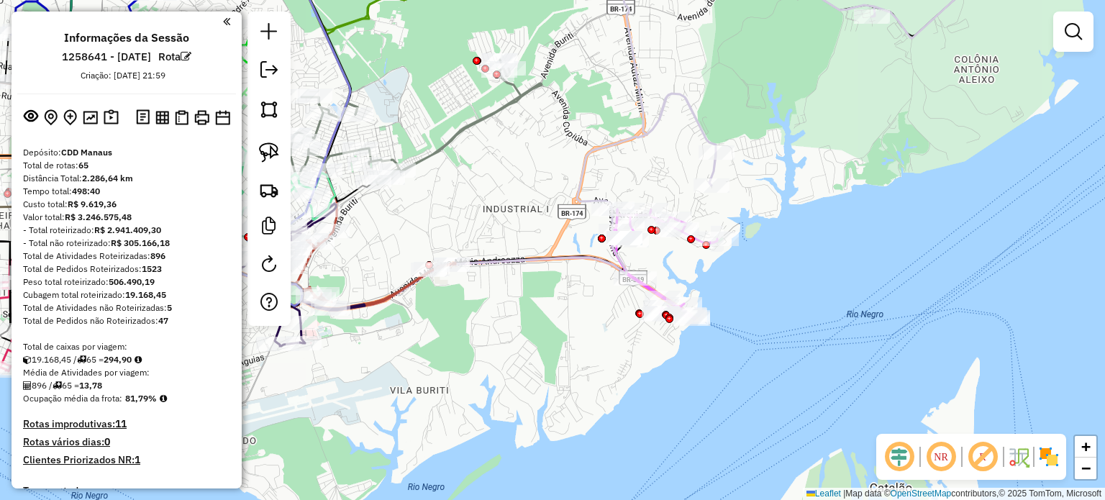
click at [460, 138] on icon at bounding box center [416, 122] width 251 height 124
select select "**********"
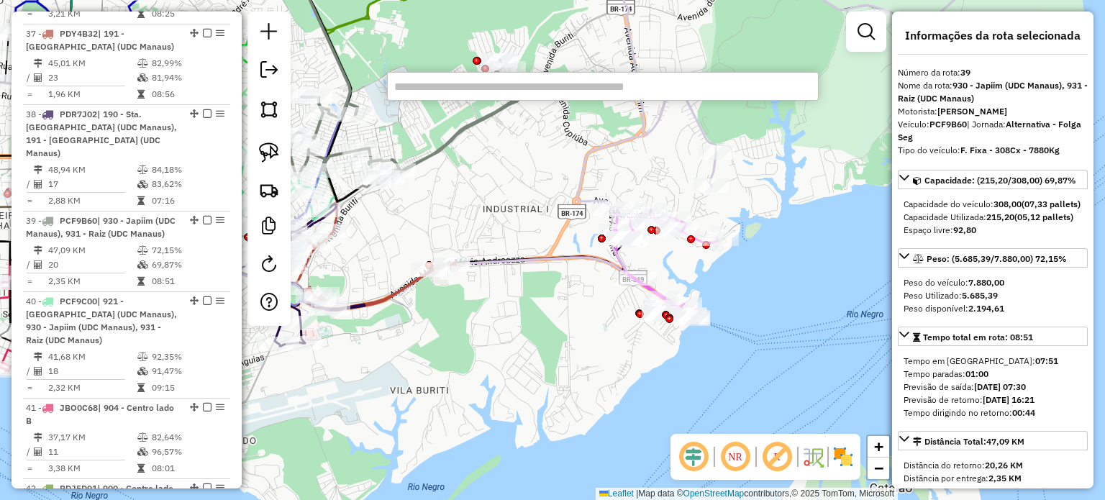
scroll to position [3856, 0]
click at [563, 81] on input "text" at bounding box center [603, 86] width 432 height 29
click at [527, 97] on input "text" at bounding box center [603, 86] width 432 height 29
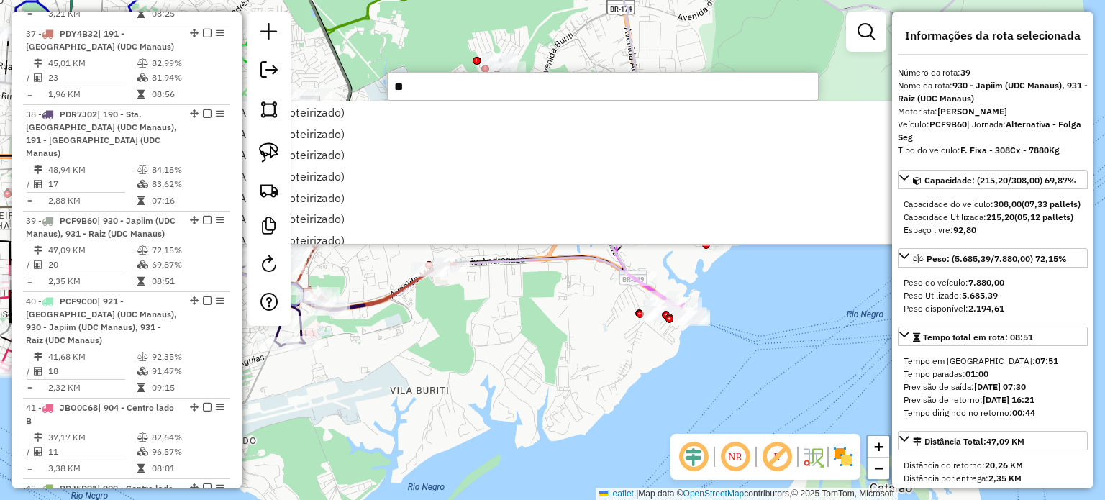
type input "***"
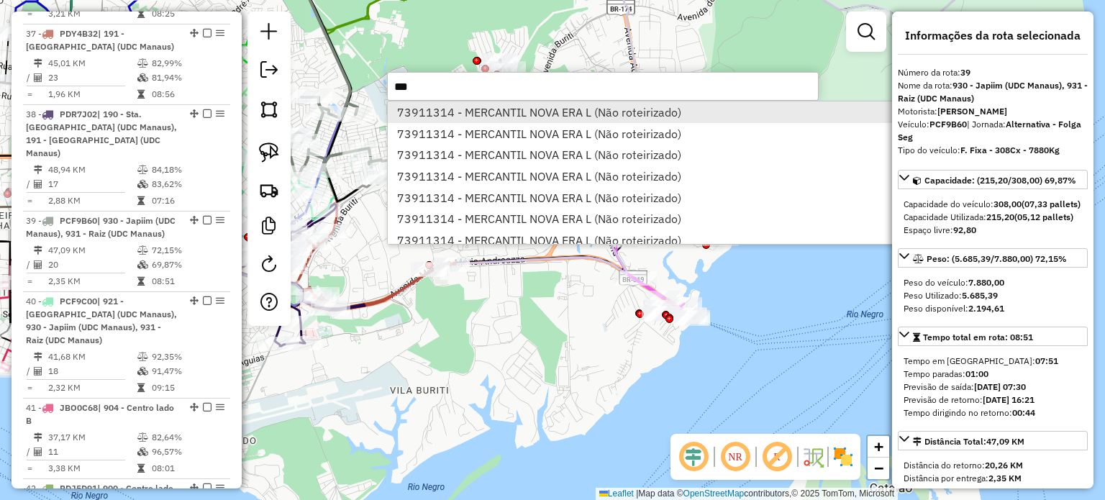
click at [526, 103] on li "73911314 - MERCANTIL NOVA ERA L (Não roteirizado)" at bounding box center [656, 112] width 536 height 22
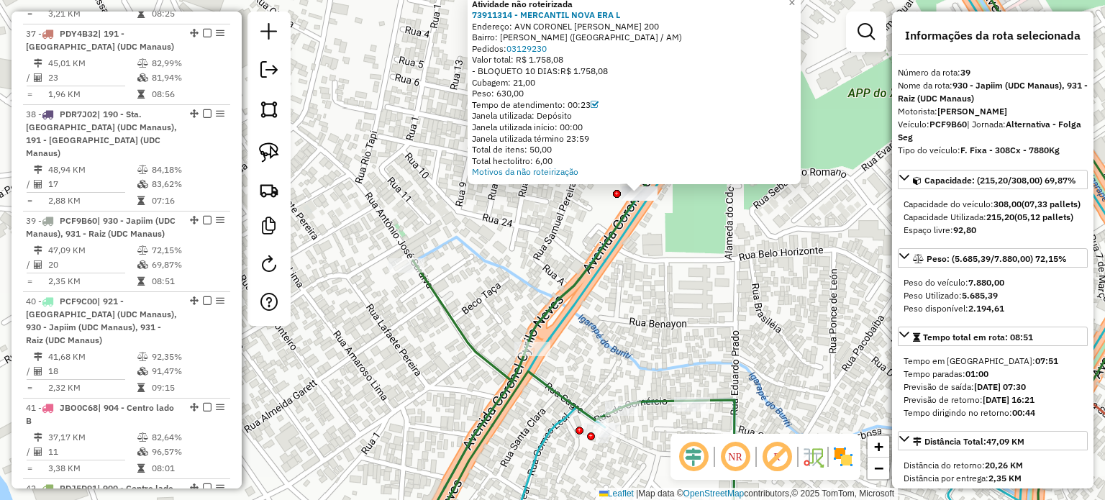
drag, startPoint x: 619, startPoint y: 250, endPoint x: 600, endPoint y: 294, distance: 47.3
click at [602, 300] on icon at bounding box center [751, 291] width 745 height 600
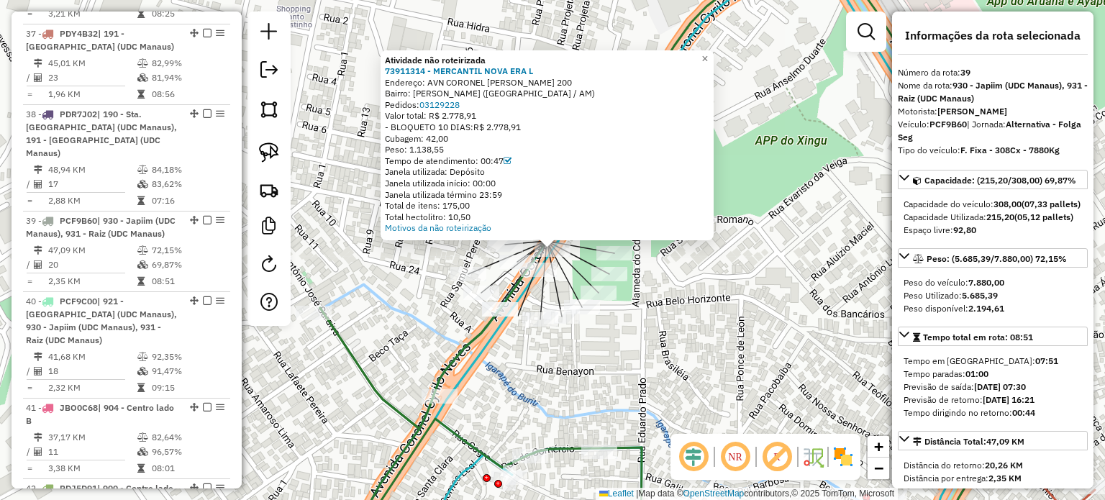
click at [536, 240] on div "Atividade não roteirizada 73911314 - MERCANTIL NOVA ERA L Endereço: AVN CORONEL…" at bounding box center [547, 145] width 333 height 191
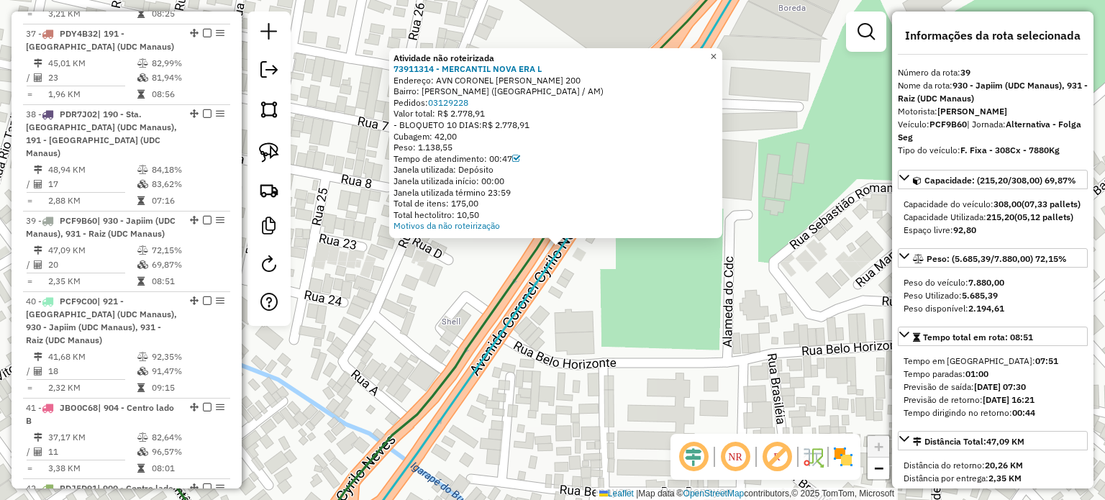
click at [717, 50] on span "×" at bounding box center [713, 56] width 6 height 12
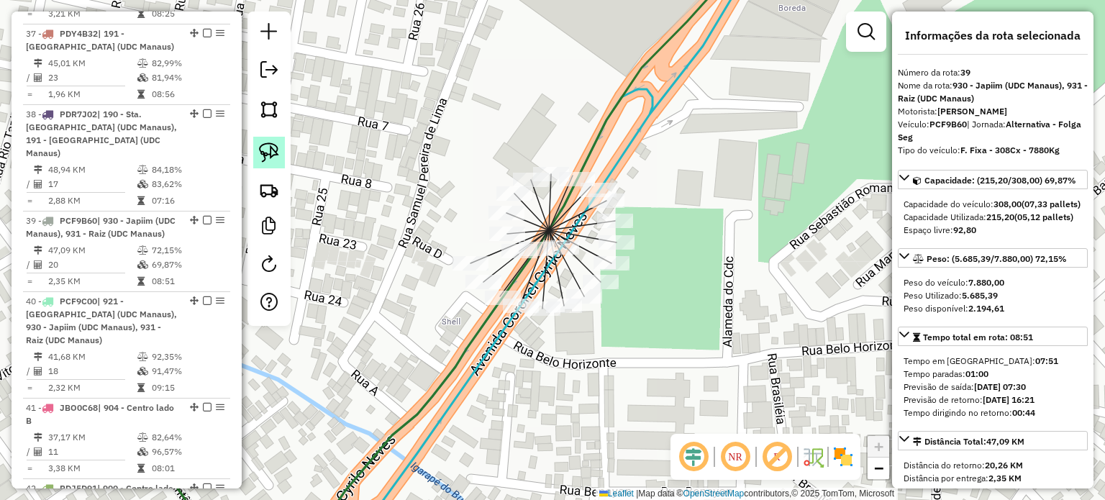
click at [279, 153] on link at bounding box center [269, 153] width 32 height 32
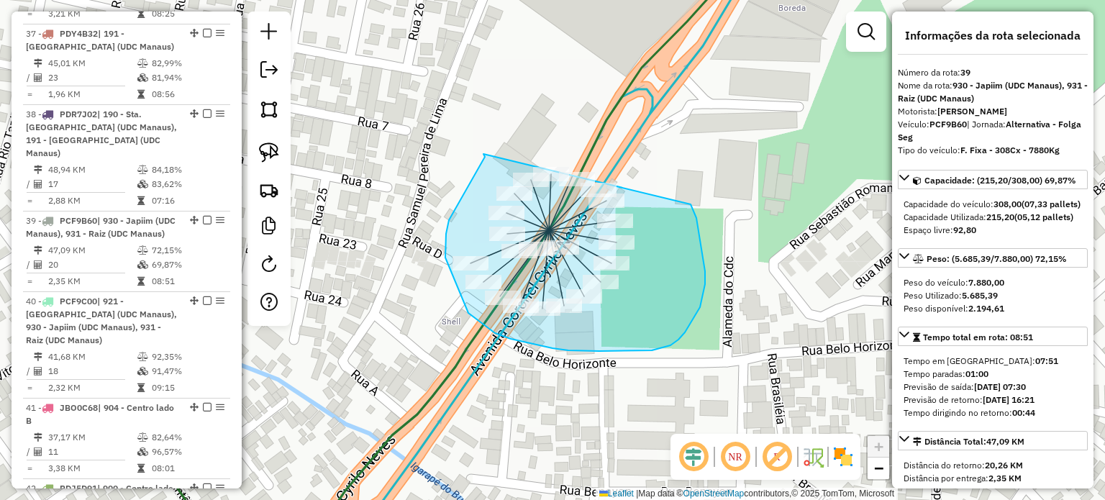
drag, startPoint x: 483, startPoint y: 154, endPoint x: 521, endPoint y: 126, distance: 46.8
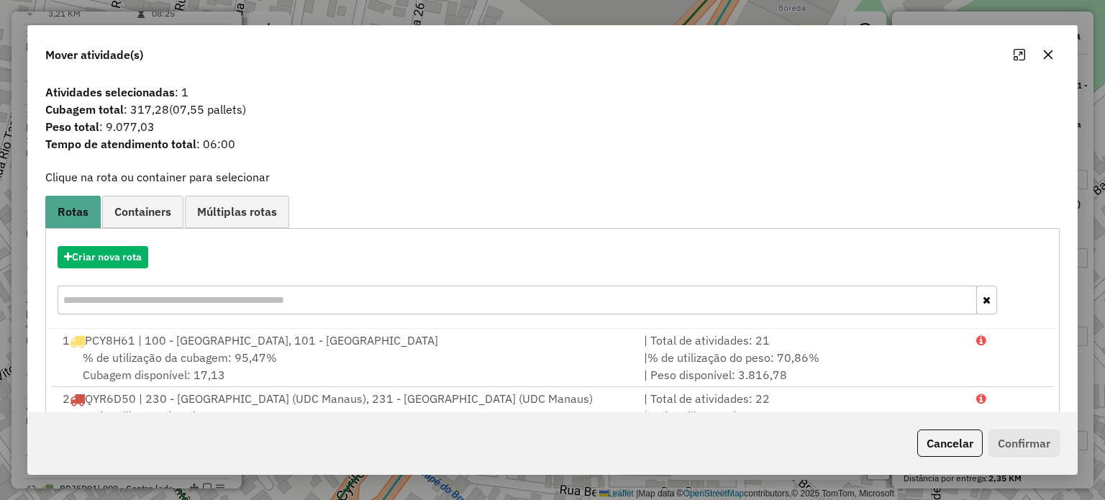
drag, startPoint x: 135, startPoint y: 106, endPoint x: 170, endPoint y: 106, distance: 34.5
click at [170, 106] on span "Cubagem total : 317,28 (07,55 pallets)" at bounding box center [552, 109] width 1031 height 17
copy span "317,28"
click at [1050, 48] on button "button" at bounding box center [1048, 54] width 23 height 23
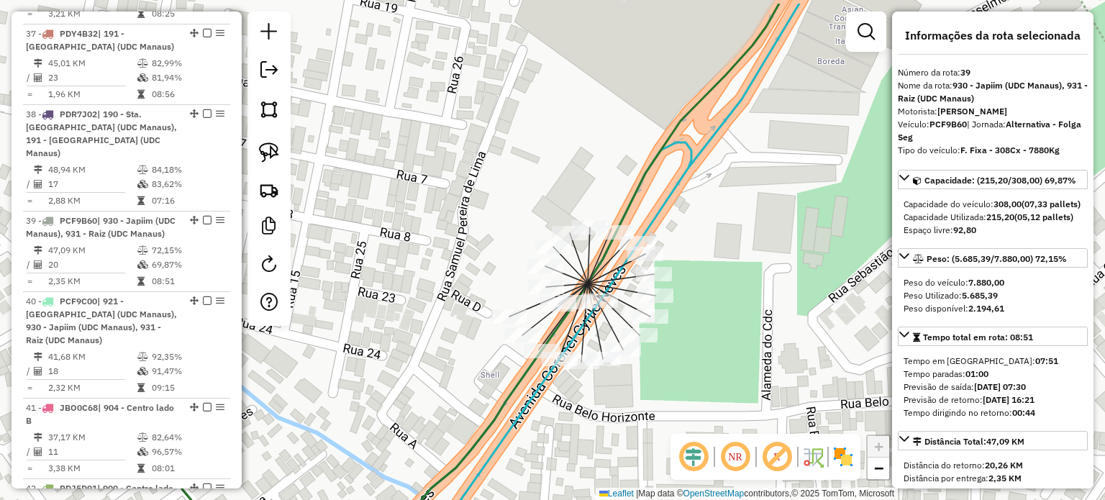
drag, startPoint x: 667, startPoint y: 166, endPoint x: 703, endPoint y: 221, distance: 65.5
click at [707, 222] on div "Janela de atendimento Grade de atendimento Capacidade Transportadoras Veículos …" at bounding box center [552, 250] width 1105 height 500
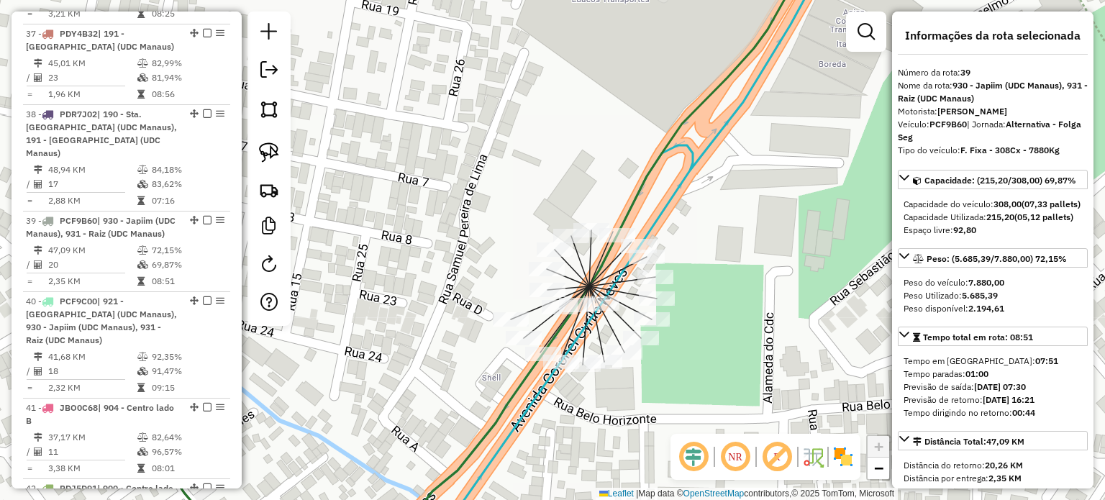
click at [727, 455] on em at bounding box center [735, 457] width 35 height 35
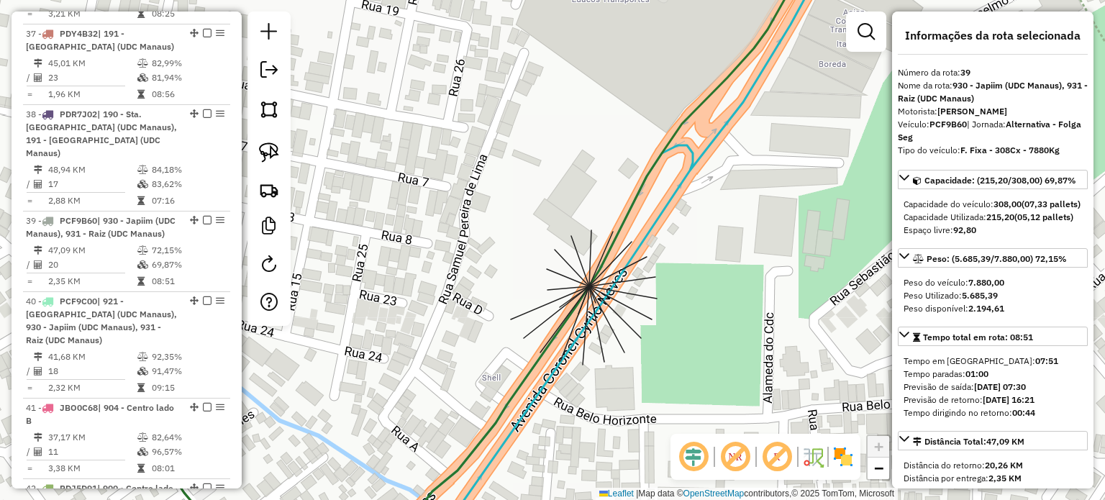
click at [727, 455] on em at bounding box center [735, 457] width 35 height 35
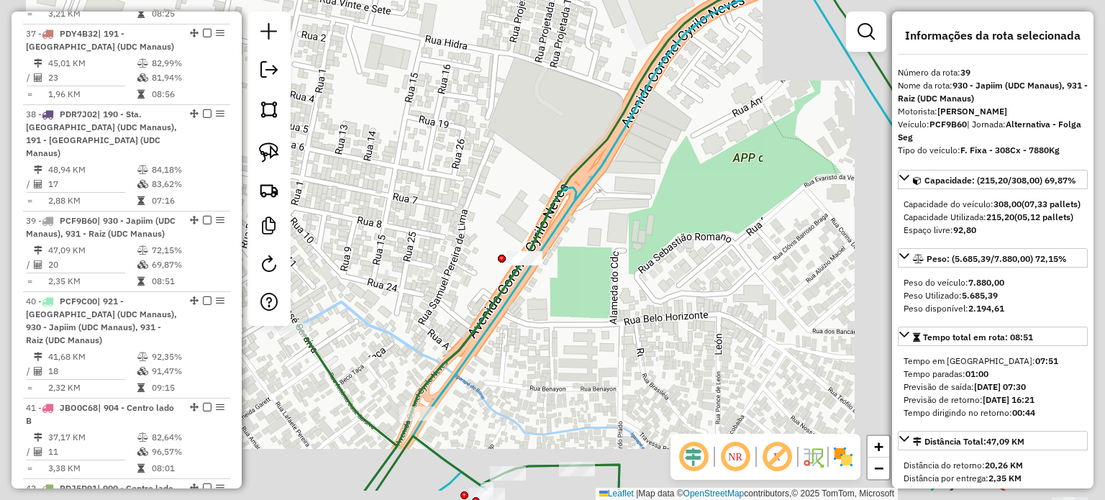
click at [651, 178] on div "Janela de atendimento Grade de atendimento Capacidade Transportadoras Veículos …" at bounding box center [552, 250] width 1105 height 500
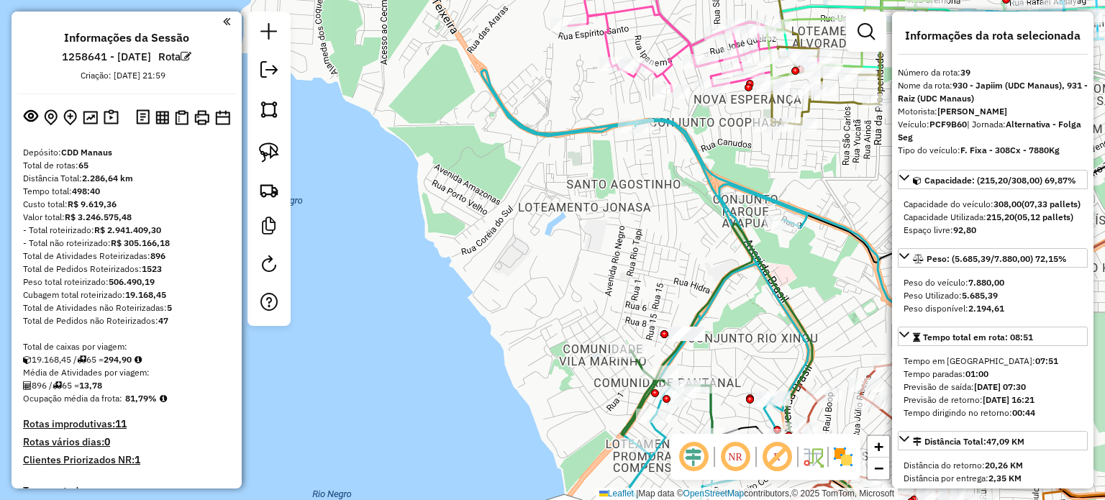
scroll to position [72, 0]
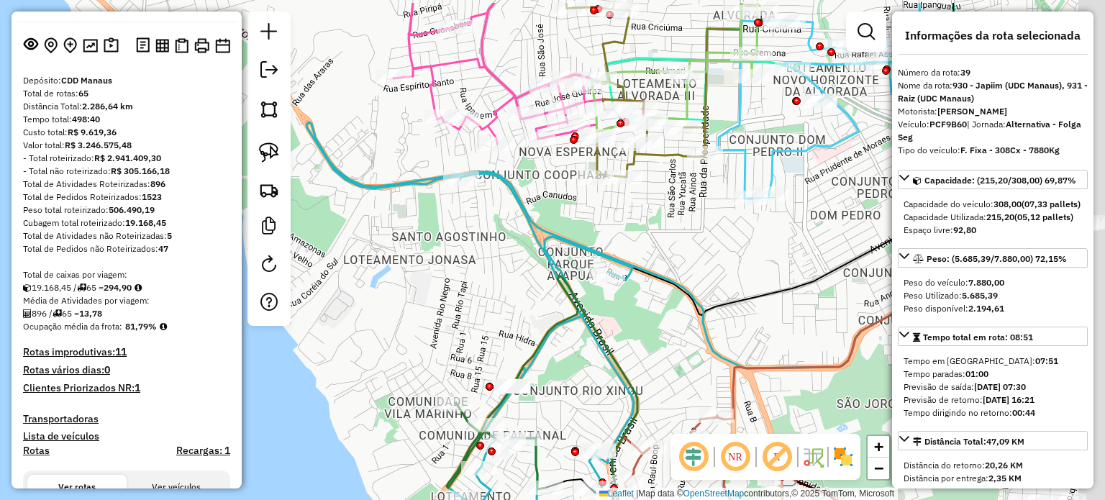
drag, startPoint x: 501, startPoint y: 293, endPoint x: 320, endPoint y: 358, distance: 191.8
click at [313, 360] on div "Janela de atendimento Grade de atendimento Capacidade Transportadoras Veículos …" at bounding box center [552, 250] width 1105 height 500
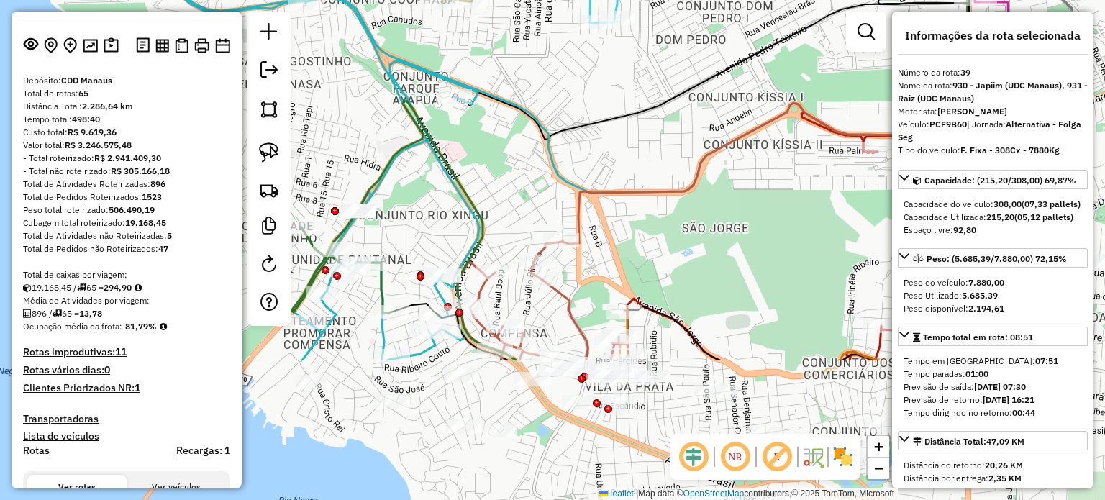
drag, startPoint x: 502, startPoint y: 307, endPoint x: 374, endPoint y: 132, distance: 216.7
click at [374, 132] on div "Janela de atendimento Grade de atendimento Capacidade Transportadoras Veículos …" at bounding box center [552, 250] width 1105 height 500
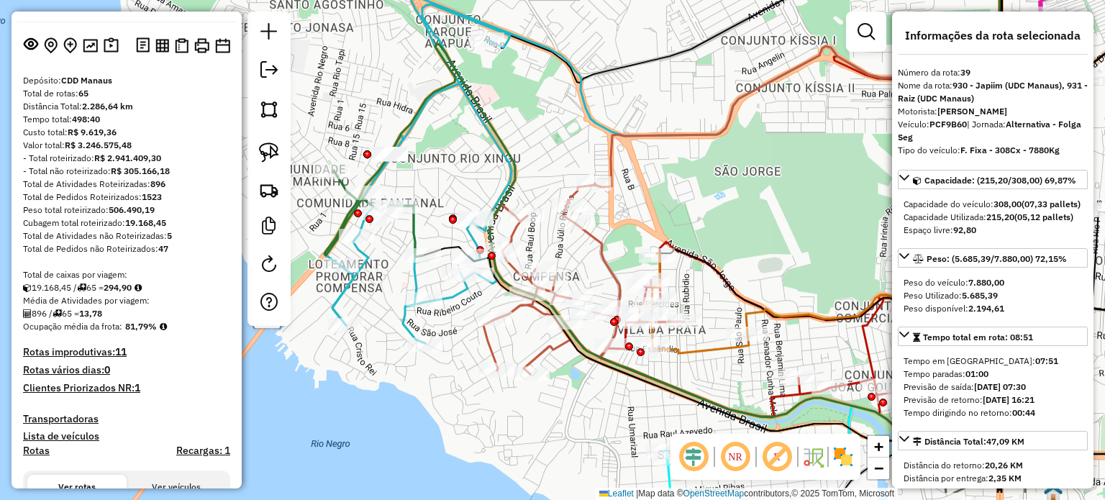
drag, startPoint x: 564, startPoint y: 196, endPoint x: 427, endPoint y: 46, distance: 203.2
click at [441, 52] on div "Janela de atendimento Grade de atendimento Capacidade Transportadoras Veículos …" at bounding box center [552, 250] width 1105 height 500
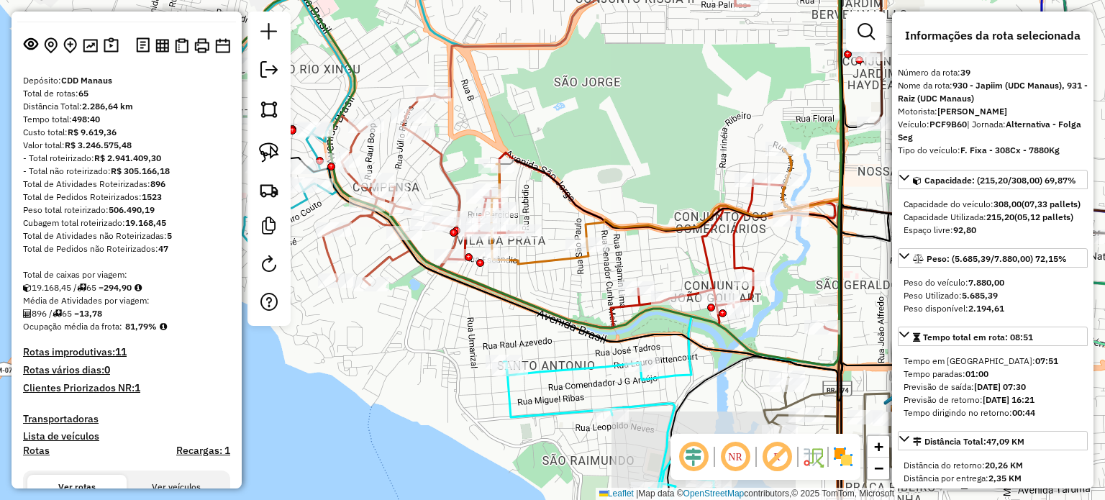
drag, startPoint x: 333, startPoint y: -3, endPoint x: 326, endPoint y: -12, distance: 11.8
click at [326, 0] on html "Aguarde... Pop-up bloqueado! Seu navegador bloqueou automáticamente a abertura …" at bounding box center [552, 250] width 1105 height 500
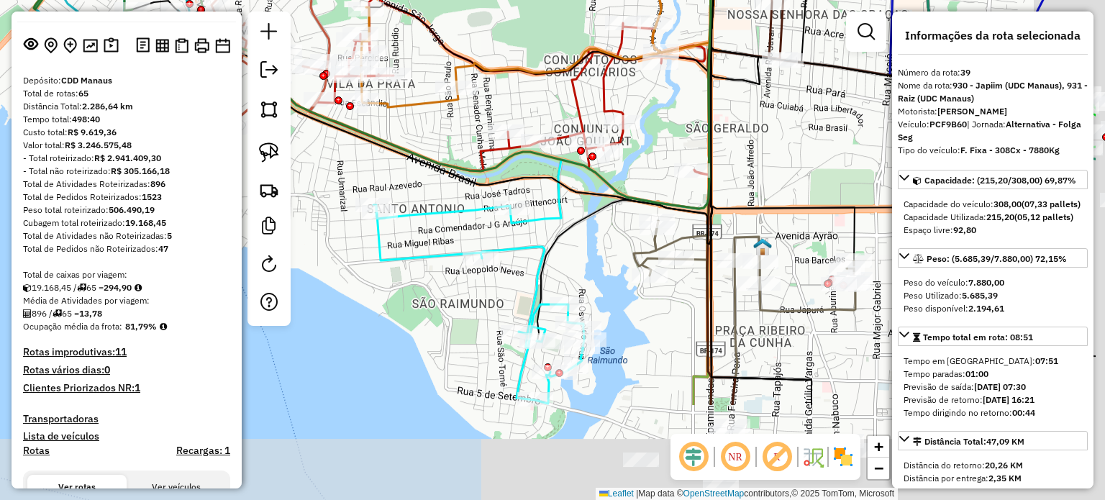
drag, startPoint x: 635, startPoint y: 174, endPoint x: 466, endPoint y: 1, distance: 242.2
click at [463, 0] on html "Aguarde... Pop-up bloqueado! Seu navegador bloqueou automáticamente a abertura …" at bounding box center [552, 250] width 1105 height 500
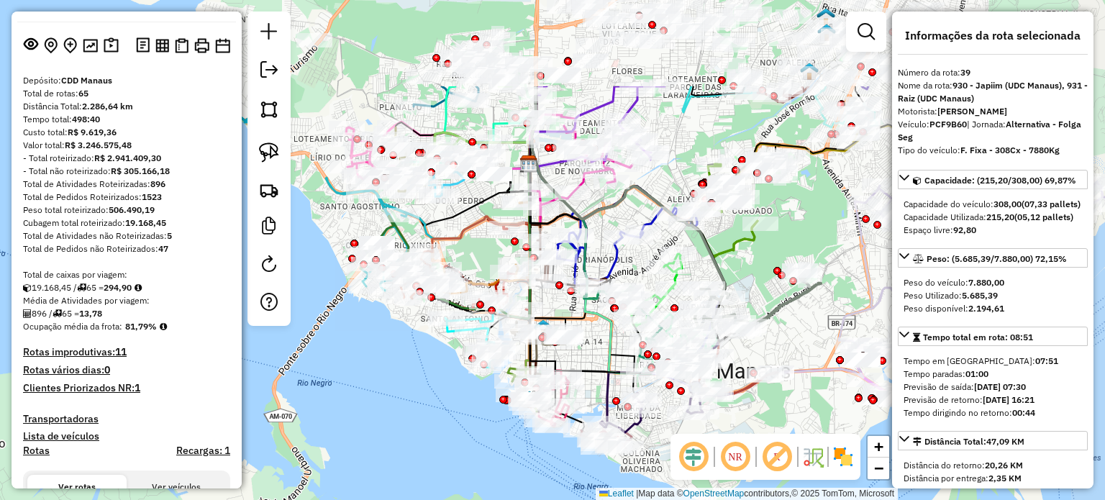
drag, startPoint x: 545, startPoint y: 126, endPoint x: 458, endPoint y: 242, distance: 144.9
click at [458, 242] on icon at bounding box center [482, 168] width 108 height 165
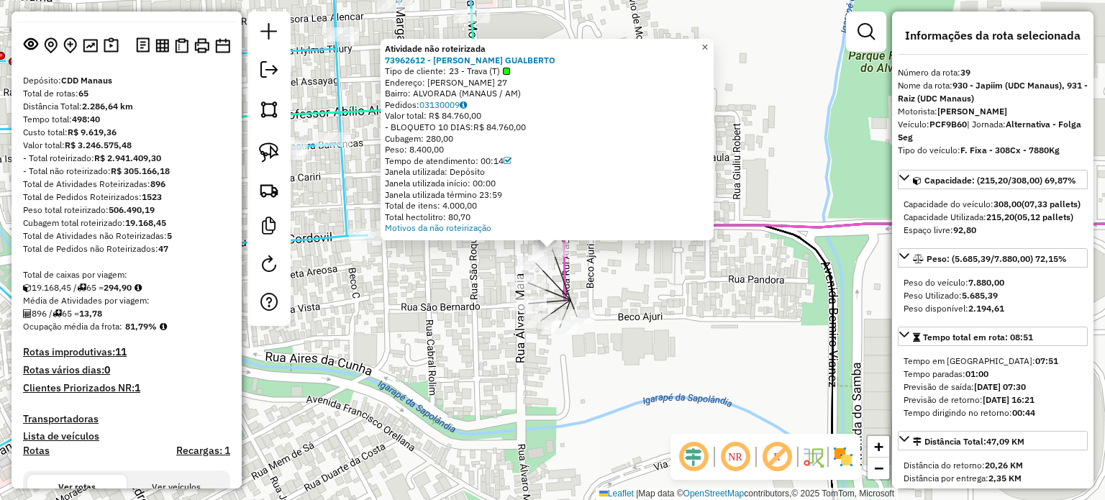
click at [708, 41] on span "×" at bounding box center [705, 47] width 6 height 12
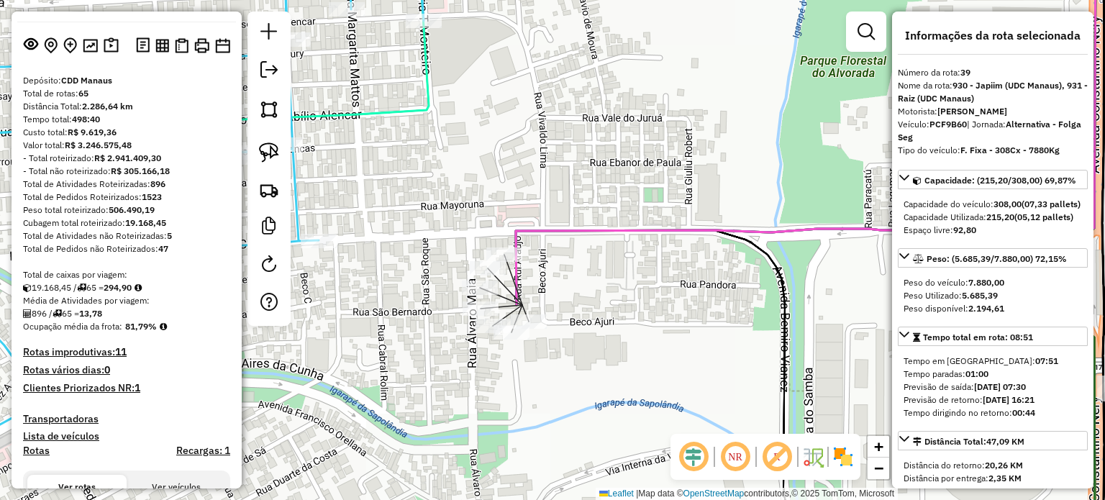
drag, startPoint x: 630, startPoint y: 139, endPoint x: 596, endPoint y: 141, distance: 34.6
click at [596, 141] on div "Janela de atendimento Grade de atendimento Capacidade Transportadoras Veículos …" at bounding box center [552, 250] width 1105 height 500
click at [791, 227] on icon at bounding box center [805, 127] width 580 height 354
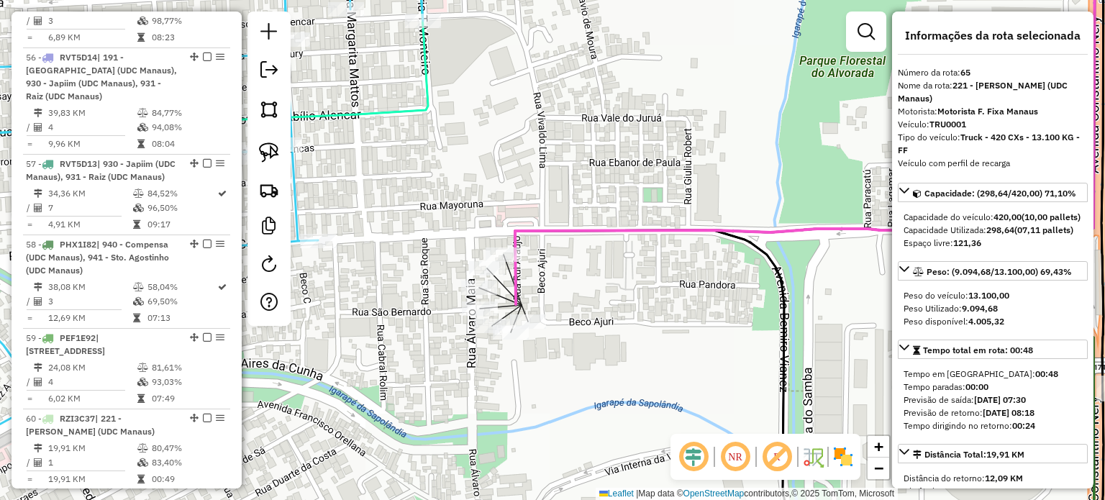
scroll to position [6157, 0]
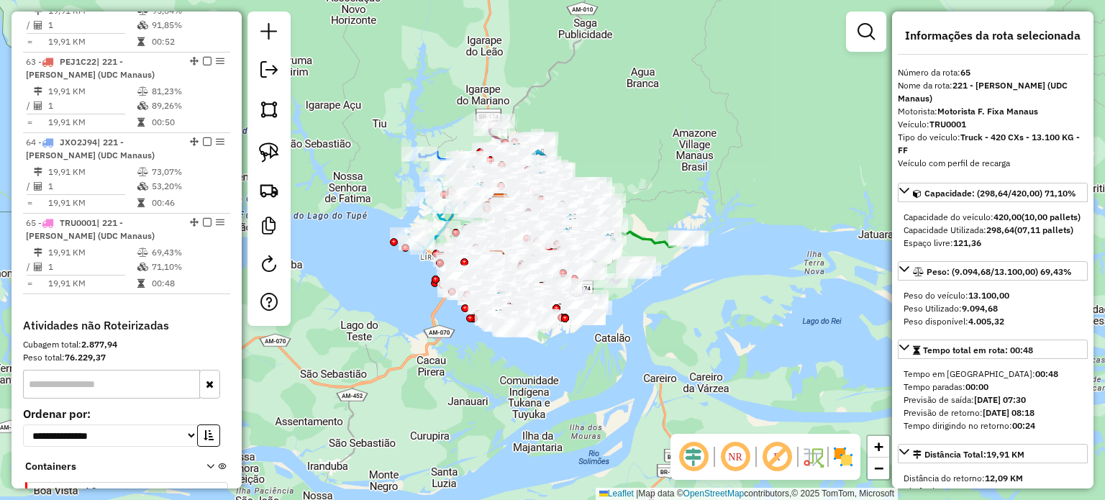
drag, startPoint x: 439, startPoint y: 314, endPoint x: 384, endPoint y: 222, distance: 107.1
click at [384, 222] on div "Janela de atendimento Grade de atendimento Capacidade Transportadoras Veículos …" at bounding box center [552, 250] width 1105 height 500
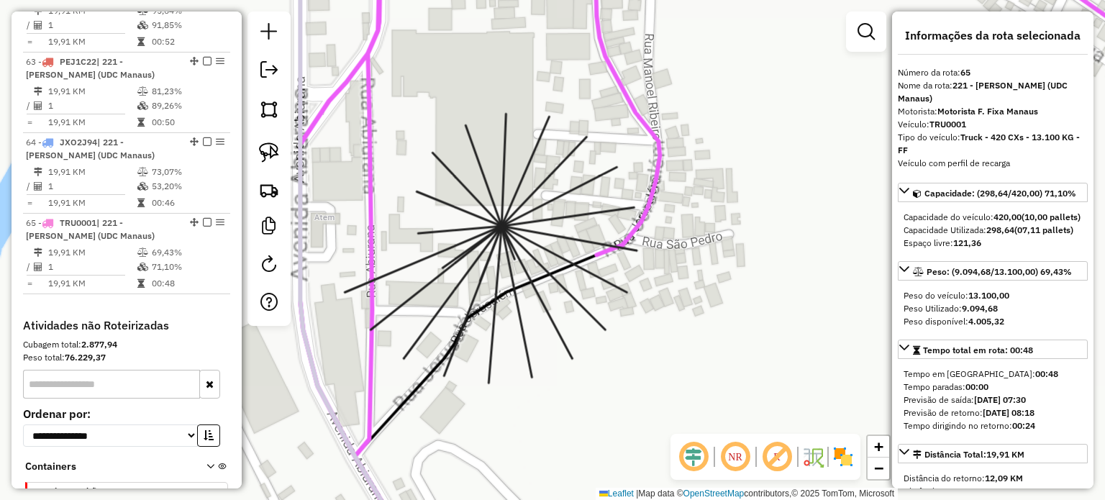
click at [541, 260] on div at bounding box center [559, 267] width 36 height 14
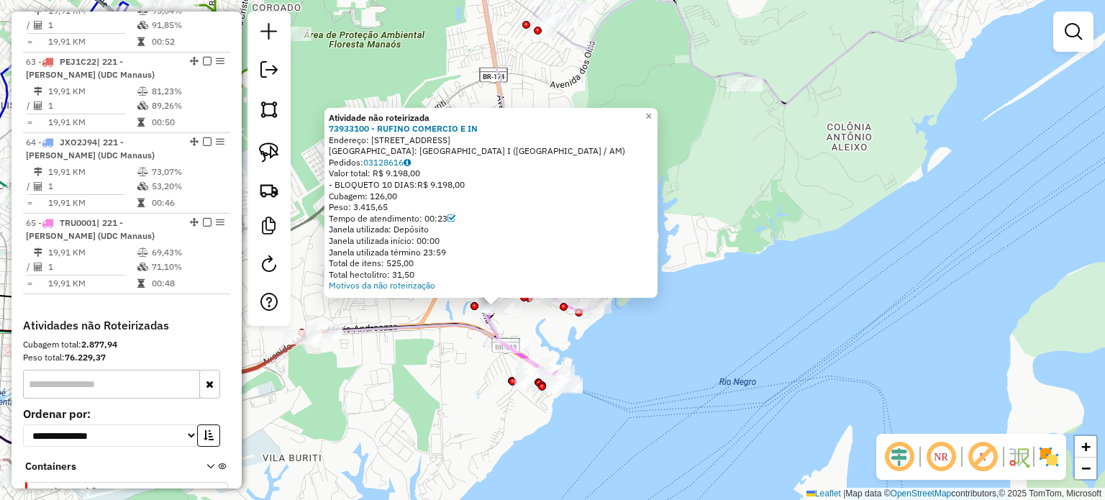
click at [622, 337] on div "Atividade não roteirizada 73933100 - RUFINO COMERCIO E IN Endereço: RUA LETRA C…" at bounding box center [552, 250] width 1105 height 500
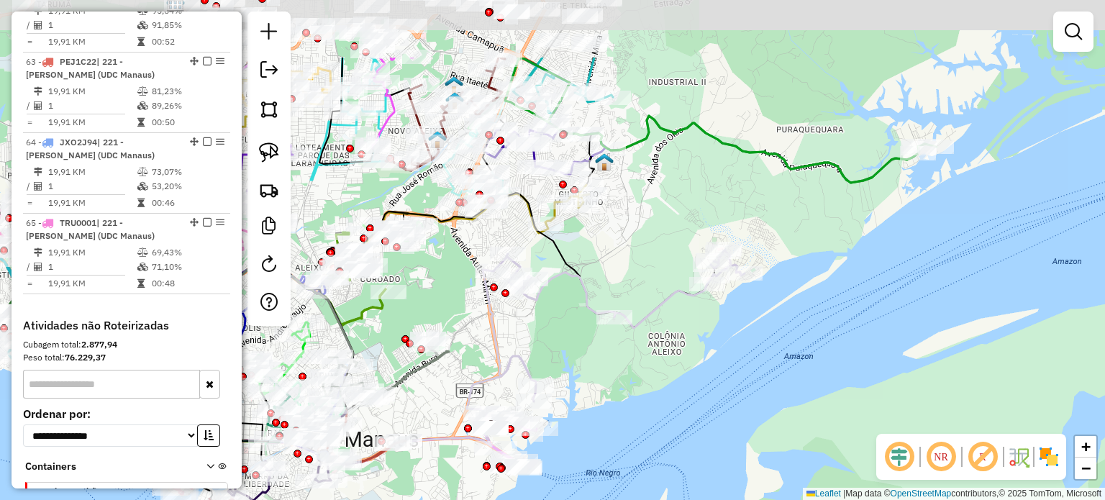
drag, startPoint x: 573, startPoint y: 212, endPoint x: 558, endPoint y: 265, distance: 55.2
click at [550, 324] on div "Janela de atendimento Grade de atendimento Capacidade Transportadoras Veículos …" at bounding box center [552, 250] width 1105 height 500
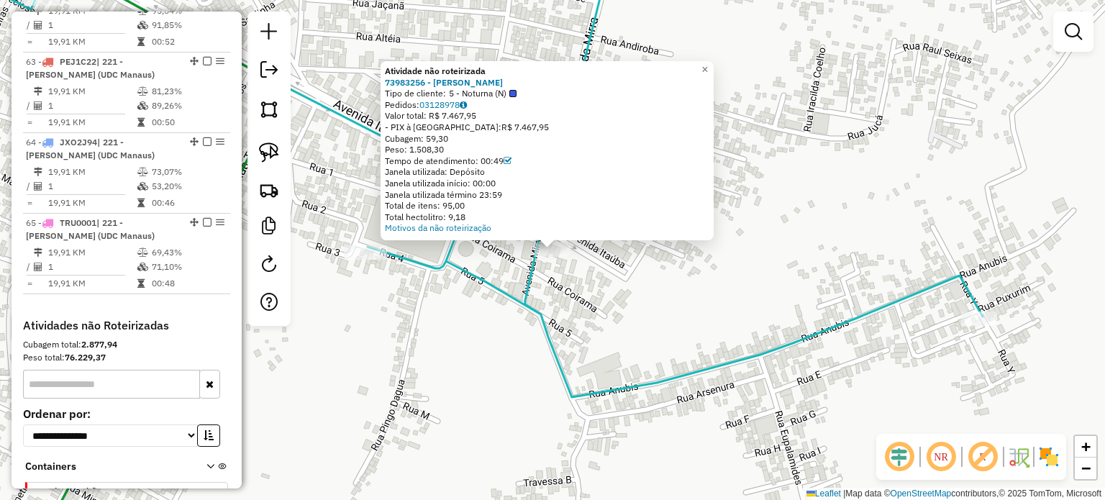
drag, startPoint x: 464, startPoint y: 219, endPoint x: 453, endPoint y: 219, distance: 10.8
click at [453, 219] on div "Total hectolitro: 9,18" at bounding box center [547, 218] width 324 height 12
click at [455, 102] on link "03128978" at bounding box center [442, 104] width 47 height 11
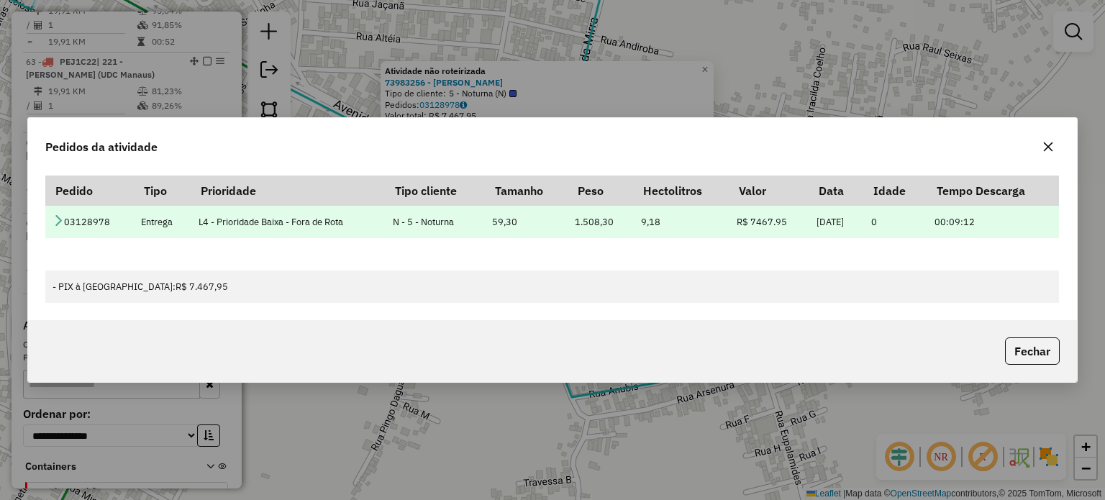
click at [55, 224] on icon at bounding box center [59, 220] width 12 height 12
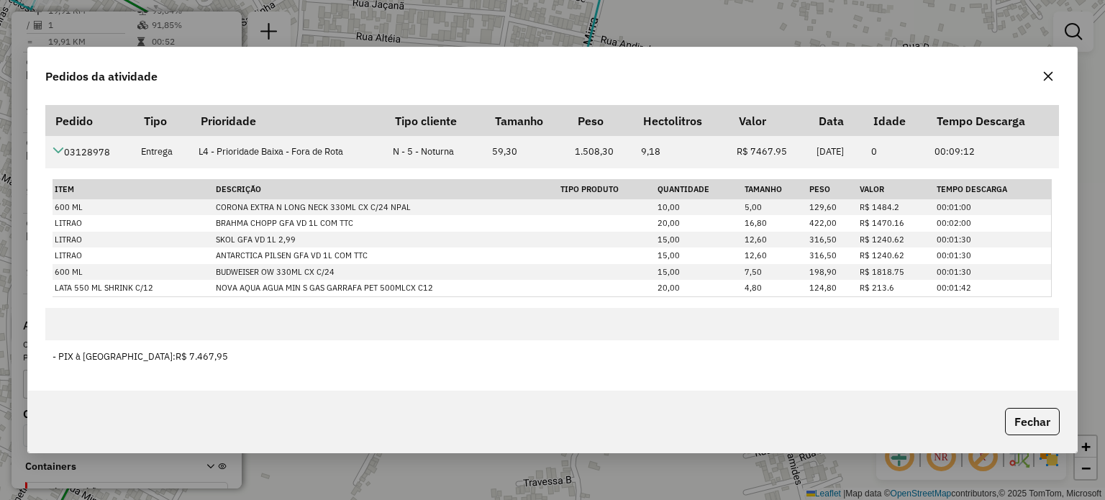
click at [1055, 73] on button "button" at bounding box center [1048, 76] width 23 height 23
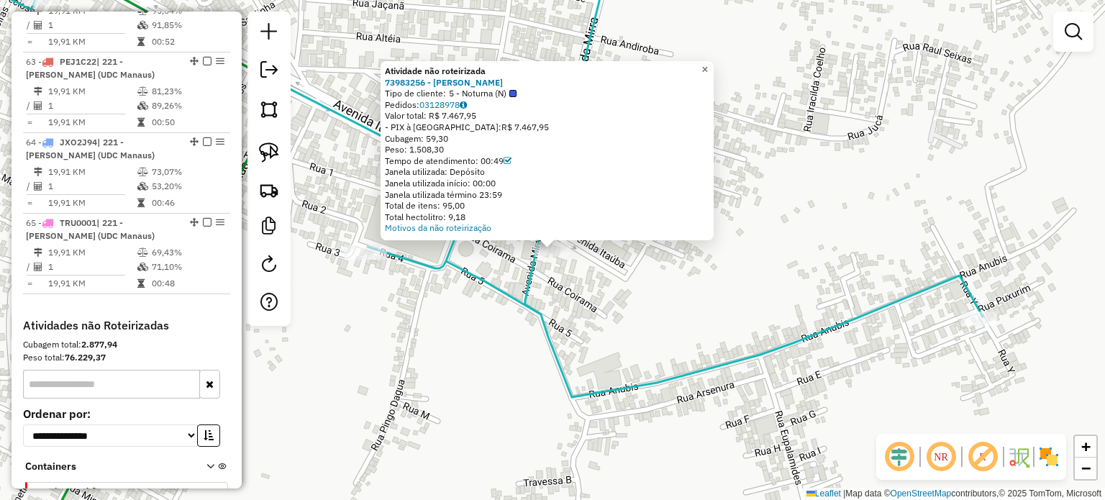
click at [708, 65] on span "×" at bounding box center [705, 69] width 6 height 12
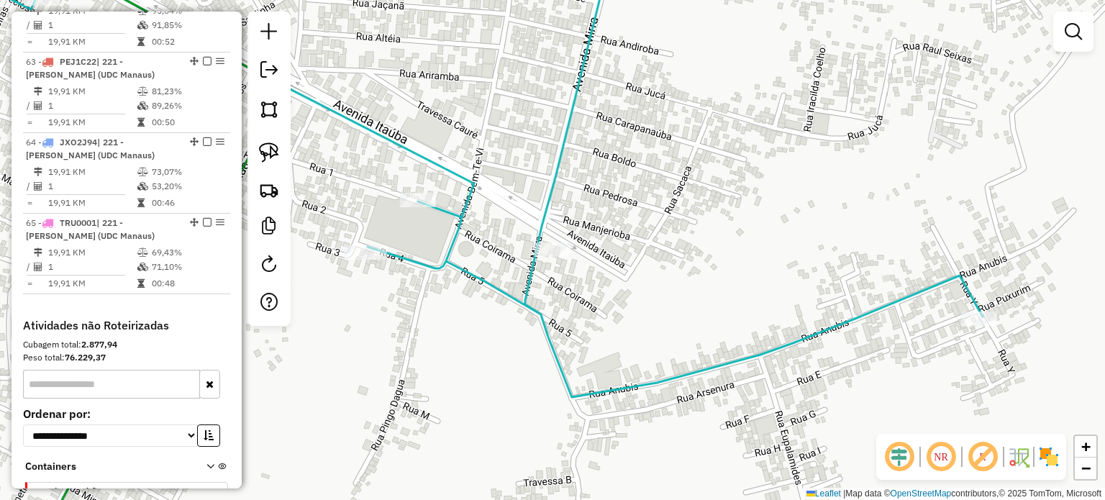
click at [553, 257] on div at bounding box center [553, 249] width 36 height 14
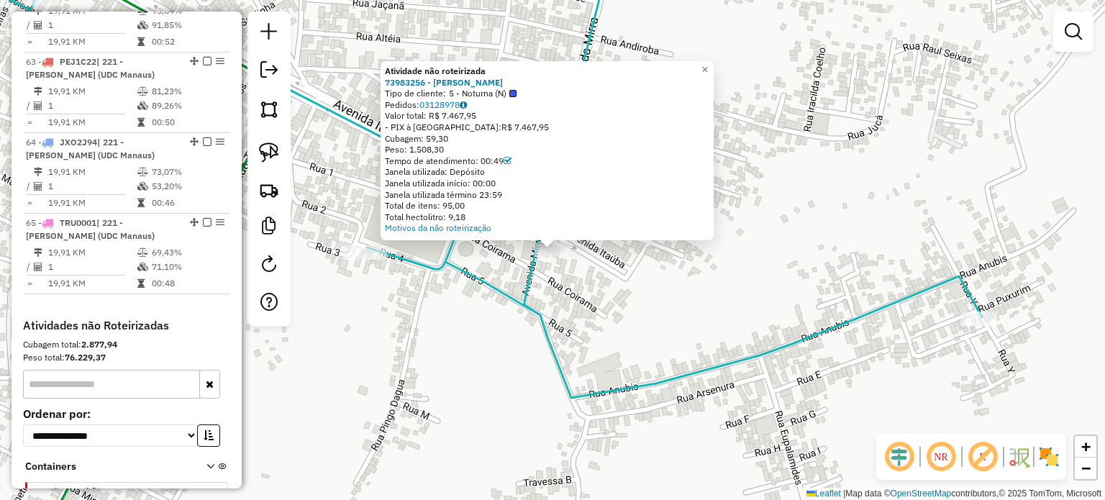
drag, startPoint x: 480, startPoint y: 215, endPoint x: 452, endPoint y: 215, distance: 28.1
click at [452, 215] on div "Total hectolitro: 9,18" at bounding box center [547, 218] width 324 height 12
drag, startPoint x: 382, startPoint y: 79, endPoint x: 432, endPoint y: 83, distance: 49.8
click at [432, 83] on div "Atividade não roteirizada 73983256 - IONEY P LOPES Tipo de cliente: 5 - Noturna…" at bounding box center [547, 150] width 333 height 179
copy strong "73983256"
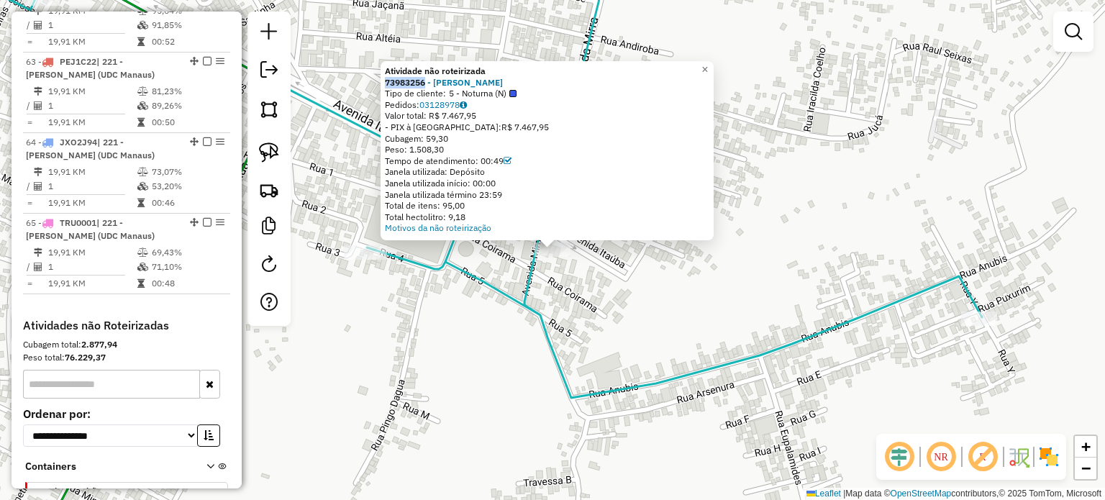
click at [924, 223] on div "Atividade não roteirizada 73983256 - IONEY P LOPES Tipo de cliente: 5 - Noturna…" at bounding box center [552, 250] width 1105 height 500
drag, startPoint x: 478, startPoint y: 218, endPoint x: 454, endPoint y: 215, distance: 23.9
click at [454, 215] on div "Total hectolitro: 9,18" at bounding box center [547, 218] width 324 height 12
copy div "9,18"
click at [858, 231] on div "Atividade não roteirizada 73983256 - IONEY P LOPES Tipo de cliente: 5 - Noturna…" at bounding box center [552, 250] width 1105 height 500
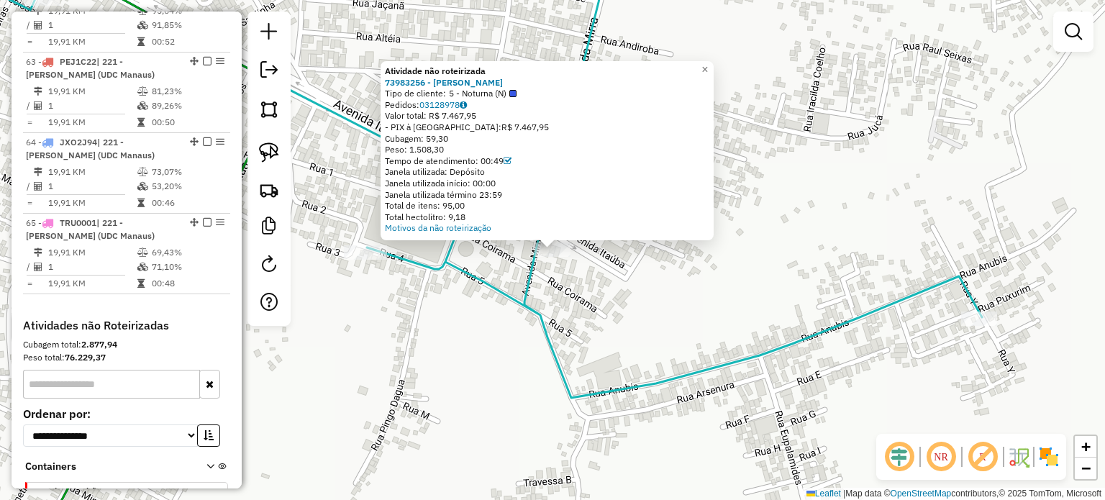
drag, startPoint x: 430, startPoint y: 137, endPoint x: 453, endPoint y: 137, distance: 23.0
click at [453, 137] on div "Cubagem: 59,30" at bounding box center [547, 139] width 324 height 12
copy div "59,30"
click at [733, 256] on div "Atividade não roteirizada 73983256 - IONEY P LOPES Tipo de cliente: 5 - Noturna…" at bounding box center [552, 250] width 1105 height 500
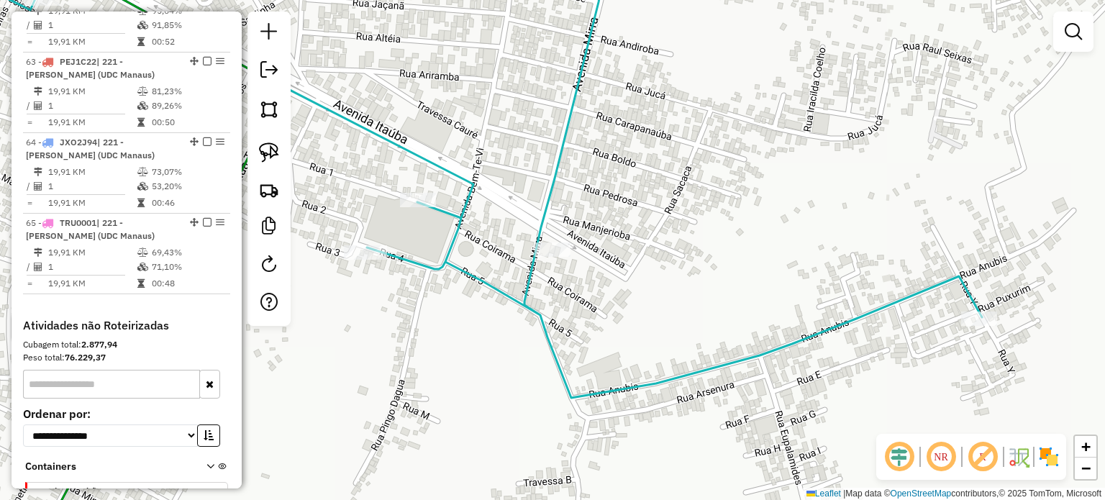
click at [557, 257] on div at bounding box center [553, 249] width 36 height 14
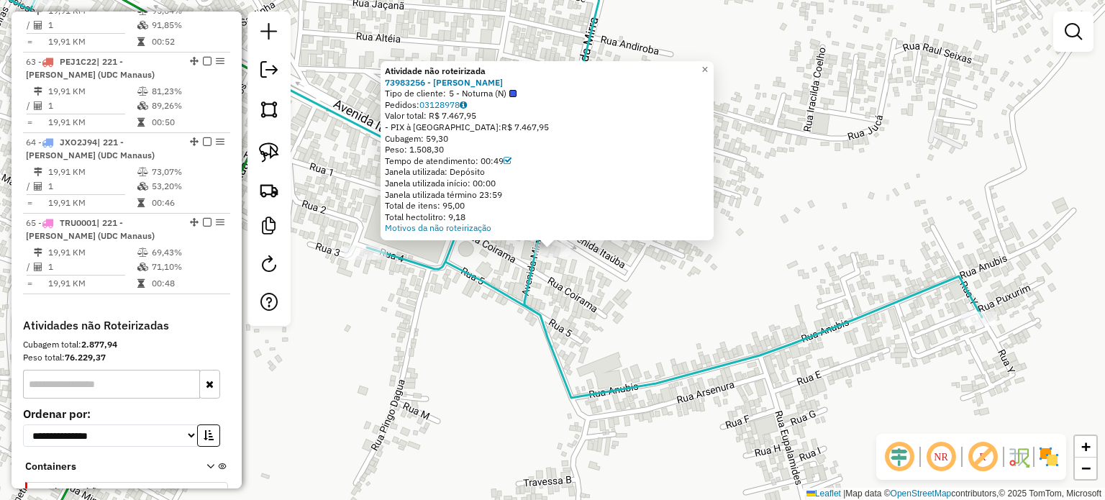
drag, startPoint x: 412, startPoint y: 150, endPoint x: 450, endPoint y: 152, distance: 38.2
click at [450, 152] on div "Peso: 1.508,30" at bounding box center [547, 150] width 324 height 12
copy div "1.508,30"
click at [711, 267] on div "Atividade não roteirizada 73983256 - IONEY P LOPES Tipo de cliente: 5 - Noturna…" at bounding box center [552, 250] width 1105 height 500
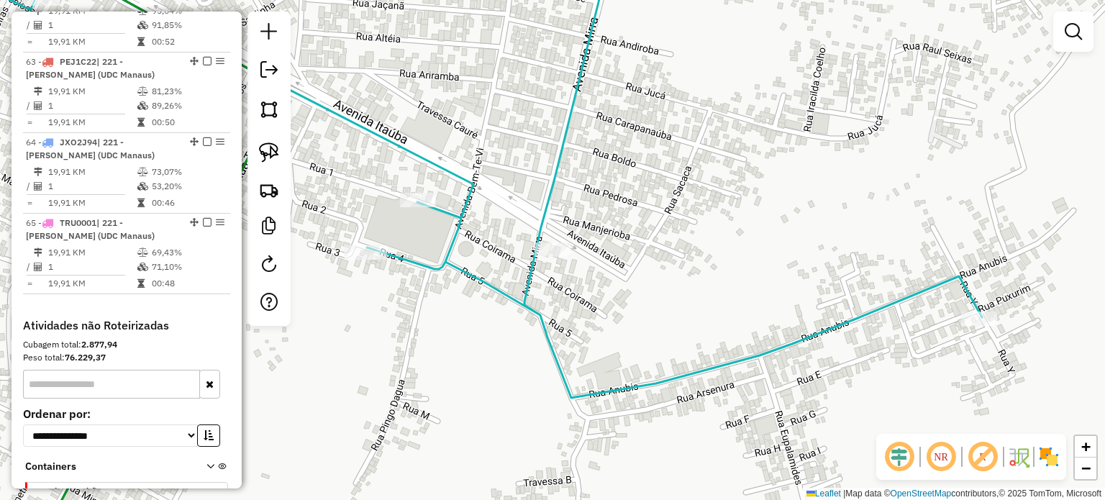
click at [681, 76] on div "Janela de atendimento Grade de atendimento Capacidade Transportadoras Veículos …" at bounding box center [552, 250] width 1105 height 500
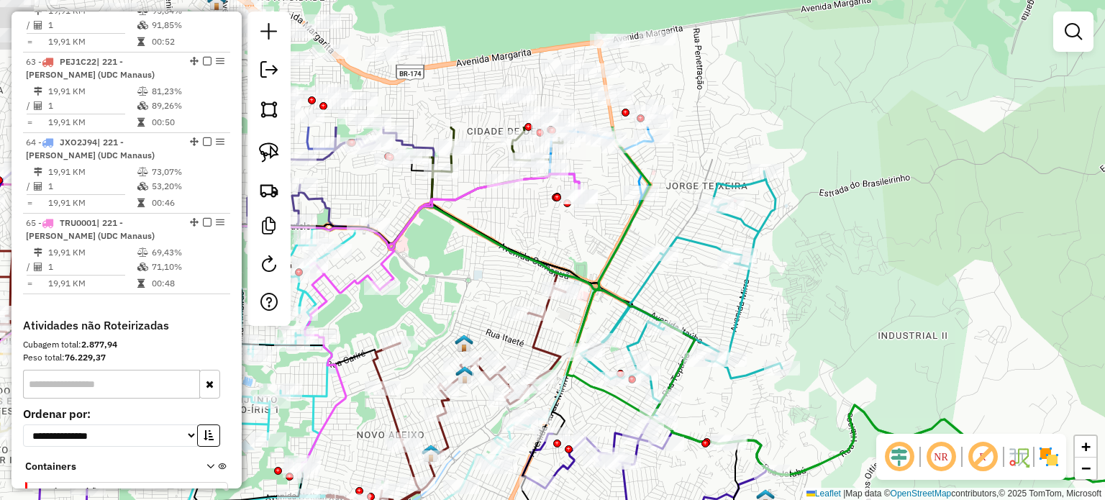
drag, startPoint x: 739, startPoint y: 147, endPoint x: 768, endPoint y: 333, distance: 188.7
click at [768, 335] on div "Janela de atendimento Grade de atendimento Capacidade Transportadoras Veículos …" at bounding box center [552, 250] width 1105 height 500
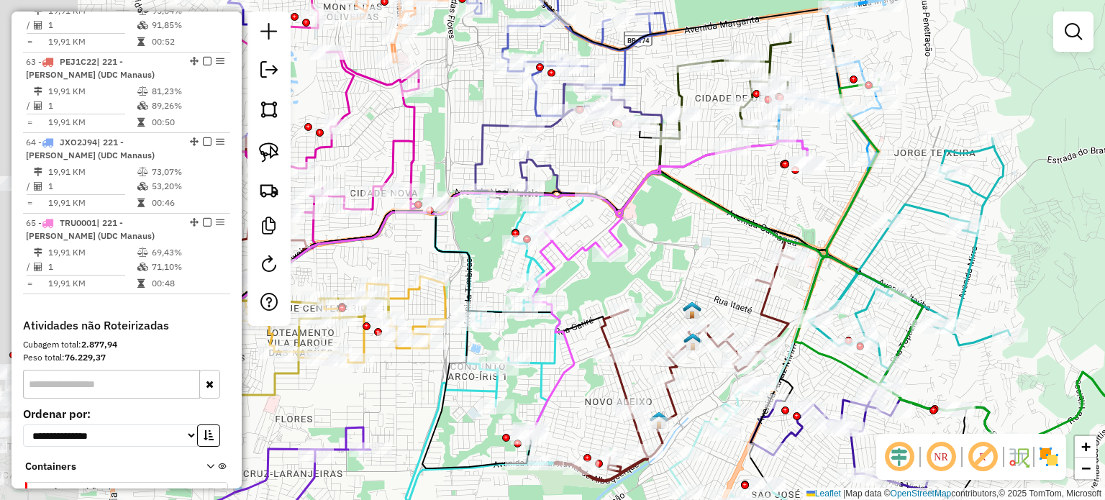
drag, startPoint x: 747, startPoint y: 148, endPoint x: 937, endPoint y: 102, distance: 195.4
click at [937, 102] on div "Janela de atendimento Grade de atendimento Capacidade Transportadoras Veículos …" at bounding box center [552, 250] width 1105 height 500
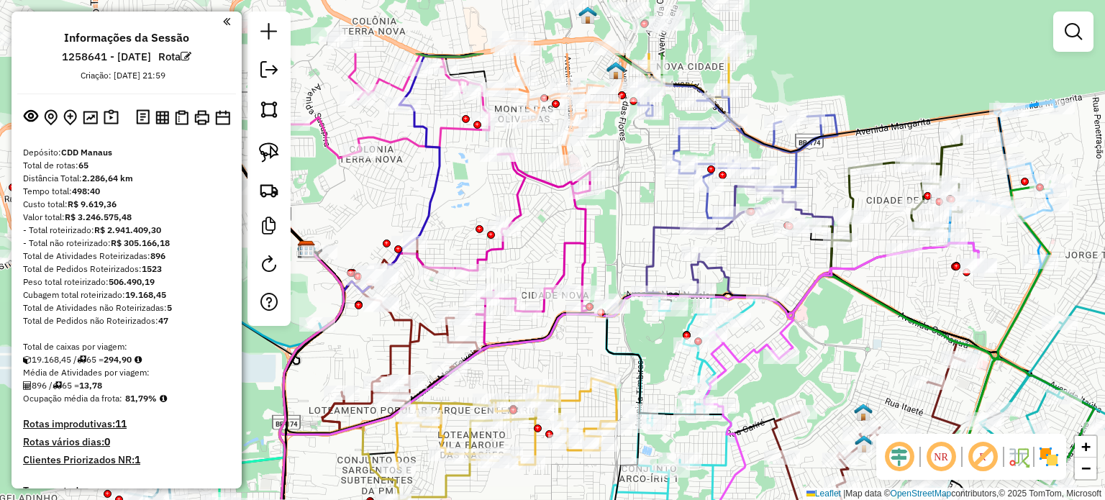
click at [727, 456] on div "Janela de atendimento Grade de atendimento Capacidade Transportadoras Veículos …" at bounding box center [552, 250] width 1105 height 500
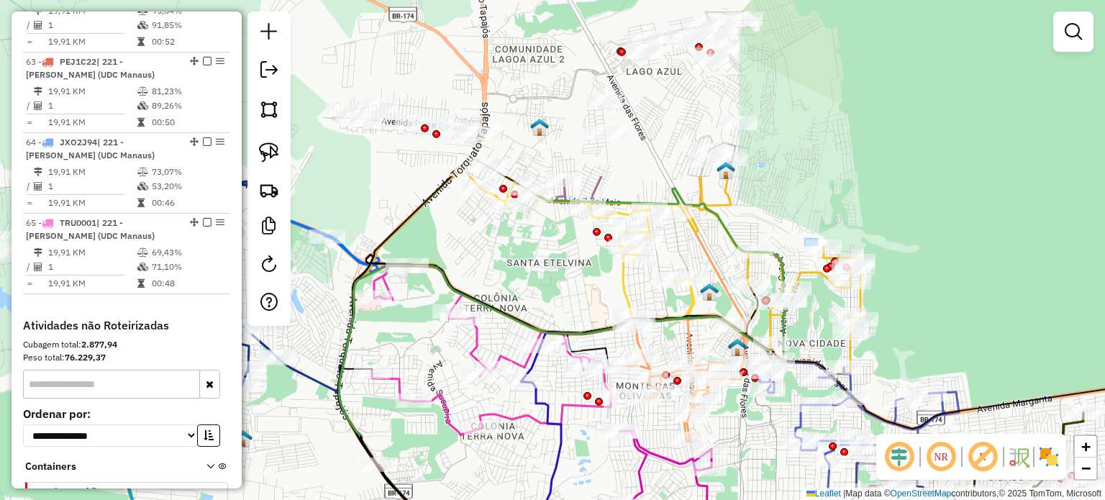
drag, startPoint x: 757, startPoint y: 97, endPoint x: 873, endPoint y: 292, distance: 226.8
click at [878, 293] on div "Janela de atendimento Grade de atendimento Capacidade Transportadoras Veículos …" at bounding box center [552, 250] width 1105 height 500
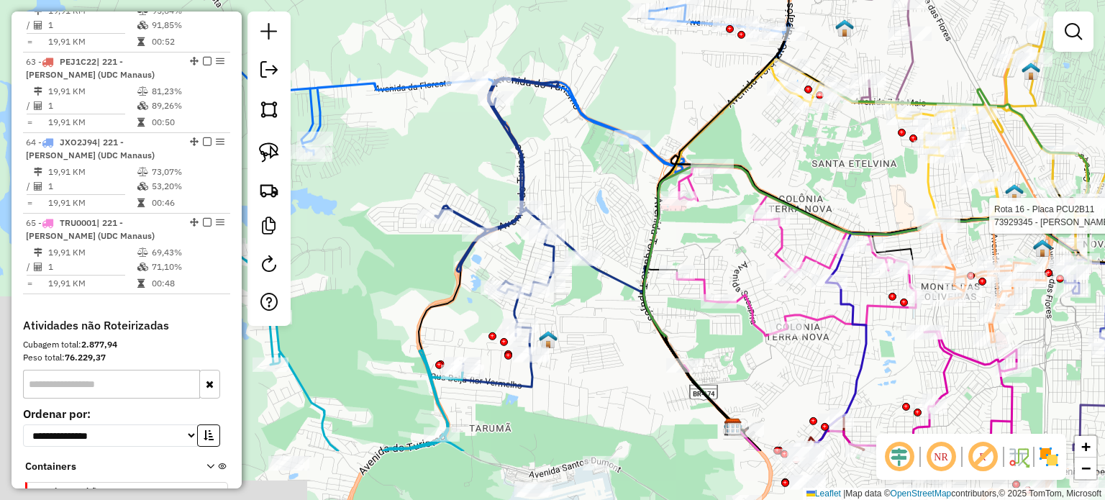
drag, startPoint x: 512, startPoint y: 237, endPoint x: 766, endPoint y: 138, distance: 272.0
click at [766, 138] on div "Rota 16 - Placa PCU2B11 73929345 - NEIDE DE SOUZA ARAUJ Janela de atendimento G…" at bounding box center [552, 250] width 1105 height 500
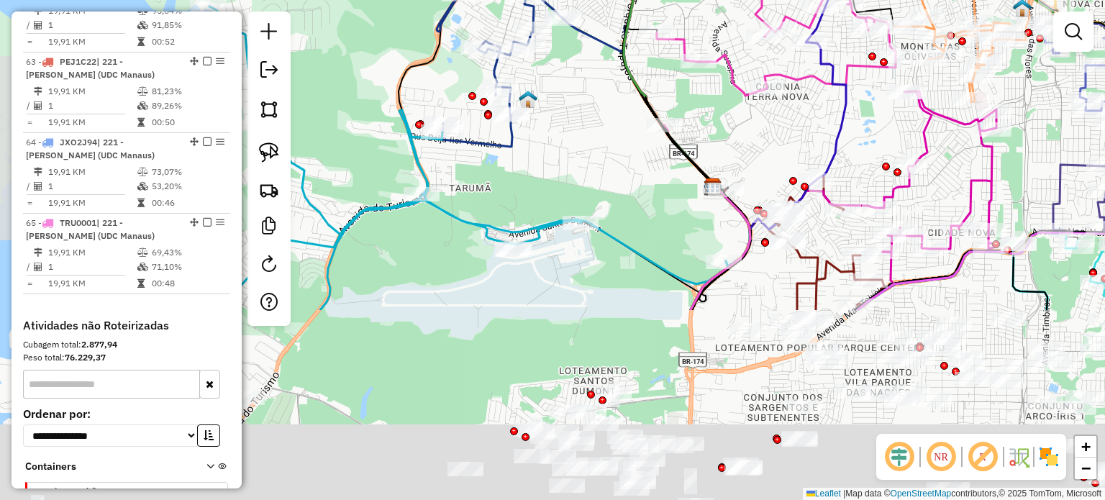
drag, startPoint x: 583, startPoint y: 322, endPoint x: 567, endPoint y: 127, distance: 196.3
click at [567, 127] on div "Rota 16 - Placa PCU2B11 73929345 - NEIDE DE SOUZA ARAUJ Janela de atendimento G…" at bounding box center [552, 250] width 1105 height 500
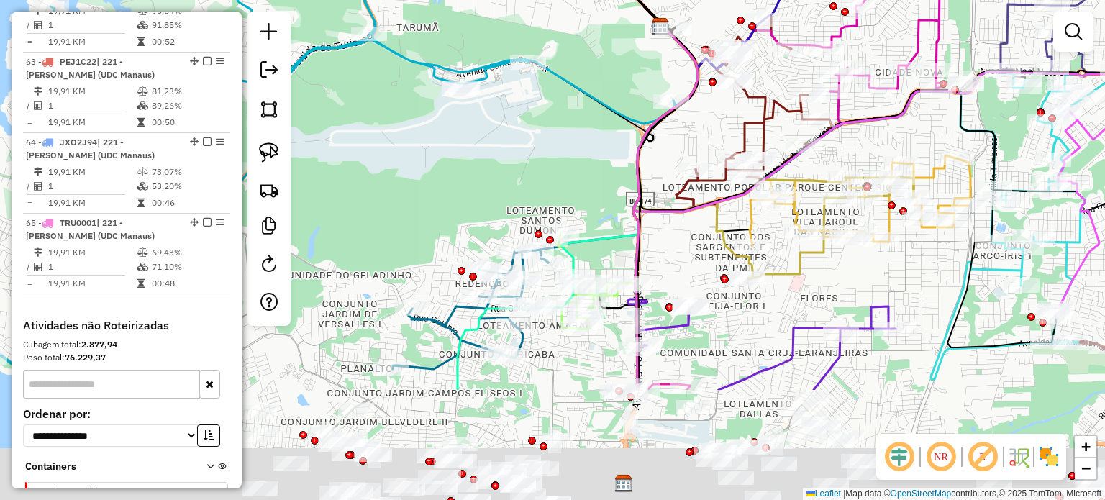
drag, startPoint x: 560, startPoint y: 304, endPoint x: 506, endPoint y: 130, distance: 181.6
click at [506, 130] on div "Rota 16 - Placa PCU2B11 73929345 - NEIDE DE SOUZA ARAUJ Janela de atendimento G…" at bounding box center [552, 250] width 1105 height 500
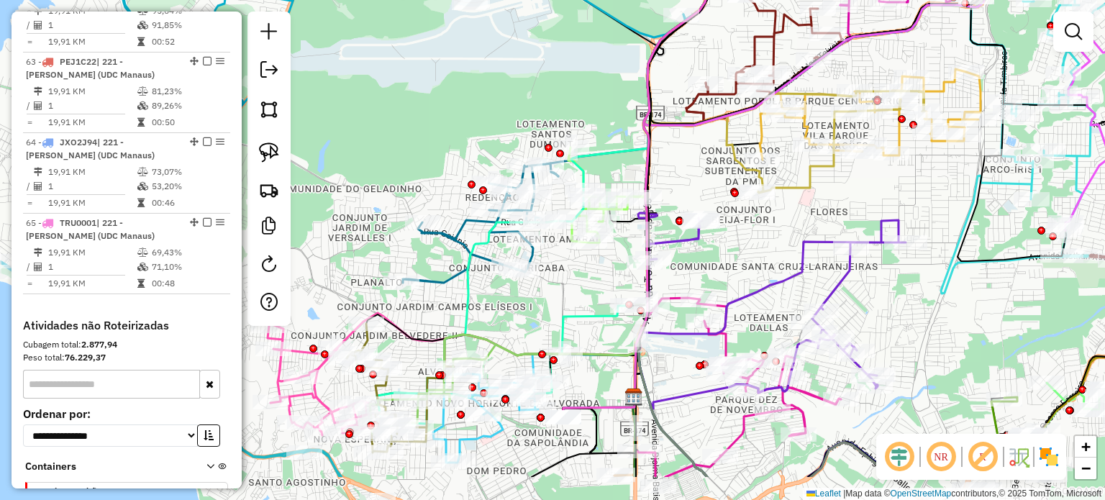
drag, startPoint x: 476, startPoint y: 186, endPoint x: 499, endPoint y: 77, distance: 111.9
click at [499, 76] on div "Rota 16 - Placa PCU2B11 73929345 - NEIDE DE SOUZA ARAUJ Janela de atendimento G…" at bounding box center [552, 250] width 1105 height 500
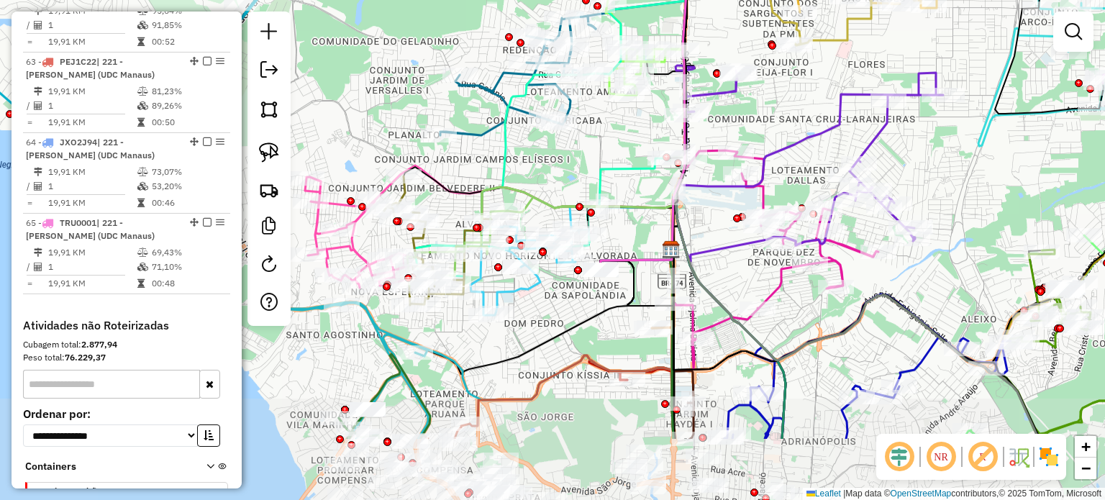
drag, startPoint x: 448, startPoint y: 258, endPoint x: 477, endPoint y: 142, distance: 119.5
click at [477, 142] on div "Rota 16 - Placa PCU2B11 73929345 - NEIDE DE SOUZA ARAUJ Janela de atendimento G…" at bounding box center [552, 250] width 1105 height 500
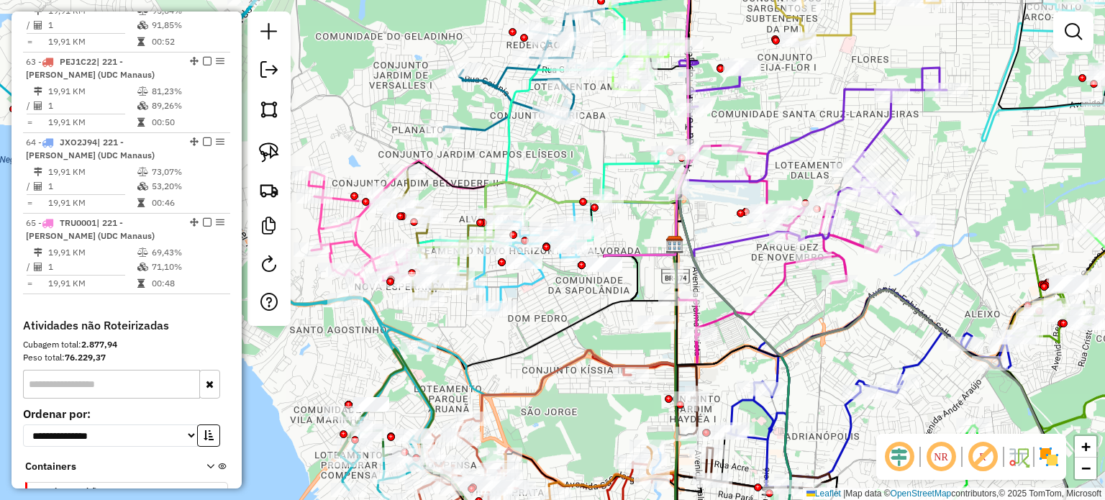
click at [596, 272] on div at bounding box center [604, 265] width 36 height 14
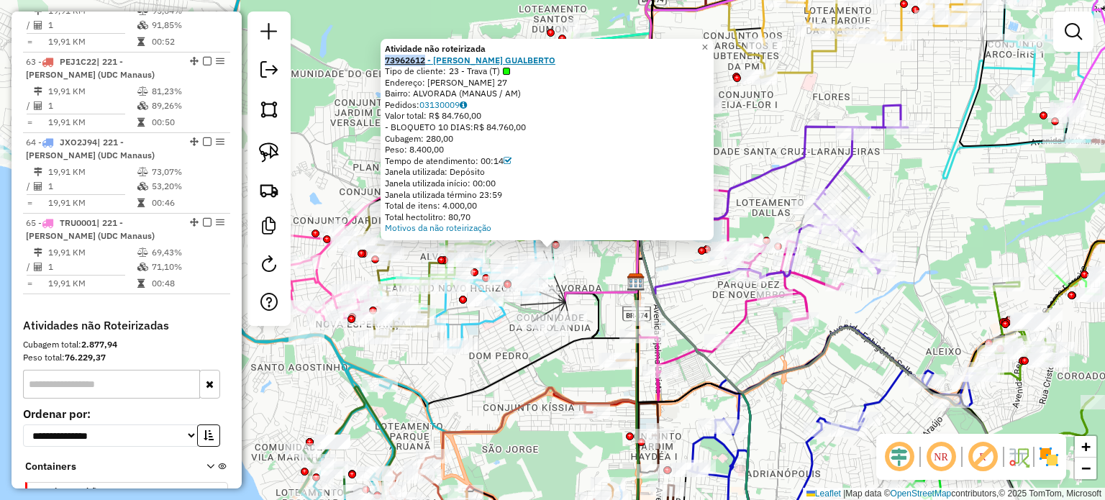
drag, startPoint x: 384, startPoint y: 58, endPoint x: 431, endPoint y: 57, distance: 46.8
click at [431, 57] on div "Atividade não roteirizada 73962612 - OTANIEL G. GUALBERTO Tipo de cliente: 23 -…" at bounding box center [547, 139] width 333 height 201
copy strong "73962612"
click at [610, 152] on div "Peso: 8.400,00" at bounding box center [547, 150] width 324 height 12
drag, startPoint x: 476, startPoint y: 217, endPoint x: 454, endPoint y: 213, distance: 21.9
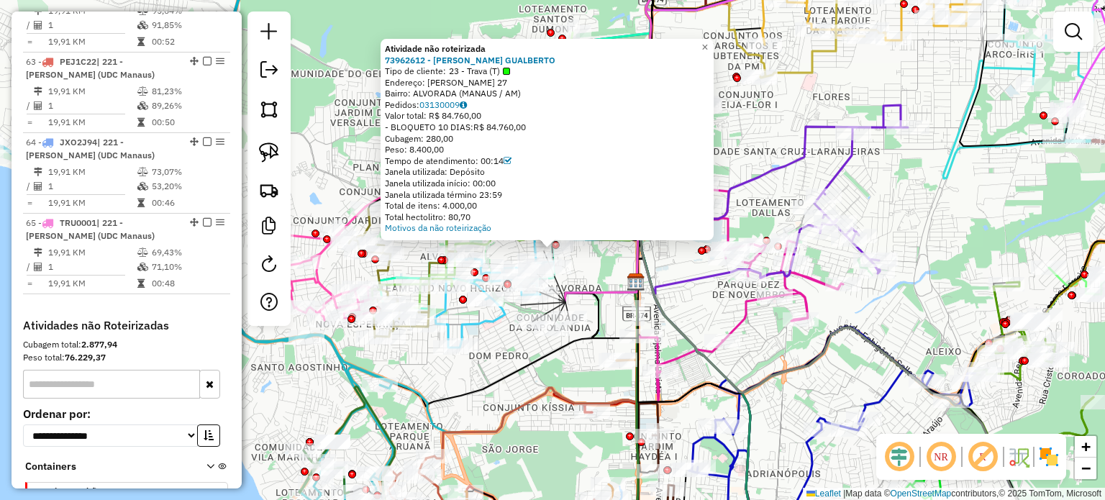
click at [454, 213] on div "Total hectolitro: 80,70" at bounding box center [547, 218] width 324 height 12
copy div "80,70"
click at [584, 180] on div "Janela utilizada início: 00:00" at bounding box center [547, 184] width 324 height 12
drag, startPoint x: 471, startPoint y: 140, endPoint x: 432, endPoint y: 137, distance: 39.7
click at [432, 137] on div "Cubagem: 280,00" at bounding box center [547, 139] width 324 height 12
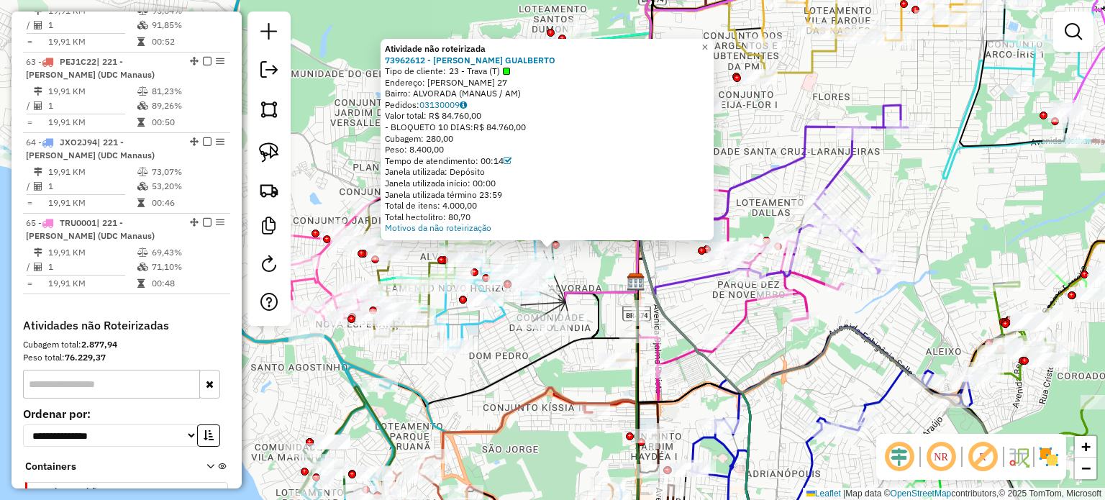
copy div "280,00"
drag, startPoint x: 450, startPoint y: 150, endPoint x: 414, endPoint y: 153, distance: 36.0
click at [414, 153] on div "Peso: 8.400,00" at bounding box center [547, 150] width 324 height 12
copy div "8.400,00"
click at [790, 169] on icon at bounding box center [773, 186] width 269 height 176
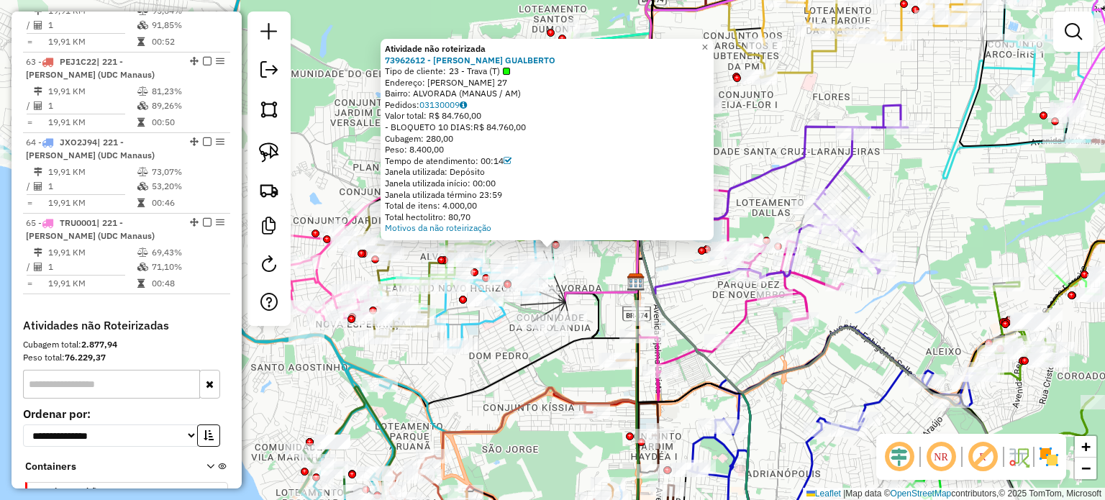
select select "**********"
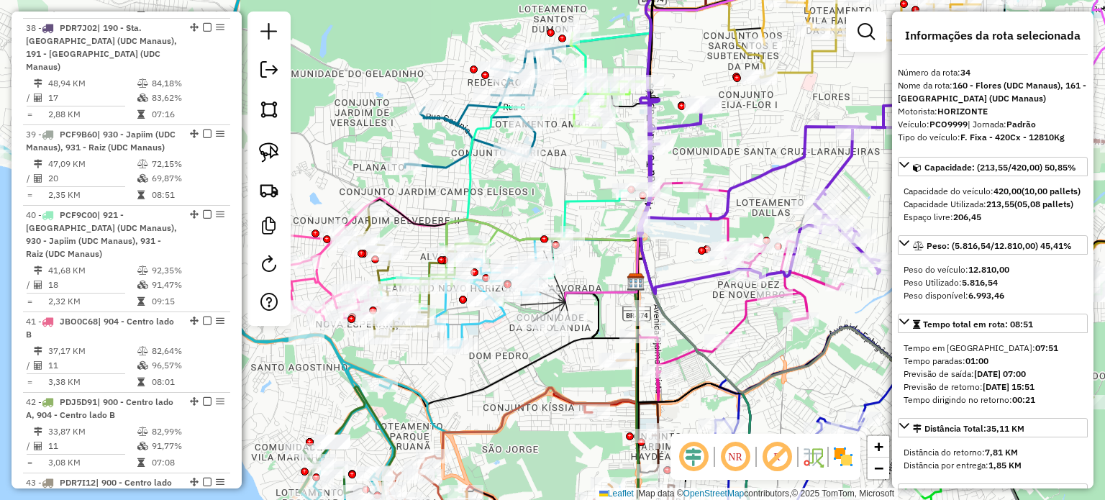
scroll to position [3390, 0]
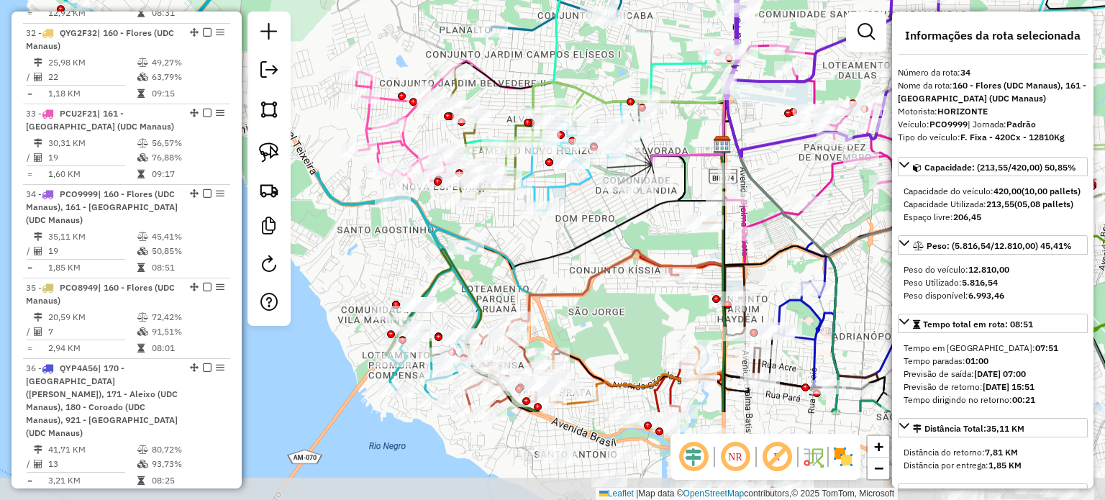
drag, startPoint x: 614, startPoint y: 256, endPoint x: 696, endPoint y: 121, distance: 158.2
click at [696, 121] on div "Janela de atendimento Grade de atendimento Capacidade Transportadoras Veículos …" at bounding box center [552, 250] width 1105 height 500
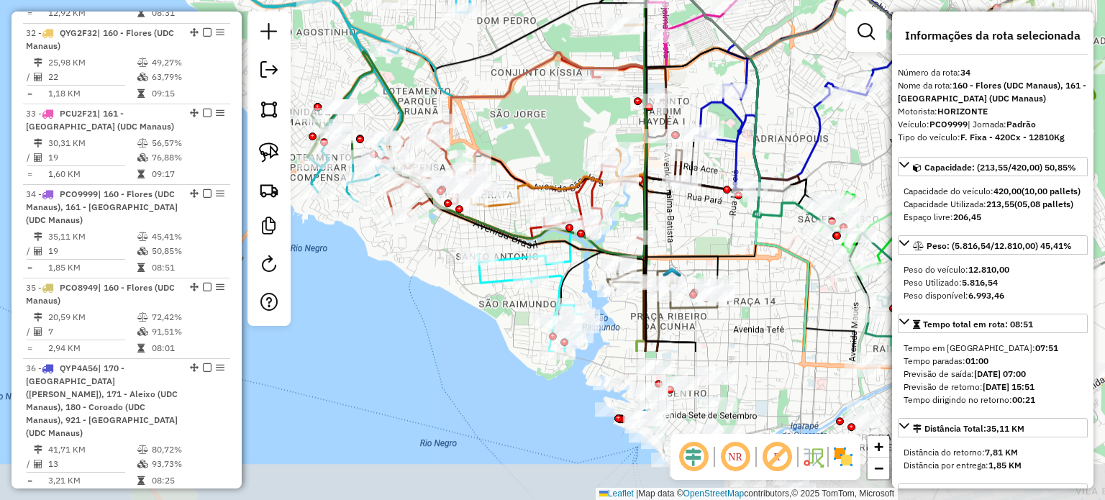
drag, startPoint x: 626, startPoint y: 241, endPoint x: 560, endPoint y: 60, distance: 192.1
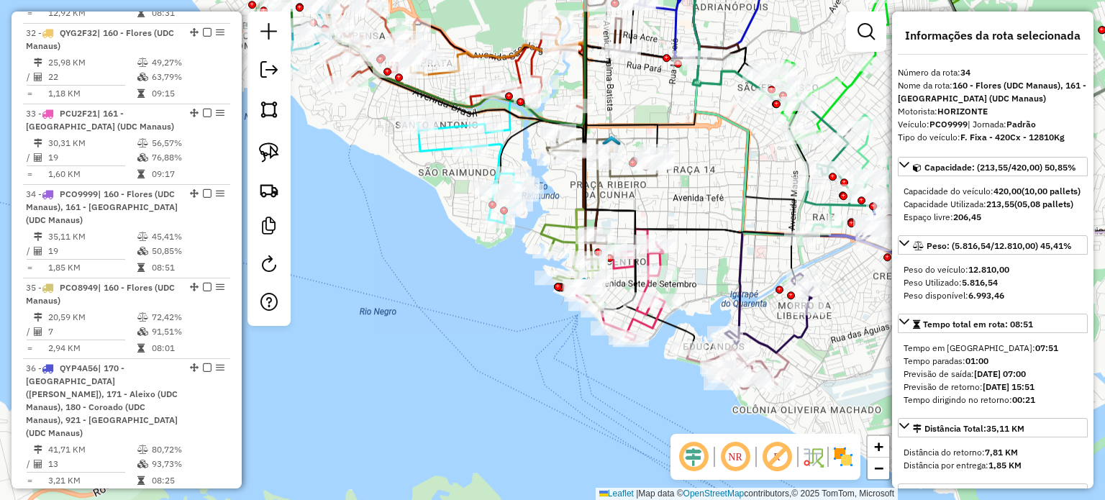
drag, startPoint x: 532, startPoint y: 178, endPoint x: 470, endPoint y: 42, distance: 149.0
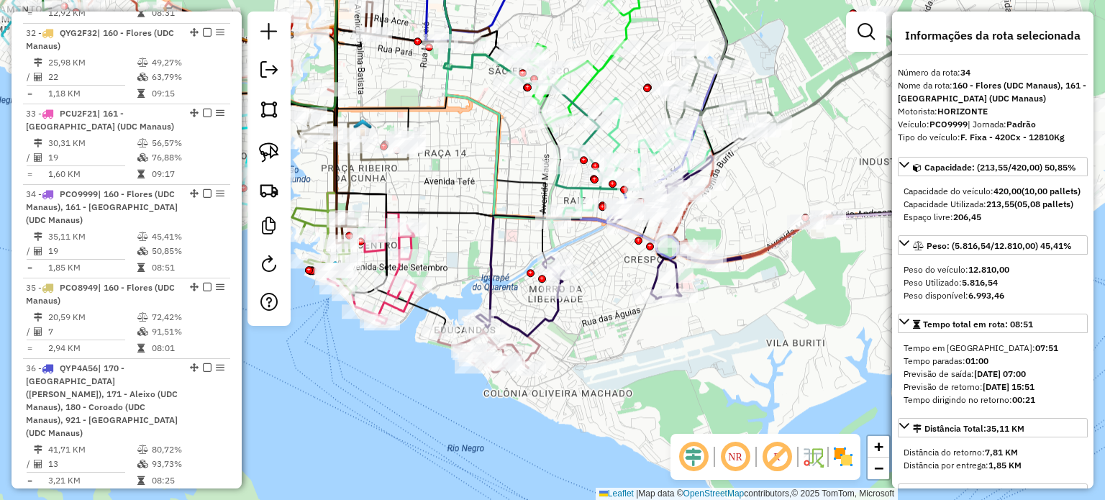
drag, startPoint x: 703, startPoint y: 194, endPoint x: 465, endPoint y: 173, distance: 239.1
click at [465, 173] on div "Rota 8 - Placa QYR6D90 73955335 - CLAUDIA LUANY RAMOS Rota 63 - Placa PEJ1C22 7…" at bounding box center [552, 250] width 1105 height 500
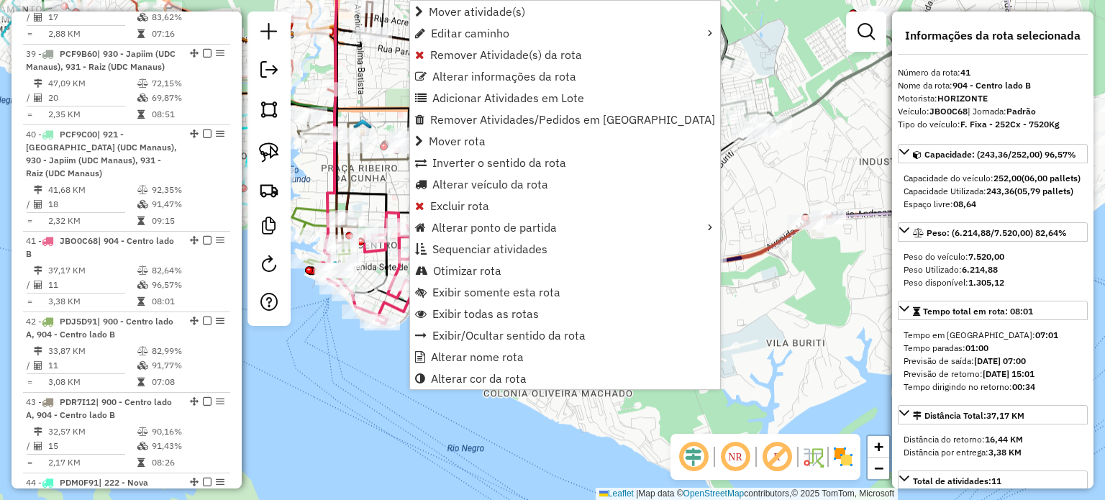
scroll to position [4056, 0]
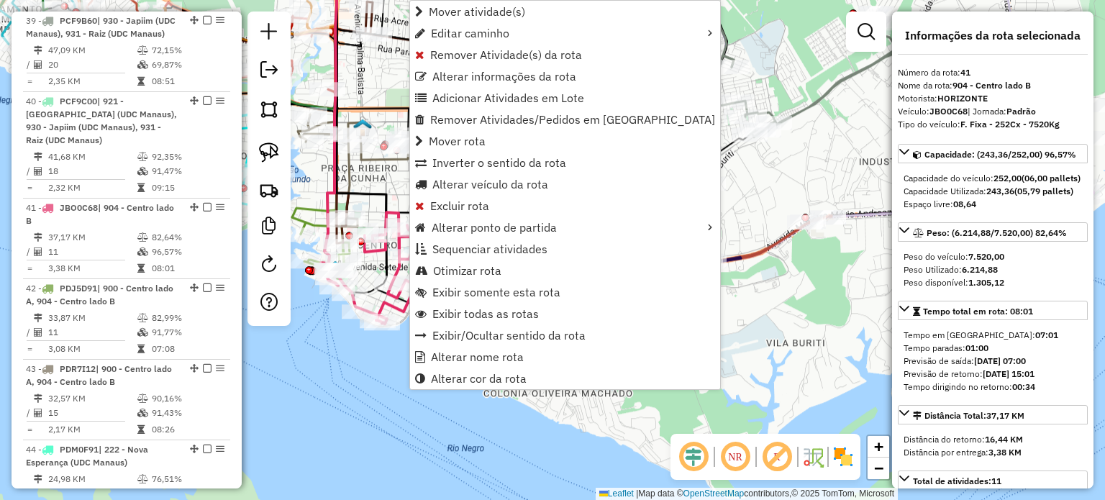
click at [343, 382] on div "Rota 8 - Placa QYR6D90 73955335 - CLAUDIA LUANY RAMOS Rota 63 - Placa PEJ1C22 7…" at bounding box center [552, 250] width 1105 height 500
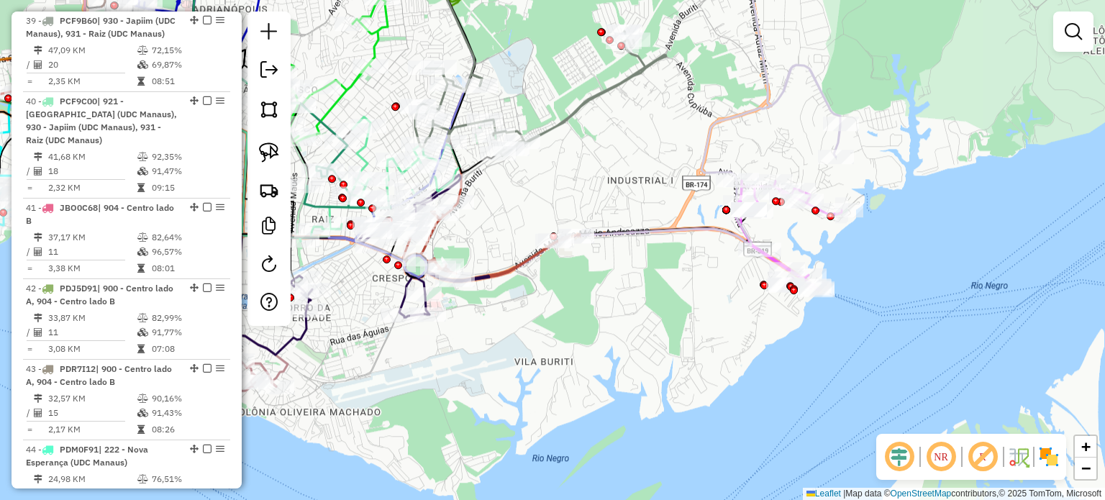
drag, startPoint x: 610, startPoint y: 374, endPoint x: 426, endPoint y: 404, distance: 186.5
click at [426, 404] on div "Janela de atendimento Grade de atendimento Capacidade Transportadoras Veículos …" at bounding box center [552, 250] width 1105 height 500
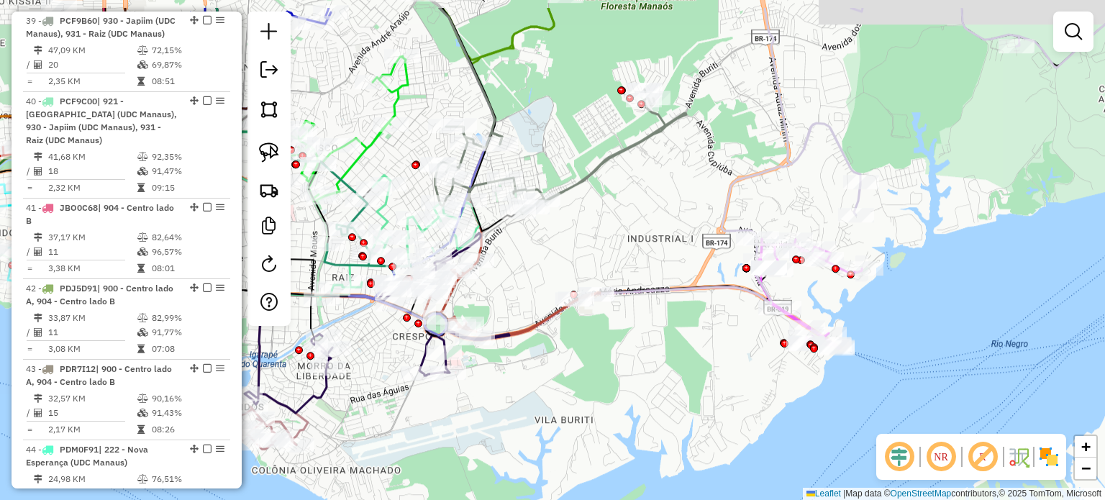
drag, startPoint x: 656, startPoint y: 353, endPoint x: 686, endPoint y: 424, distance: 77.1
click at [690, 429] on div "Janela de atendimento Grade de atendimento Capacidade Transportadoras Veículos …" at bounding box center [552, 250] width 1105 height 500
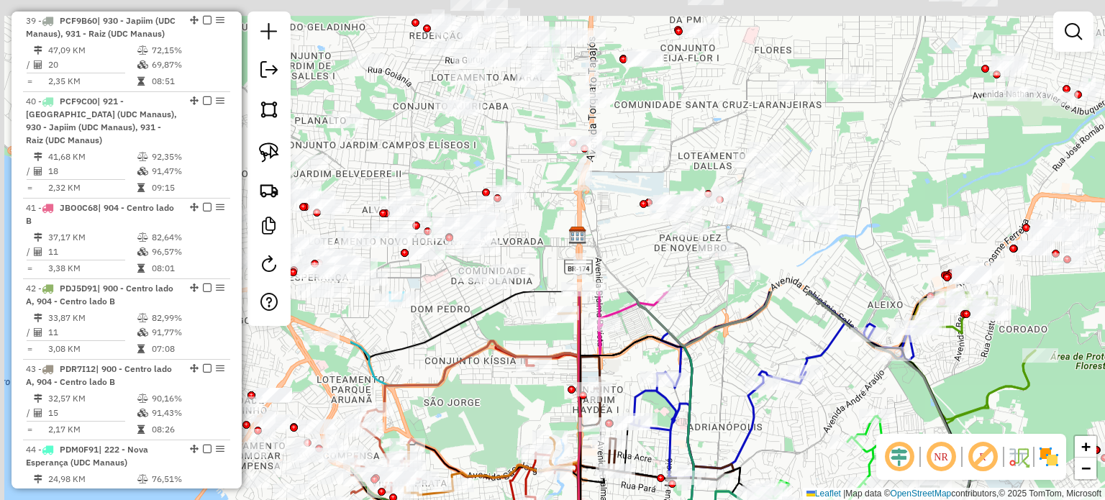
drag, startPoint x: 412, startPoint y: 64, endPoint x: 871, endPoint y: 396, distance: 567.3
click at [871, 396] on div "Rota 6 - Placa PDR8B32 73949087 - MAYARA CARDOSO DA SI Janela de atendimento Gr…" at bounding box center [552, 250] width 1105 height 500
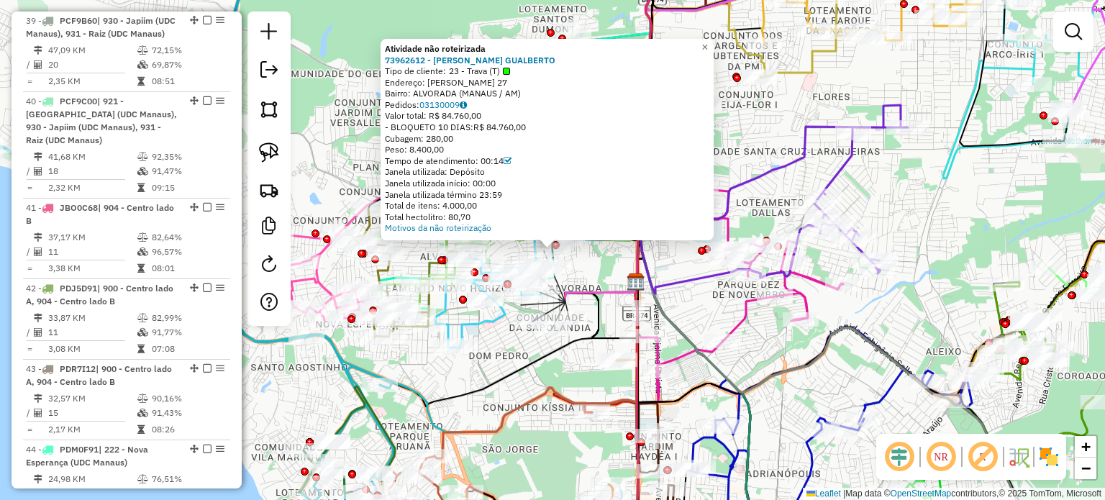
drag, startPoint x: 478, startPoint y: 218, endPoint x: 464, endPoint y: 218, distance: 14.4
click at [464, 218] on div "Total hectolitro: 80,70" at bounding box center [547, 218] width 324 height 12
drag, startPoint x: 604, startPoint y: 278, endPoint x: 621, endPoint y: 286, distance: 18.3
click at [633, 287] on div "Atividade não roteirizada 73962612 - OTANIEL G. GUALBERTO Tipo de cliente: 23 -…" at bounding box center [552, 250] width 1105 height 500
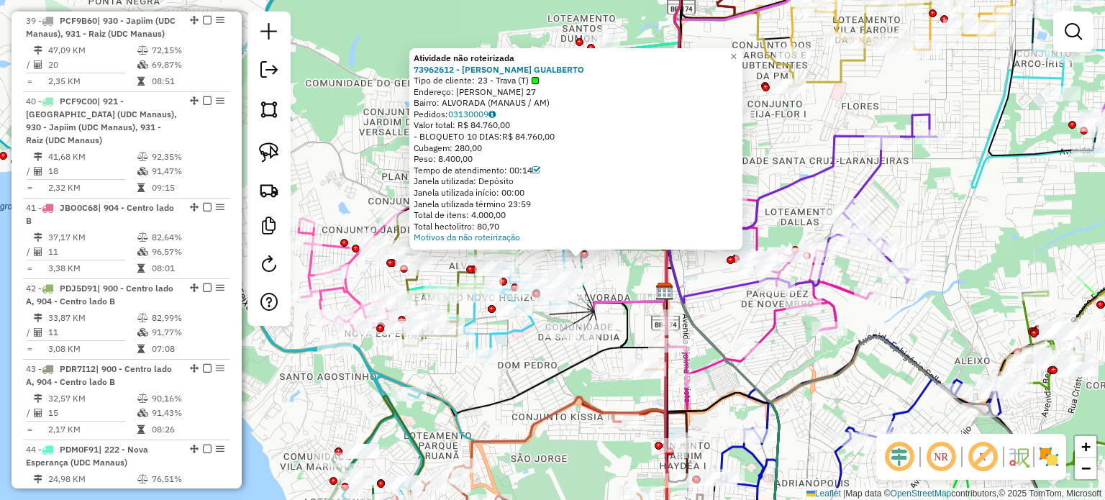
click at [550, 369] on icon at bounding box center [547, 183] width 276 height 466
select select "**********"
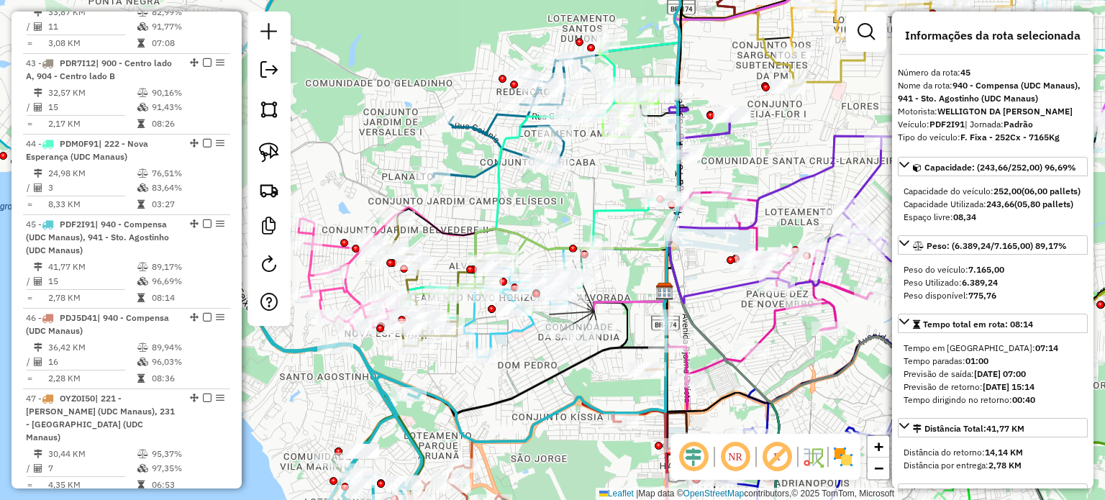
scroll to position [4377, 0]
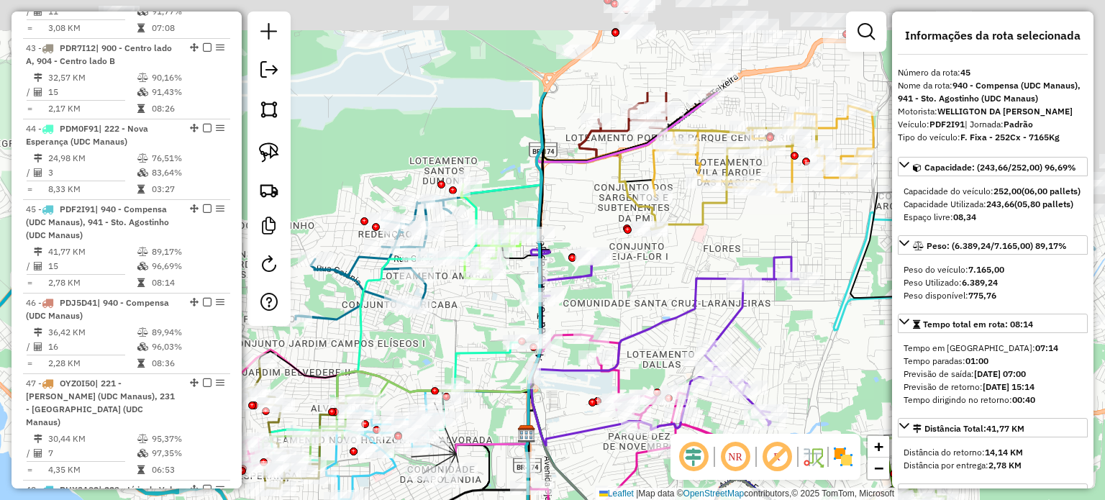
drag, startPoint x: 537, startPoint y: 222, endPoint x: 432, endPoint y: 355, distance: 169.0
click at [429, 362] on div "Janela de atendimento Grade de atendimento Capacidade Transportadoras Veículos …" at bounding box center [552, 250] width 1105 height 500
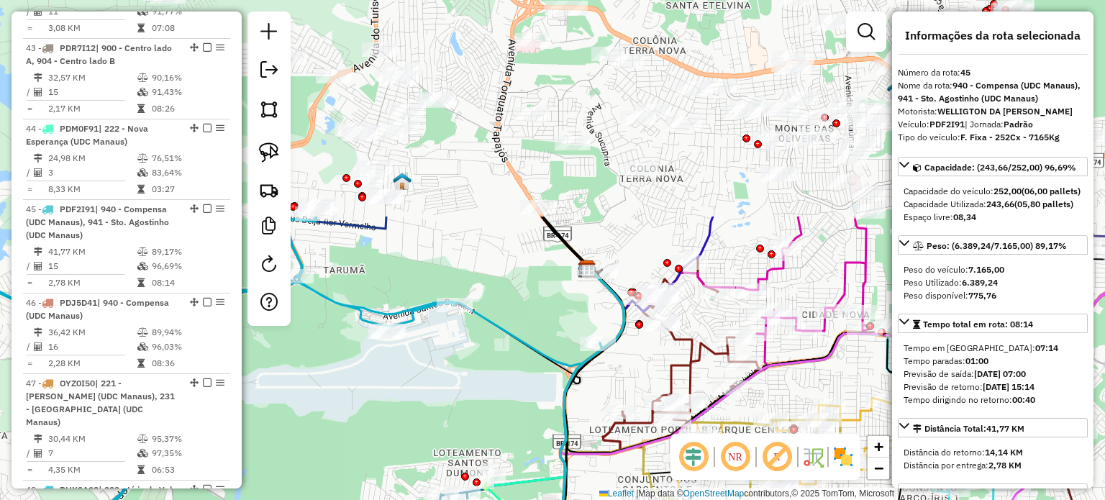
drag, startPoint x: 491, startPoint y: 144, endPoint x: 505, endPoint y: 322, distance: 178.2
click at [526, 401] on div "Janela de atendimento Grade de atendimento Capacidade Transportadoras Veículos …" at bounding box center [552, 250] width 1105 height 500
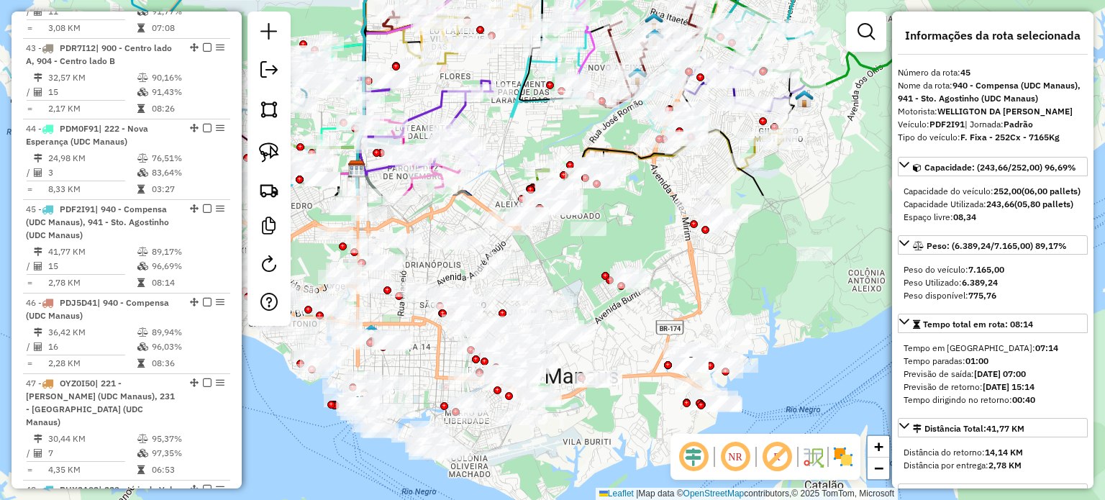
drag, startPoint x: 480, startPoint y: 274, endPoint x: 322, endPoint y: 1, distance: 315.9
click at [322, 1] on div "Janela de atendimento Grade de atendimento Capacidade Transportadoras Veículos …" at bounding box center [552, 250] width 1105 height 500
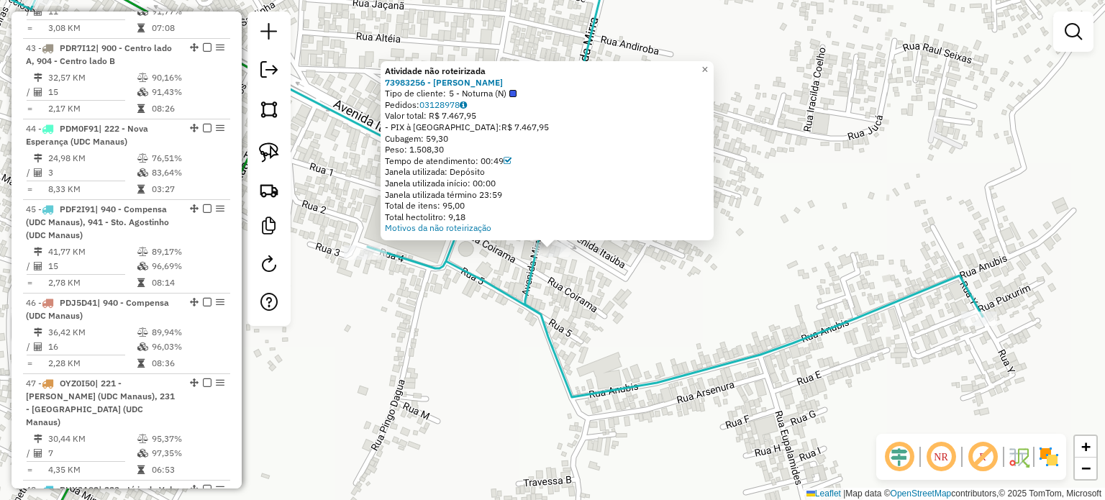
drag, startPoint x: 471, startPoint y: 216, endPoint x: 449, endPoint y: 214, distance: 22.4
click at [449, 214] on div "Total hectolitro: 9,18" at bounding box center [547, 218] width 324 height 12
click at [561, 301] on div "Atividade não roteirizada 73983256 - IONEY P LOPES Tipo de cliente: 5 - Noturna…" at bounding box center [552, 250] width 1105 height 500
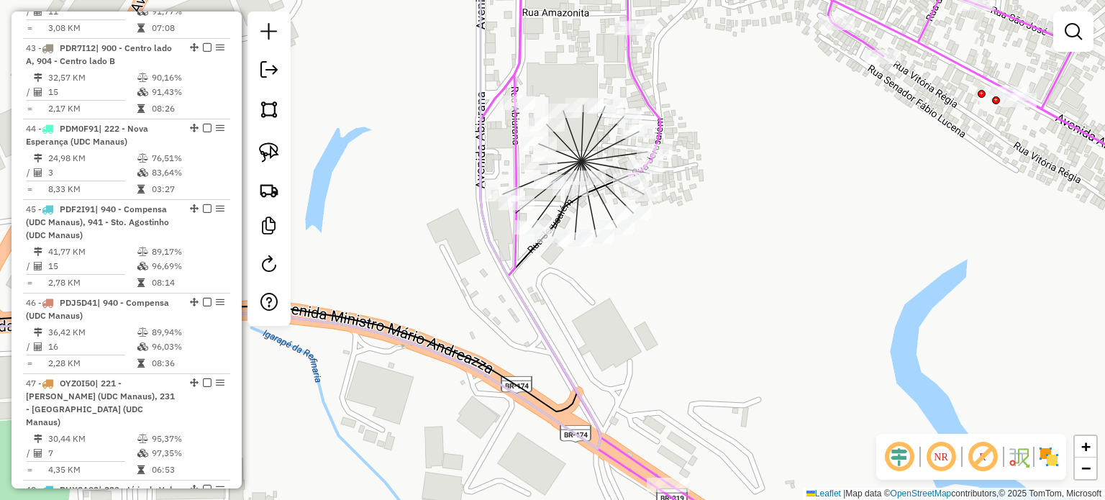
click at [578, 164] on icon at bounding box center [556, 194] width 49 height 66
click at [620, 282] on div "Janela de atendimento Grade de atendimento Capacidade Transportadoras Veículos …" at bounding box center [552, 250] width 1105 height 500
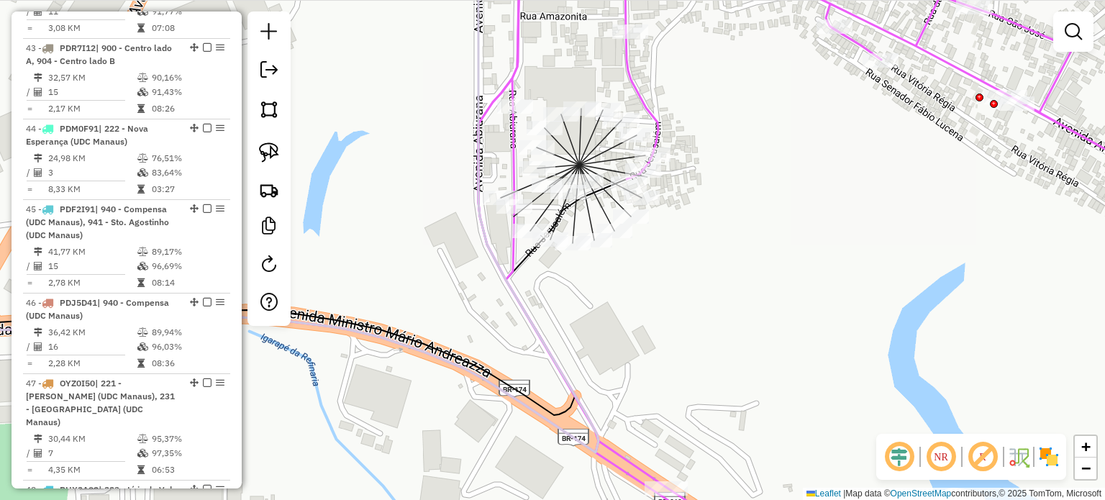
drag, startPoint x: 514, startPoint y: 282, endPoint x: 515, endPoint y: 317, distance: 34.5
click at [515, 317] on icon at bounding box center [243, 203] width 712 height 499
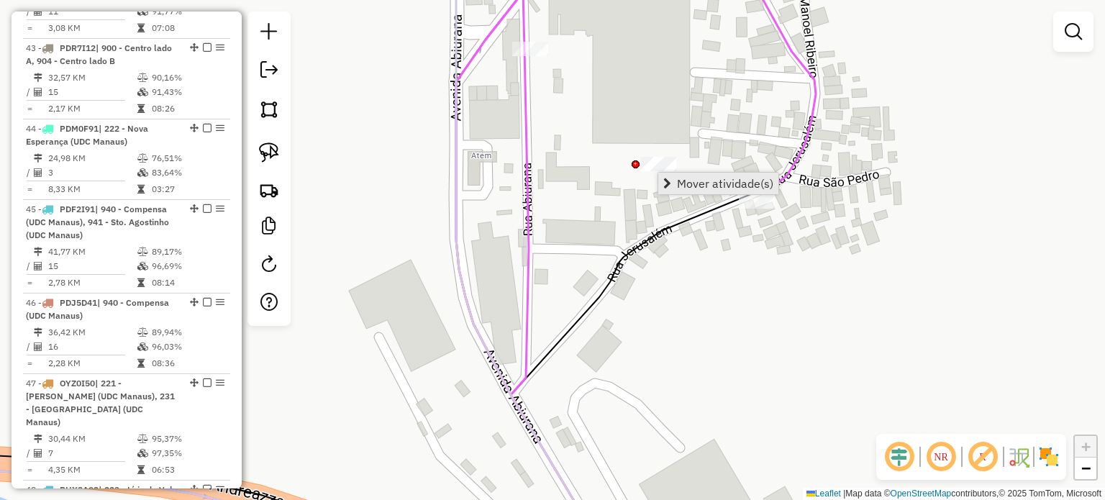
click at [663, 180] on span "Mover atividade(s)" at bounding box center [667, 184] width 8 height 12
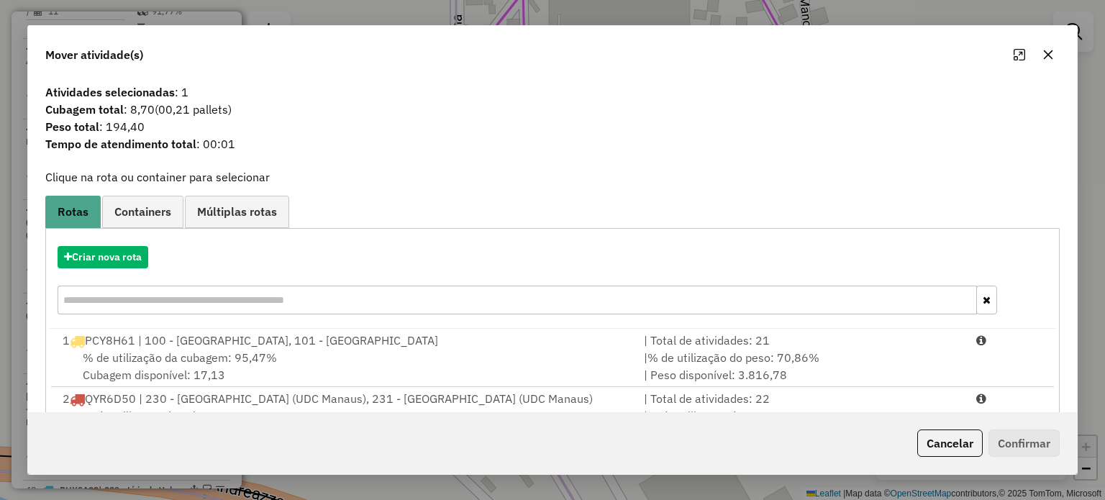
click at [1046, 63] on button "button" at bounding box center [1048, 54] width 23 height 23
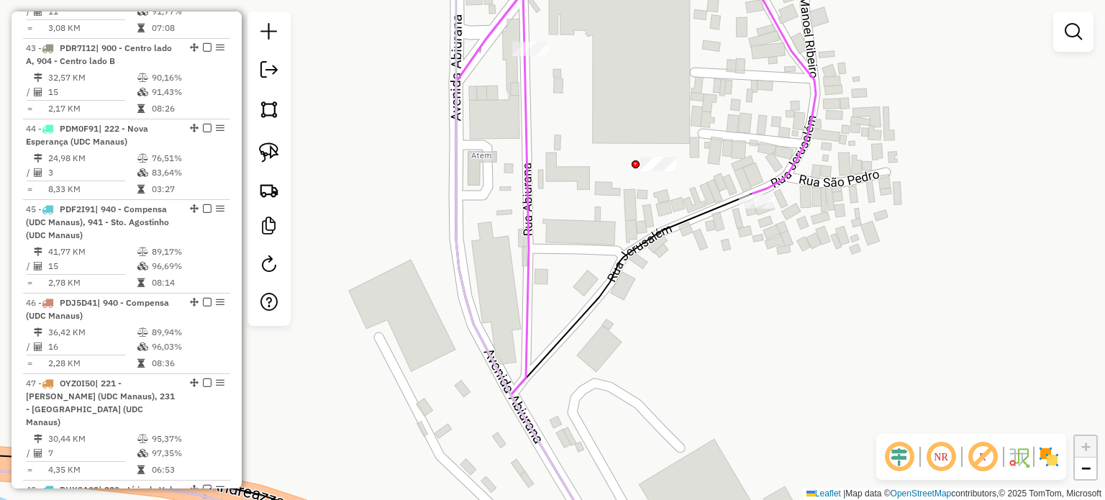
click at [658, 175] on div "Janela de atendimento Grade de atendimento Capacidade Transportadoras Veículos …" at bounding box center [552, 250] width 1105 height 500
click at [273, 145] on img at bounding box center [269, 152] width 20 height 20
drag, startPoint x: 627, startPoint y: 132, endPoint x: 598, endPoint y: 135, distance: 29.6
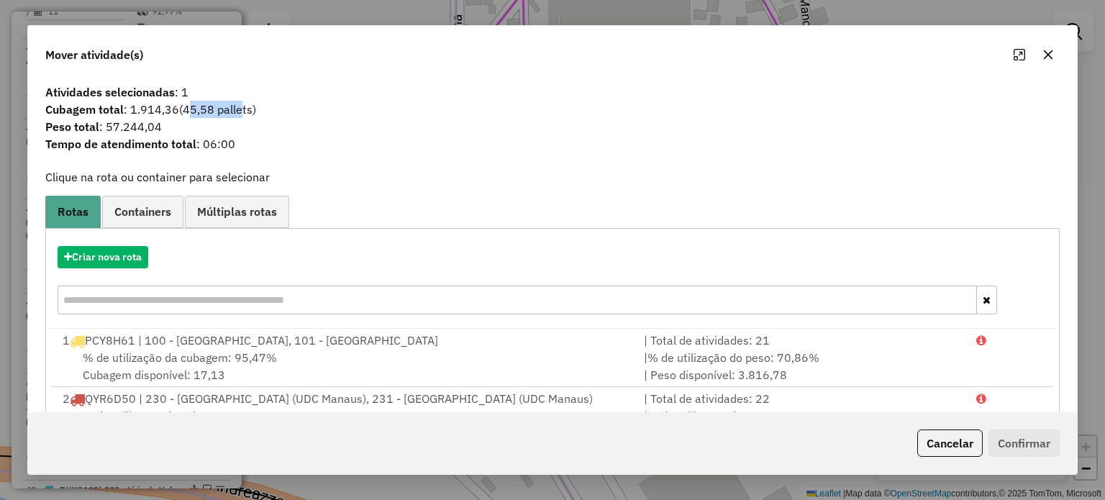
drag, startPoint x: 188, startPoint y: 112, endPoint x: 247, endPoint y: 117, distance: 59.2
click at [243, 117] on span "(45,58 pallets)" at bounding box center [217, 109] width 77 height 14
click at [260, 116] on span "Cubagem total : 1.914,36 (45,58 pallets)" at bounding box center [552, 109] width 1031 height 17
click at [360, 124] on span "Peso total : 57.244,04" at bounding box center [552, 126] width 1031 height 17
click at [1054, 53] on button "button" at bounding box center [1048, 54] width 23 height 23
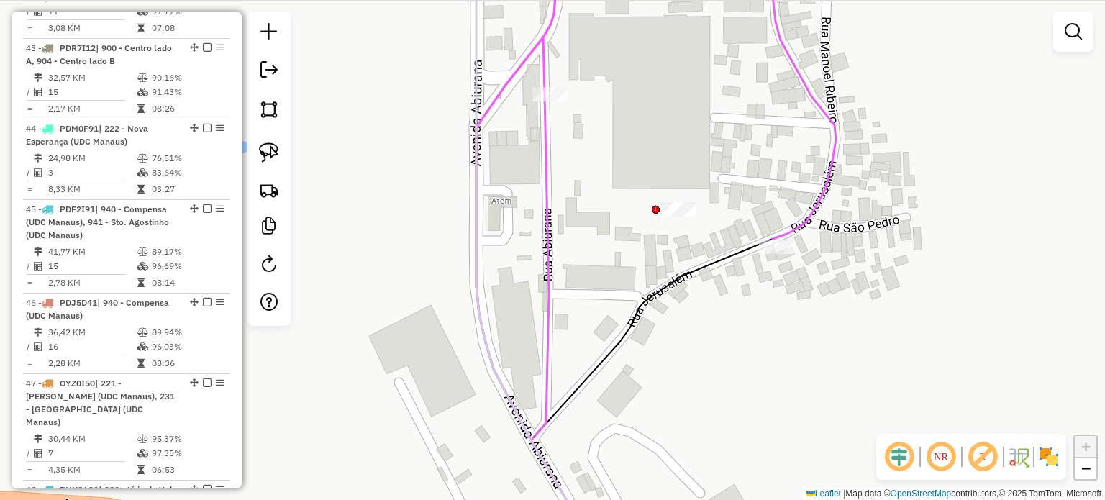
drag, startPoint x: 800, startPoint y: 250, endPoint x: 812, endPoint y: 272, distance: 25.1
click at [812, 272] on div "Janela de atendimento Grade de atendimento Capacidade Transportadoras Veículos …" at bounding box center [552, 250] width 1105 height 500
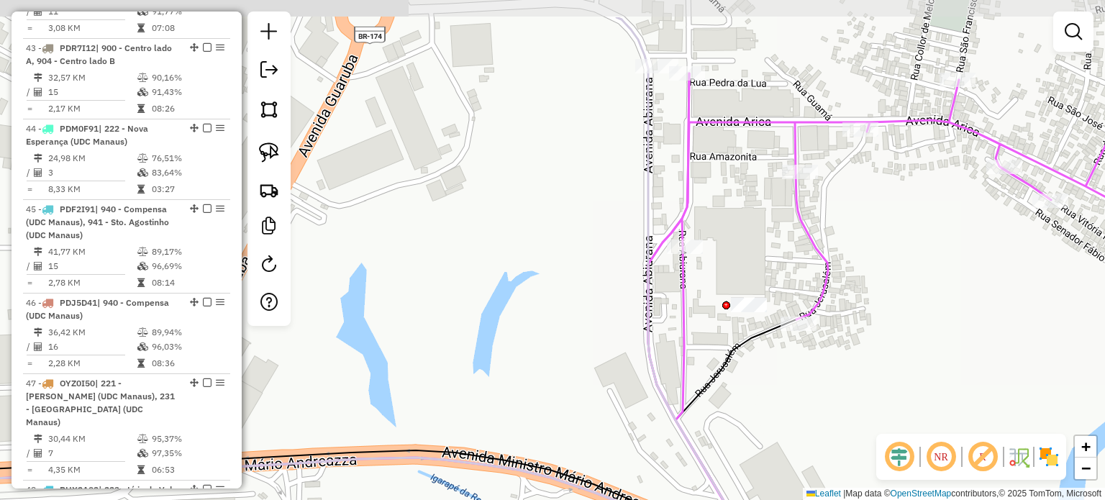
drag, startPoint x: 772, startPoint y: 239, endPoint x: 773, endPoint y: 270, distance: 30.9
click at [773, 270] on div "Janela de atendimento Grade de atendimento Capacidade Transportadoras Veículos …" at bounding box center [552, 250] width 1105 height 500
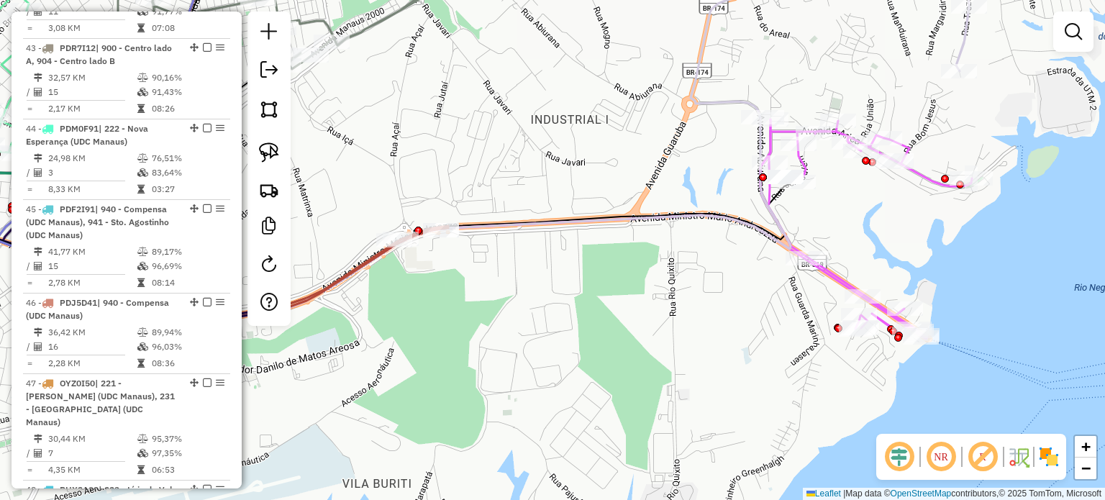
drag, startPoint x: 712, startPoint y: 176, endPoint x: 731, endPoint y: 112, distance: 66.2
click at [731, 112] on div "Janela de atendimento Grade de atendimento Capacidade Transportadoras Veículos …" at bounding box center [552, 250] width 1105 height 500
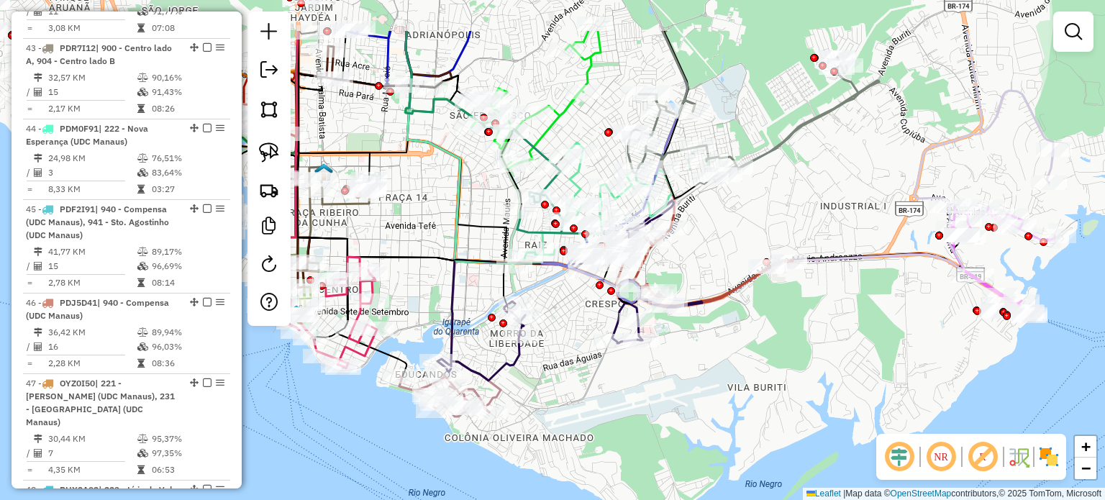
drag, startPoint x: 784, startPoint y: 278, endPoint x: 867, endPoint y: 319, distance: 93.0
click at [867, 319] on div "Janela de atendimento Grade de atendimento Capacidade Transportadoras Veículos …" at bounding box center [552, 250] width 1105 height 500
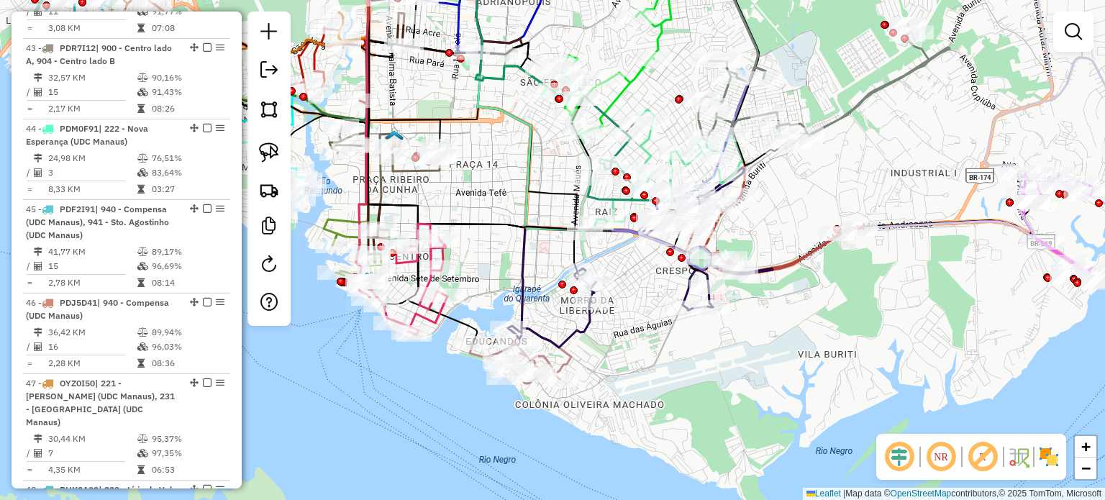
drag, startPoint x: 740, startPoint y: 235, endPoint x: 774, endPoint y: 205, distance: 45.9
click at [774, 205] on div "Janela de atendimento Grade de atendimento Capacidade Transportadoras Veículos …" at bounding box center [552, 250] width 1105 height 500
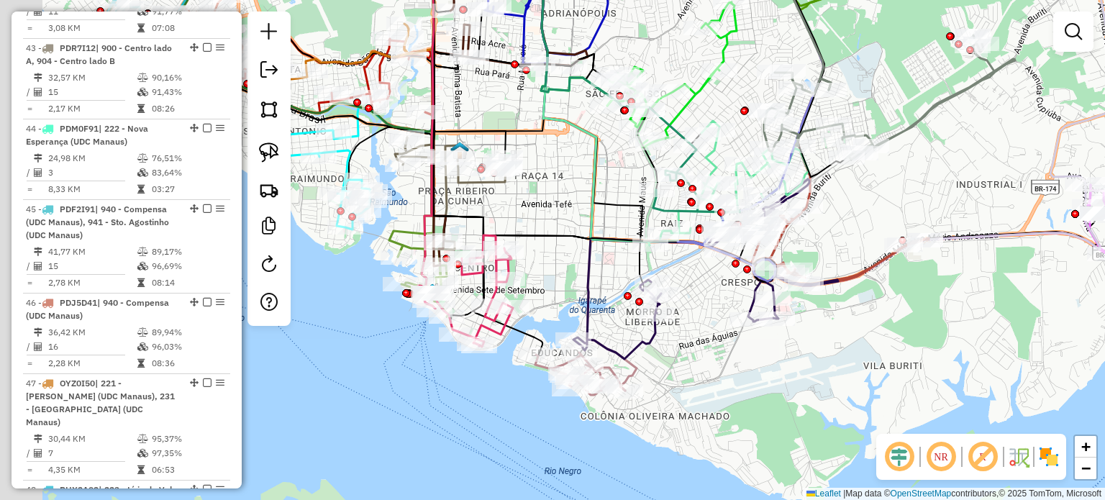
drag, startPoint x: 805, startPoint y: 176, endPoint x: 863, endPoint y: 186, distance: 59.1
click at [863, 186] on div "Janela de atendimento Grade de atendimento Capacidade Transportadoras Veículos …" at bounding box center [552, 250] width 1105 height 500
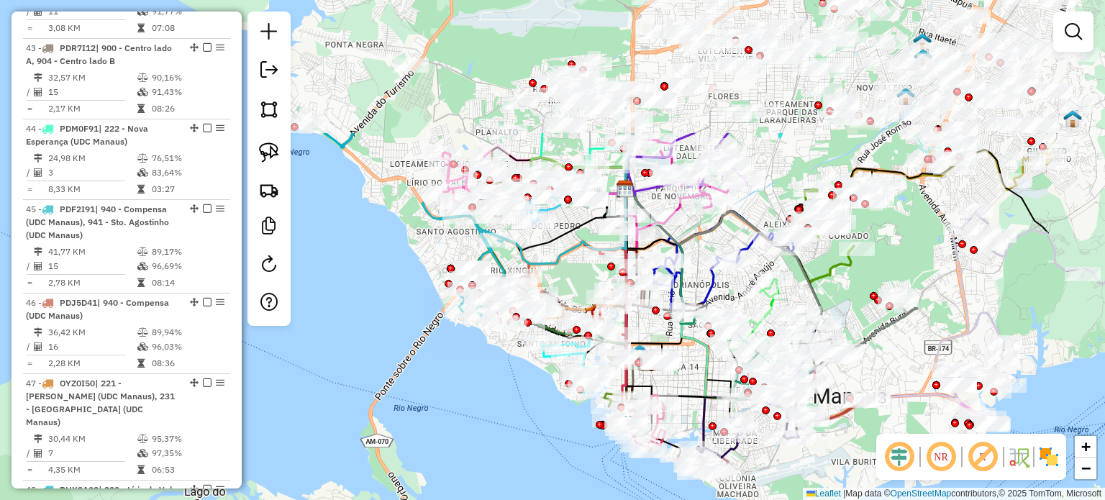
drag, startPoint x: 912, startPoint y: 176, endPoint x: 893, endPoint y: 355, distance: 180.2
click at [893, 355] on div "Janela de atendimento Grade de atendimento Capacidade Transportadoras Veículos …" at bounding box center [552, 250] width 1105 height 500
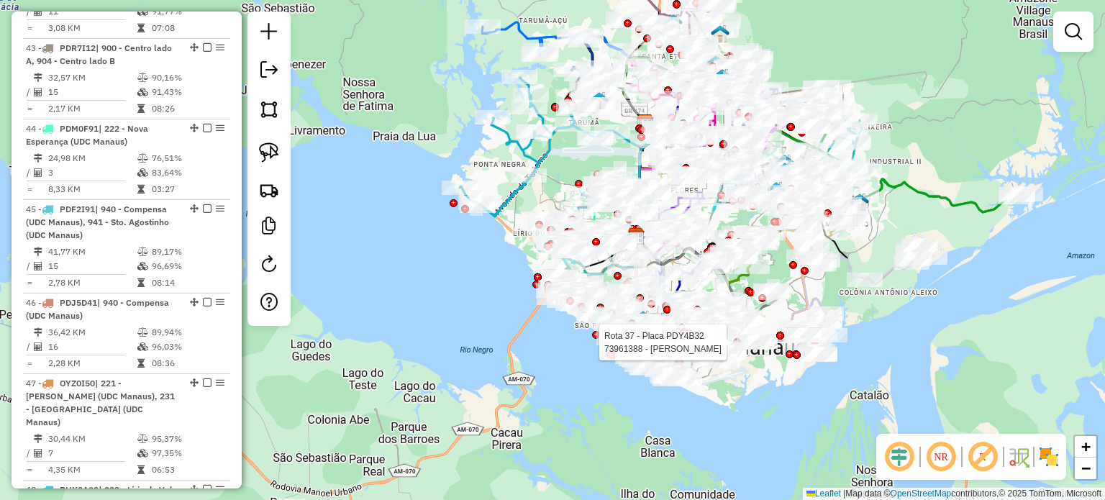
drag, startPoint x: 966, startPoint y: 68, endPoint x: 858, endPoint y: 68, distance: 107.2
click at [858, 68] on div "Rota 37 - Placa PDY4B32 73961388 - MARIA DELZUITA SILVA Janela de atendimento G…" at bounding box center [552, 250] width 1105 height 500
drag, startPoint x: 548, startPoint y: 372, endPoint x: 570, endPoint y: 383, distance: 24.1
click at [568, 385] on div "Rota 37 - Placa PDY4B32 73961388 - MARIA DELZUITA SILVA Janela de atendimento G…" at bounding box center [552, 250] width 1105 height 500
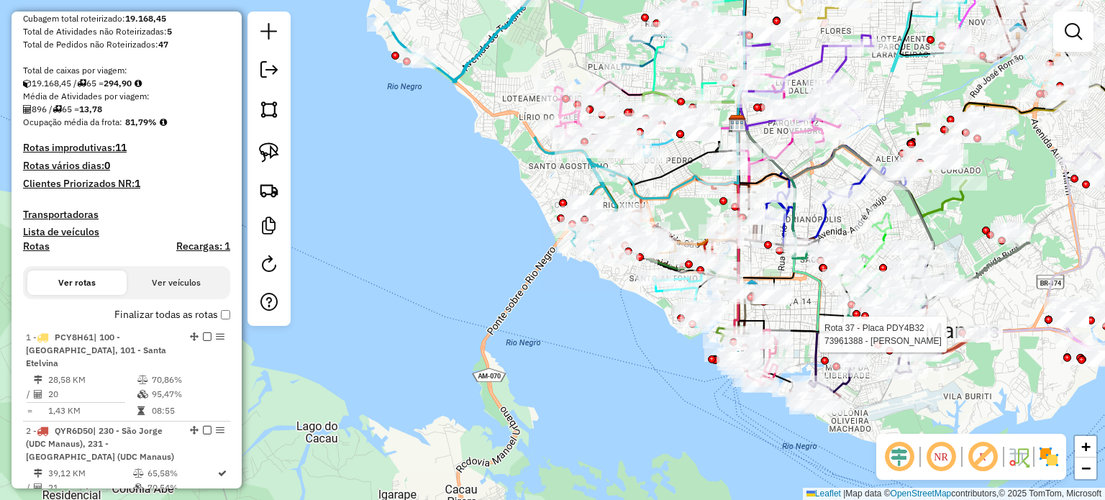
scroll to position [0, 0]
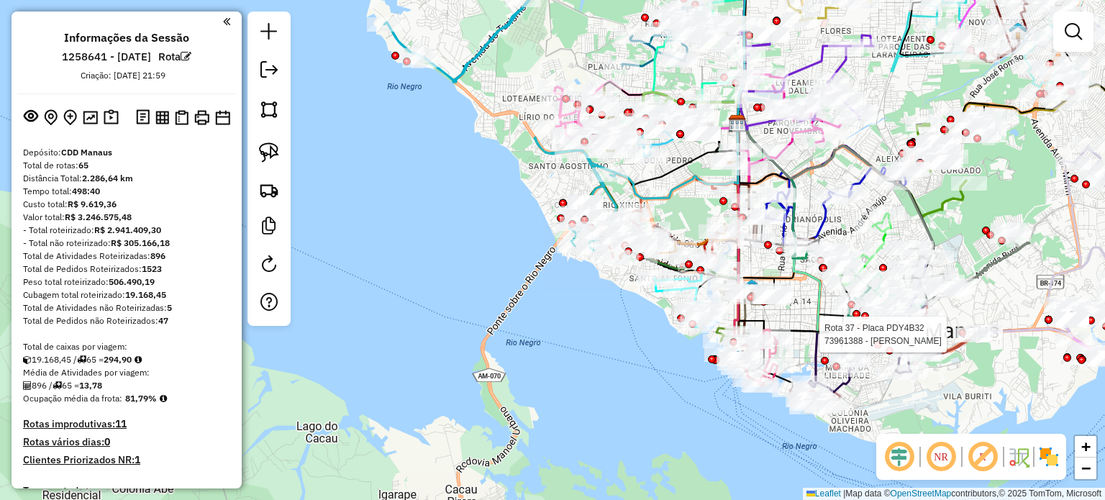
click at [191, 55] on em at bounding box center [186, 56] width 11 height 11
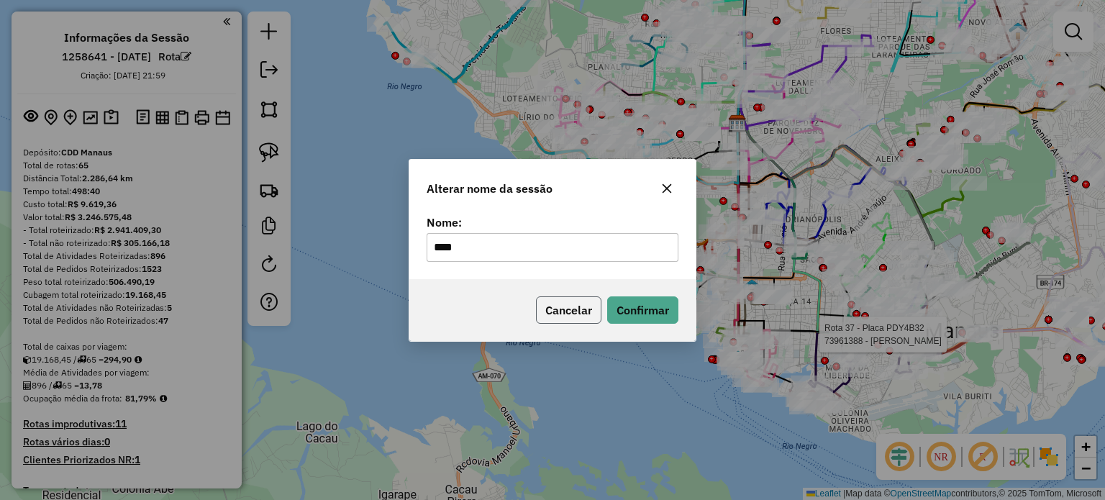
click at [584, 313] on button "Cancelar" at bounding box center [568, 309] width 65 height 27
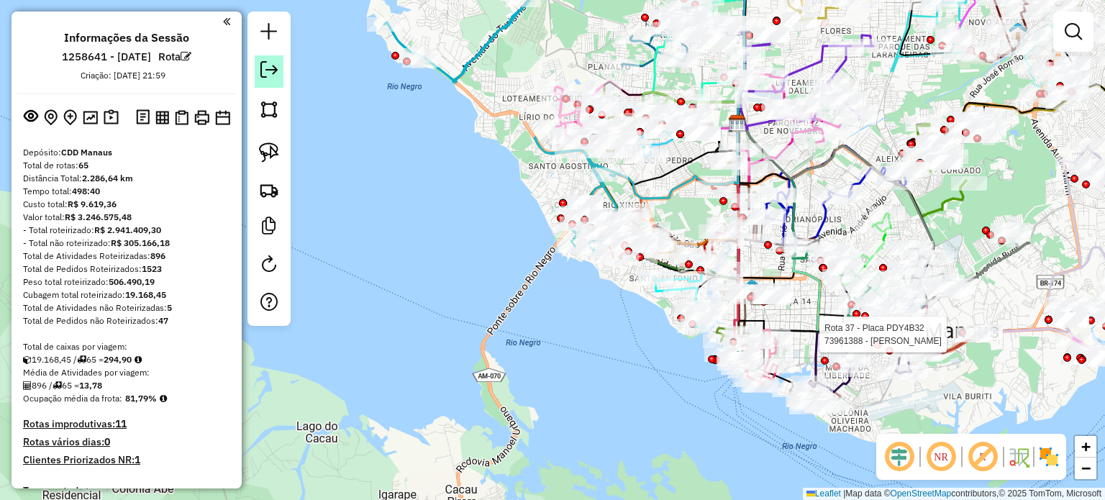
click at [271, 73] on em at bounding box center [268, 69] width 17 height 17
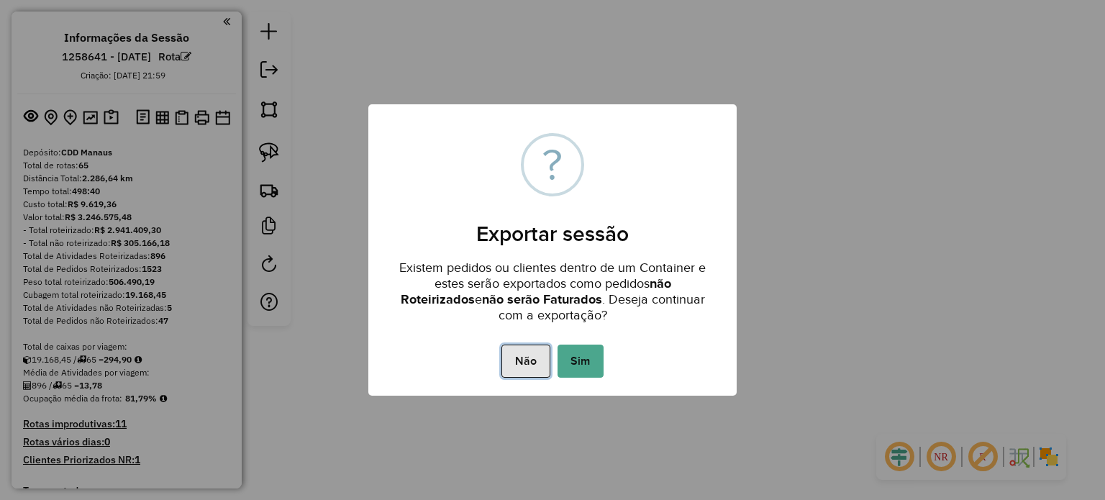
click at [526, 365] on button "Não" at bounding box center [525, 361] width 48 height 33
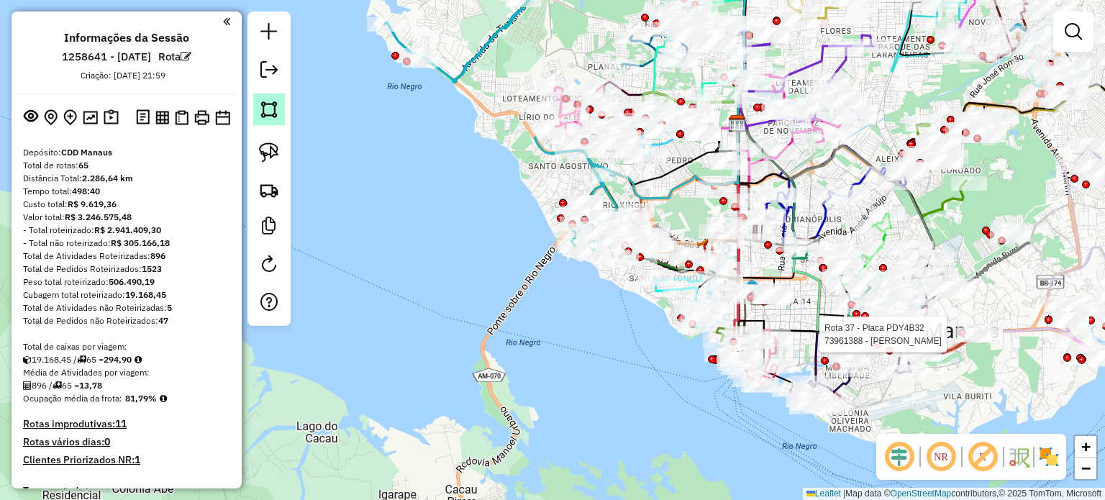
click at [268, 113] on img at bounding box center [269, 109] width 20 height 20
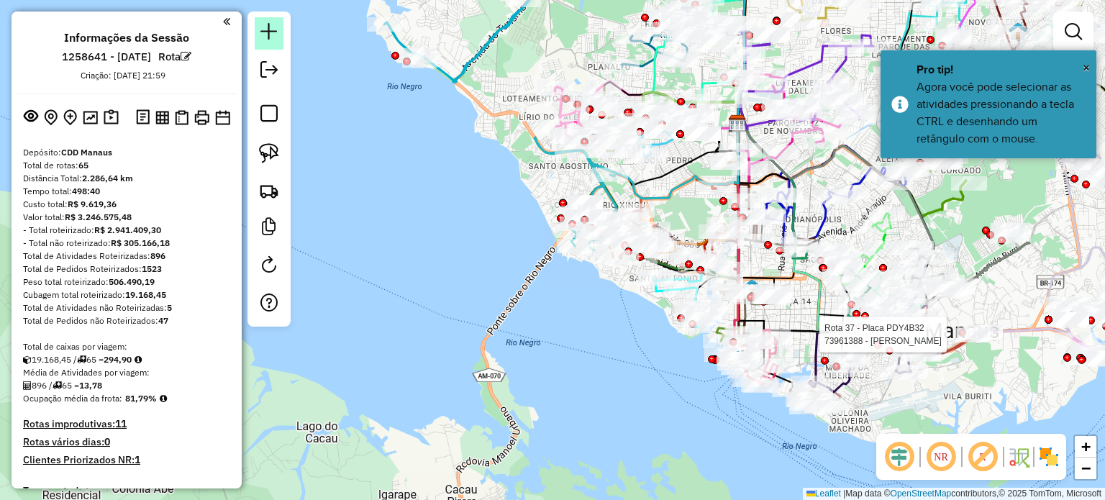
click at [261, 35] on em at bounding box center [268, 31] width 17 height 17
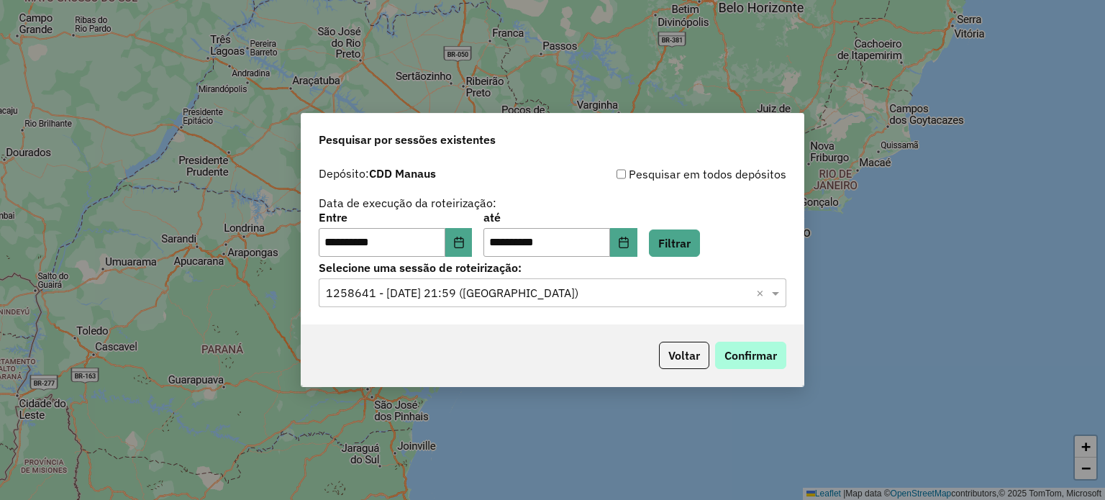
click at [771, 359] on button "Confirmar" at bounding box center [750, 355] width 71 height 27
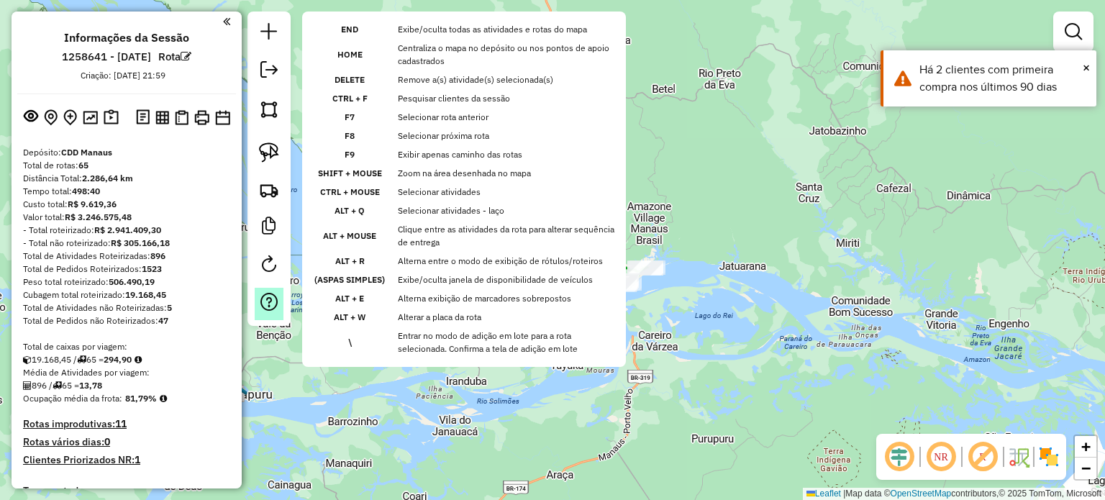
click at [276, 304] on em at bounding box center [268, 302] width 17 height 17
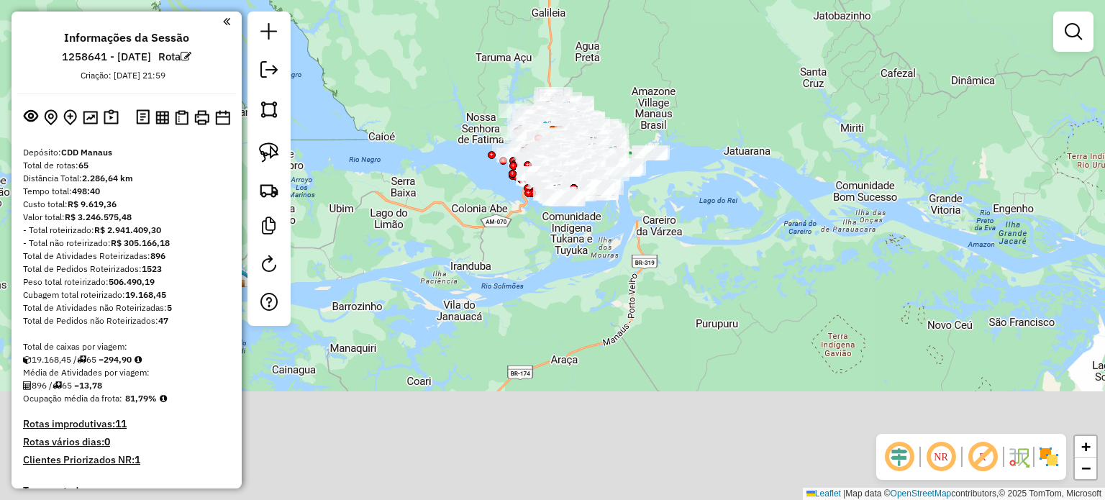
drag, startPoint x: 766, startPoint y: 228, endPoint x: 748, endPoint y: 130, distance: 100.2
click at [773, 112] on div "Janela de atendimento Grade de atendimento Capacidade Transportadoras Veículos …" at bounding box center [552, 250] width 1105 height 500
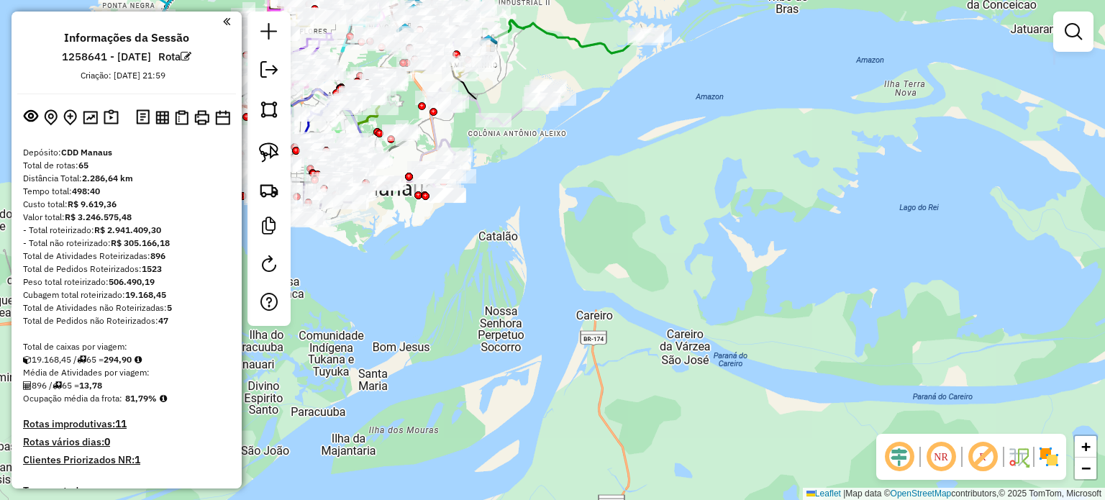
drag, startPoint x: 709, startPoint y: 194, endPoint x: 799, endPoint y: 289, distance: 130.3
click at [799, 289] on div "Janela de atendimento Grade de atendimento Capacidade Transportadoras Veículos …" at bounding box center [552, 250] width 1105 height 500
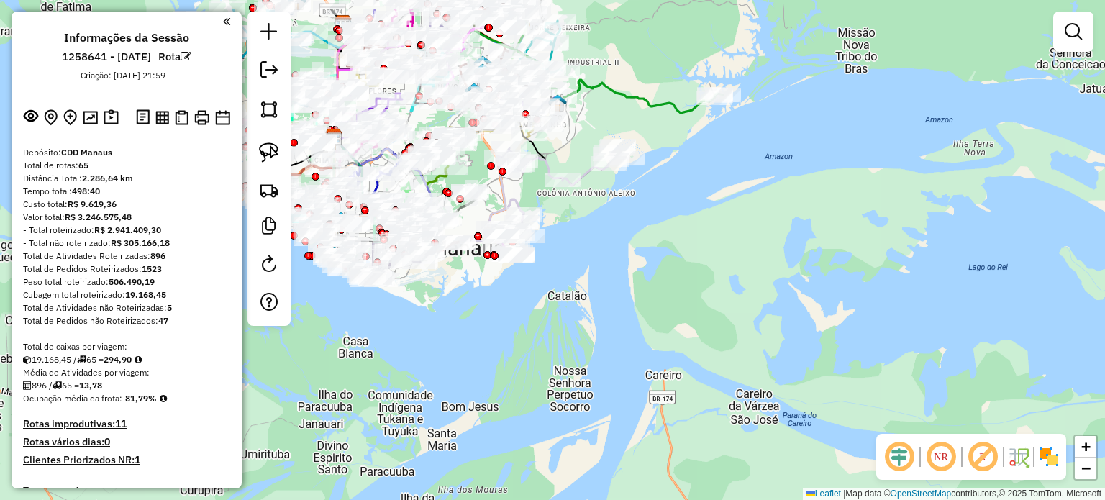
drag, startPoint x: 718, startPoint y: 219, endPoint x: 768, endPoint y: 258, distance: 63.2
click at [768, 258] on div "Janela de atendimento Grade de atendimento Capacidade Transportadoras Veículos …" at bounding box center [552, 250] width 1105 height 500
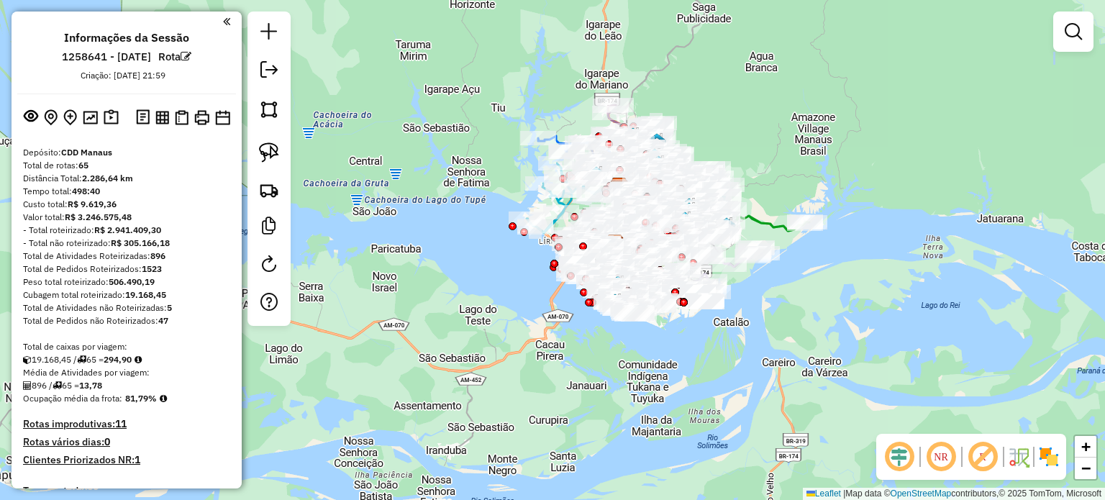
drag, startPoint x: 714, startPoint y: 261, endPoint x: 767, endPoint y: 311, distance: 72.3
click at [767, 311] on div "Janela de atendimento Grade de atendimento Capacidade Transportadoras Veículos …" at bounding box center [552, 250] width 1105 height 500
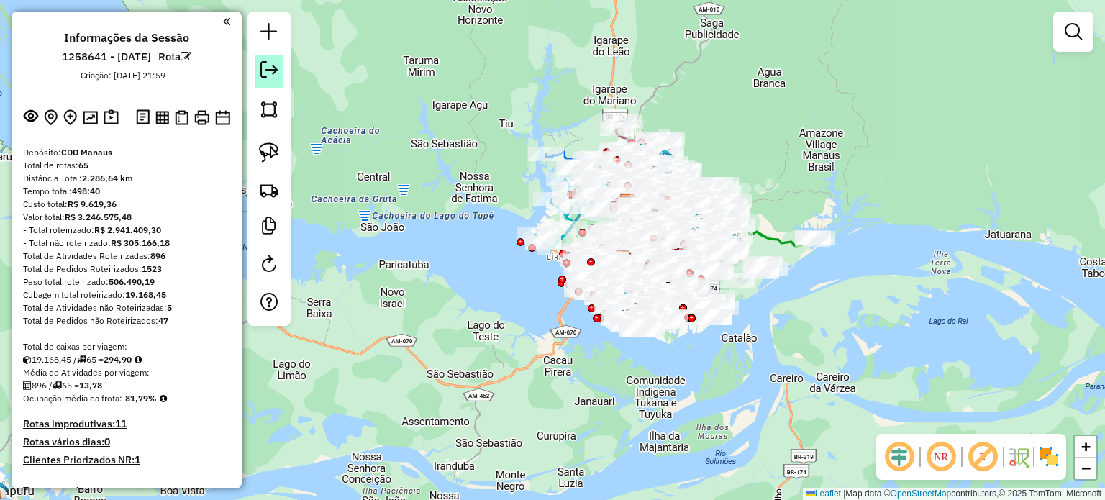
click at [265, 74] on em at bounding box center [268, 69] width 17 height 17
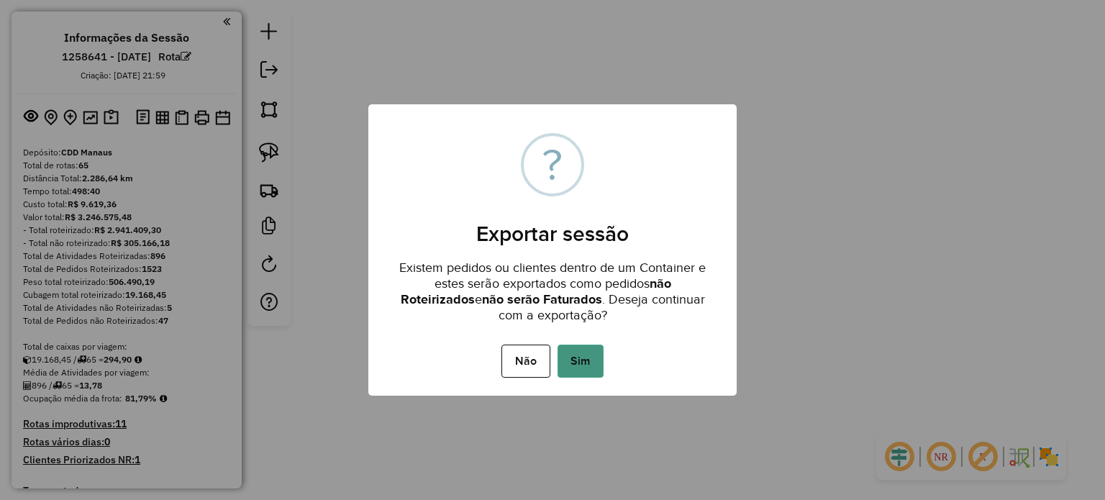
click at [596, 362] on button "Sim" at bounding box center [581, 361] width 46 height 33
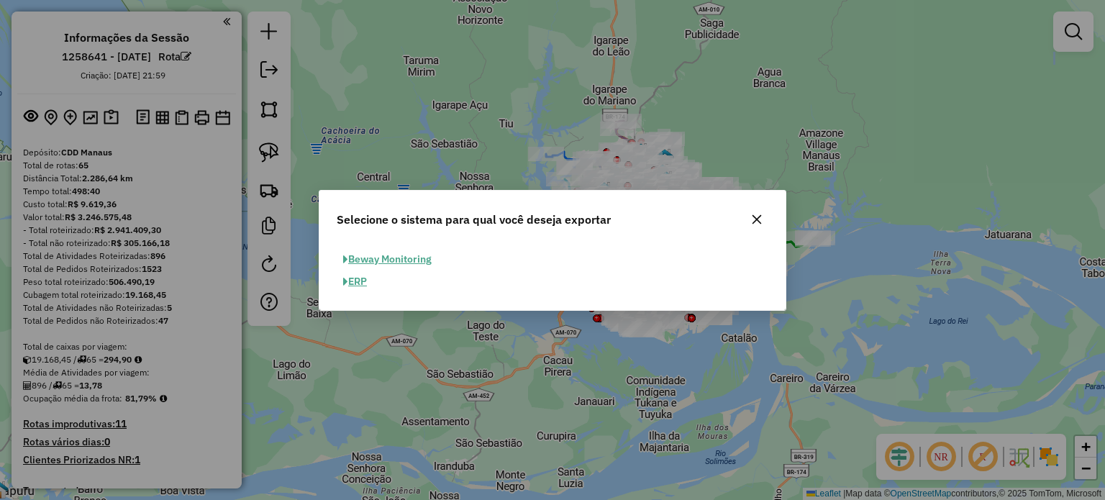
click at [358, 283] on button "ERP" at bounding box center [355, 282] width 37 height 22
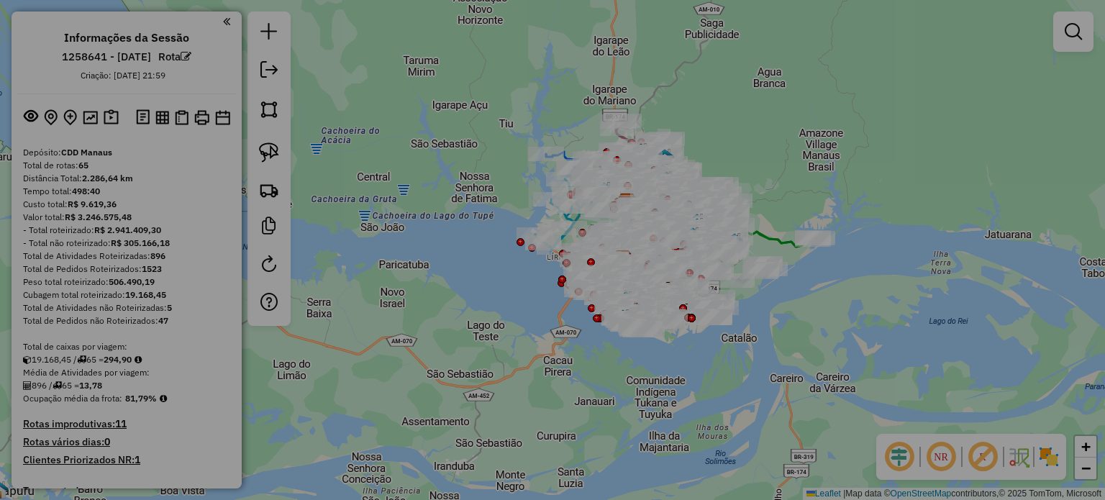
select select "**"
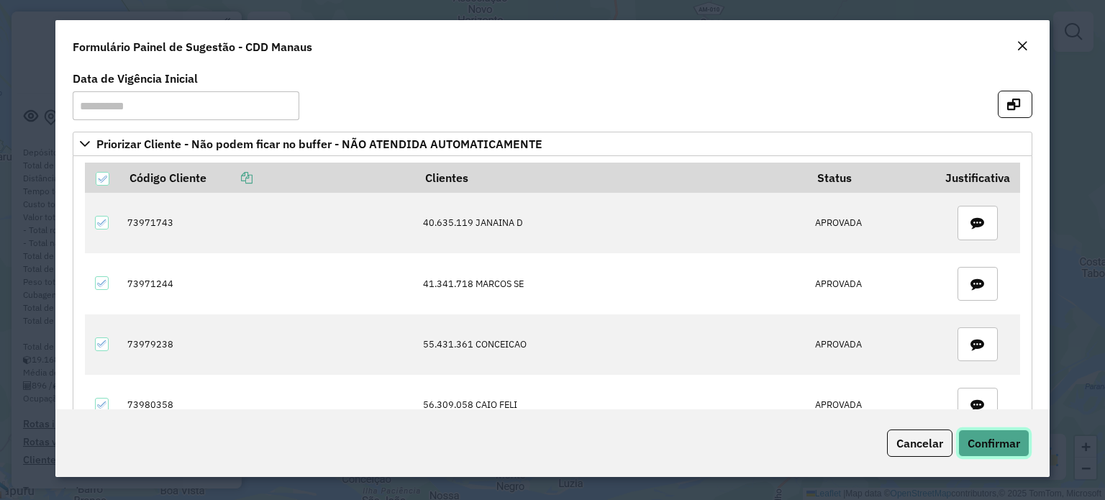
click at [996, 445] on span "Confirmar" at bounding box center [994, 443] width 53 height 14
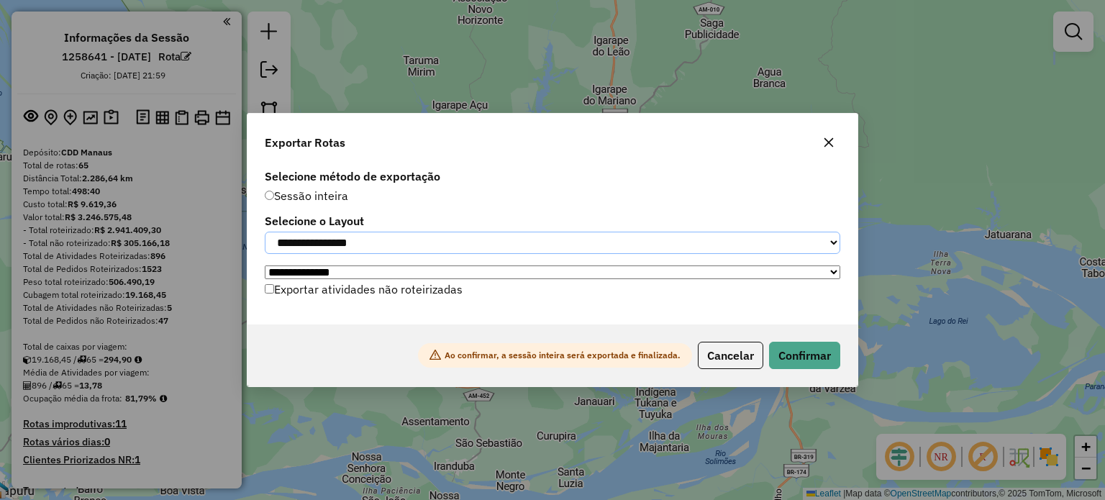
click at [492, 243] on select "**********" at bounding box center [553, 243] width 576 height 22
select select "*********"
click at [265, 232] on select "**********" at bounding box center [553, 243] width 576 height 22
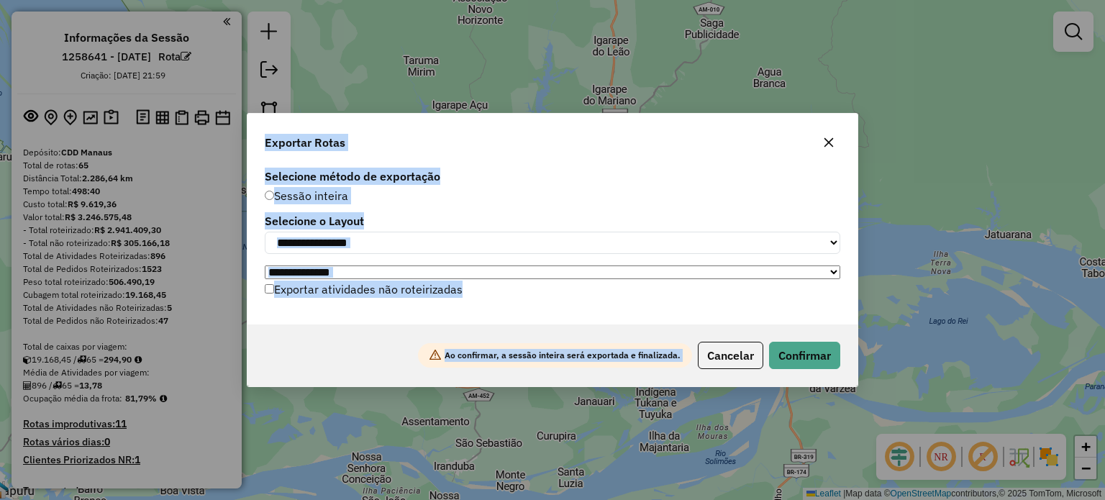
drag, startPoint x: 847, startPoint y: 381, endPoint x: 178, endPoint y: 20, distance: 760.0
click at [178, 20] on div "**********" at bounding box center [552, 250] width 1105 height 500
click at [662, 217] on label "Selecione o Layout" at bounding box center [553, 220] width 576 height 17
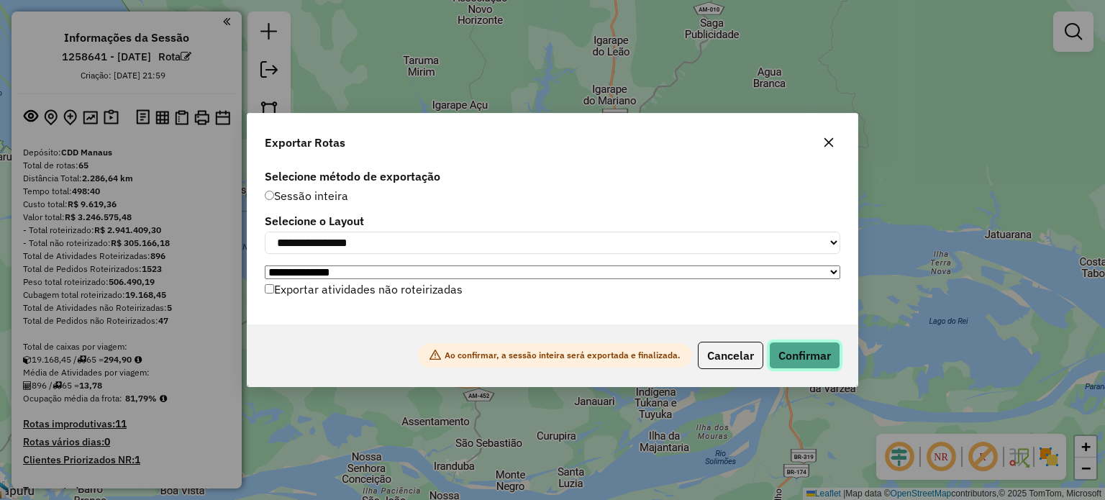
click at [789, 361] on button "Confirmar" at bounding box center [804, 355] width 71 height 27
